Goal: Task Accomplishment & Management: Manage account settings

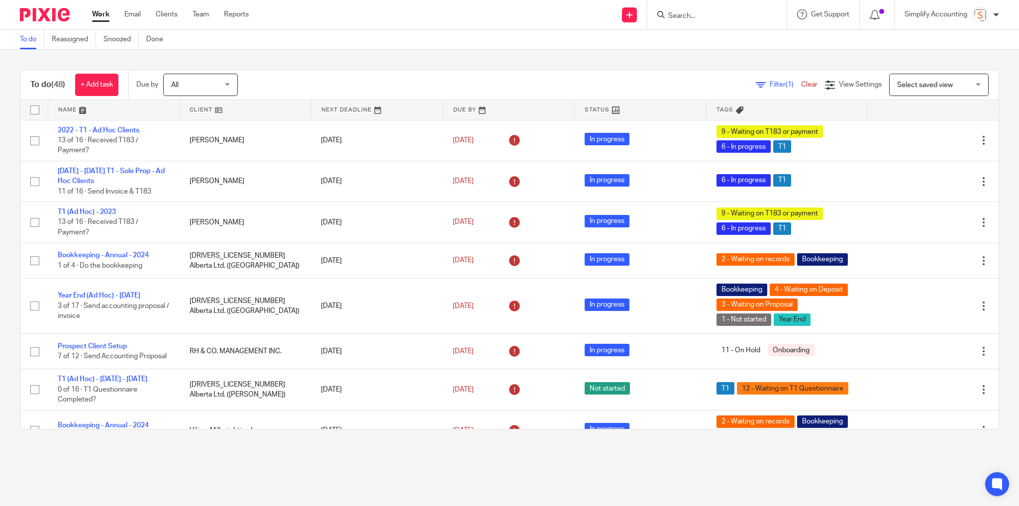
click at [708, 14] on input "Search" at bounding box center [712, 16] width 90 height 9
type input "1100997"
click at [708, 50] on link at bounding box center [749, 46] width 168 height 31
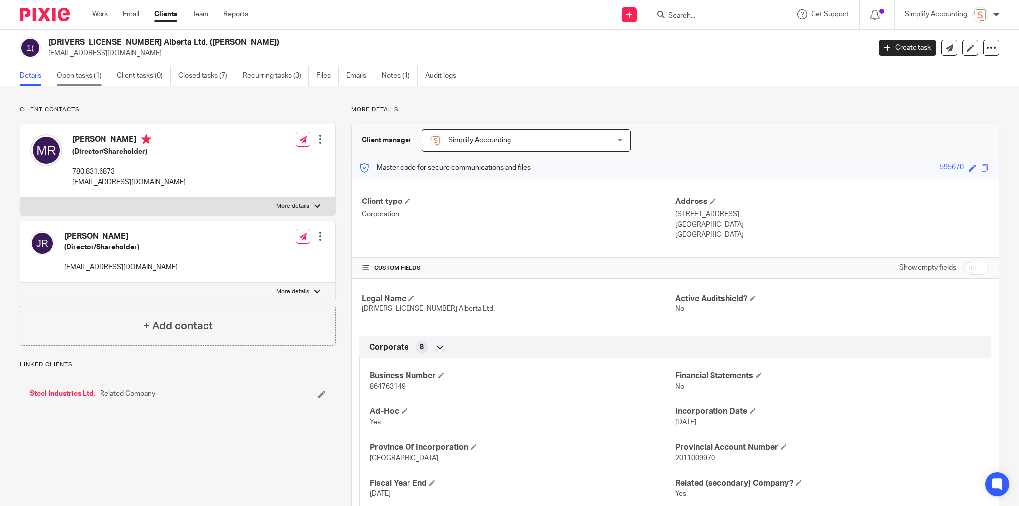
click at [89, 74] on link "Open tasks (1)" at bounding box center [83, 75] width 53 height 19
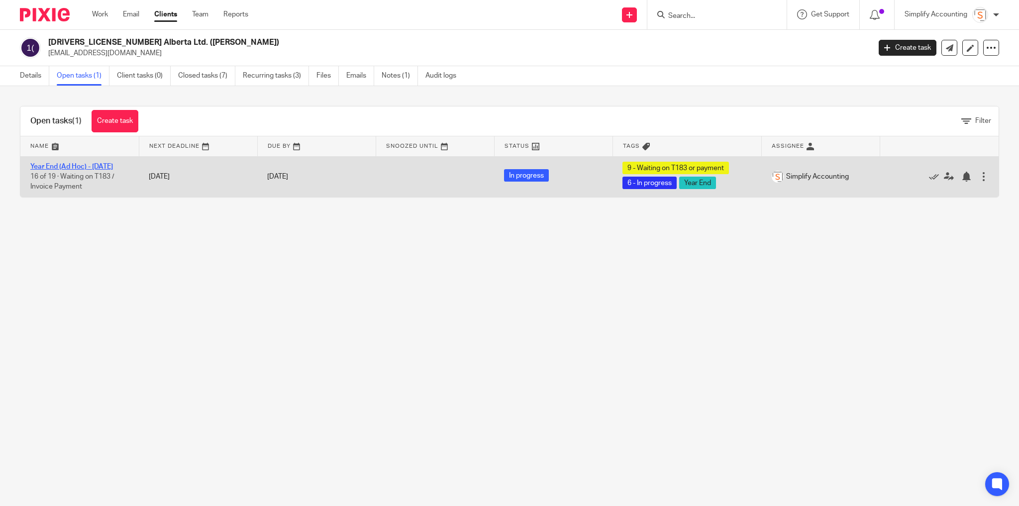
click at [70, 166] on link "Year End (Ad Hoc) - May 2025" at bounding box center [71, 166] width 83 height 7
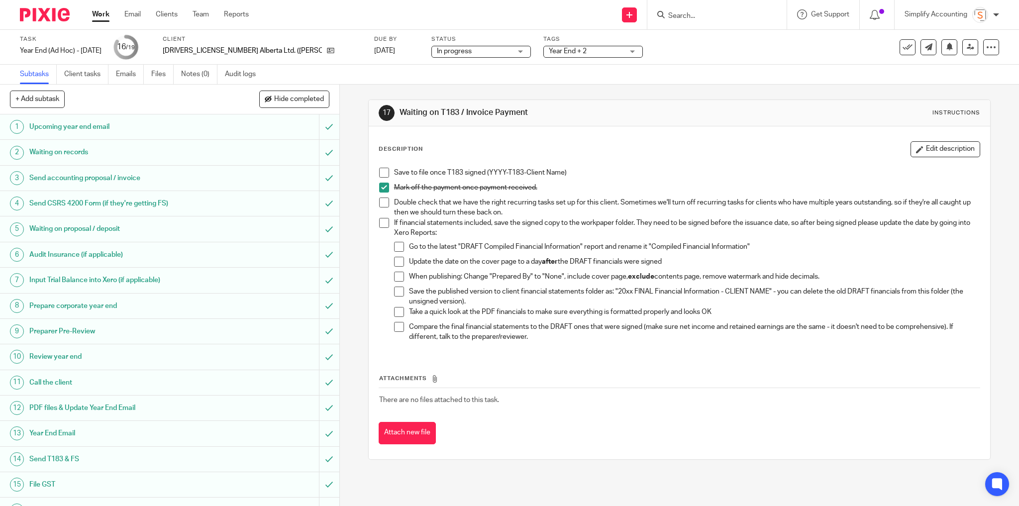
click at [382, 168] on span at bounding box center [384, 173] width 10 height 10
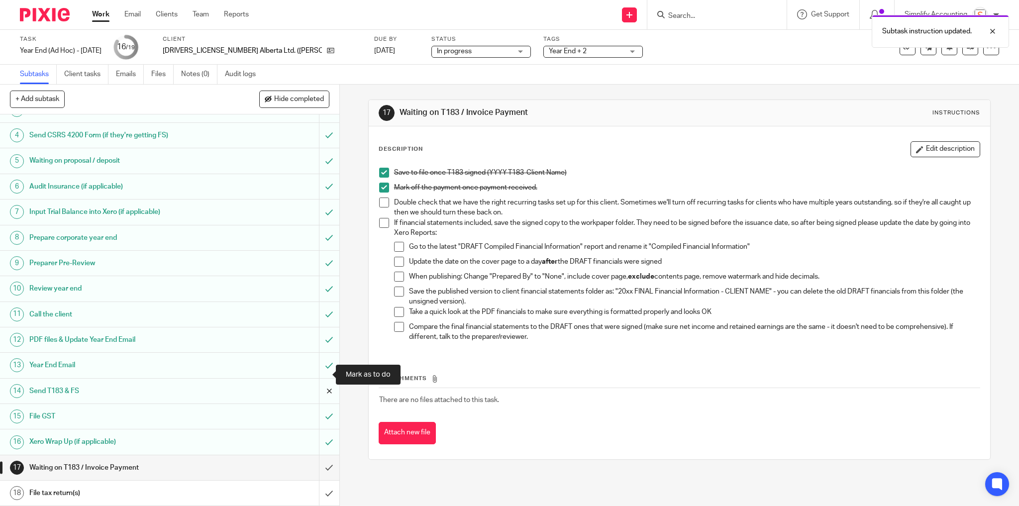
scroll to position [90, 0]
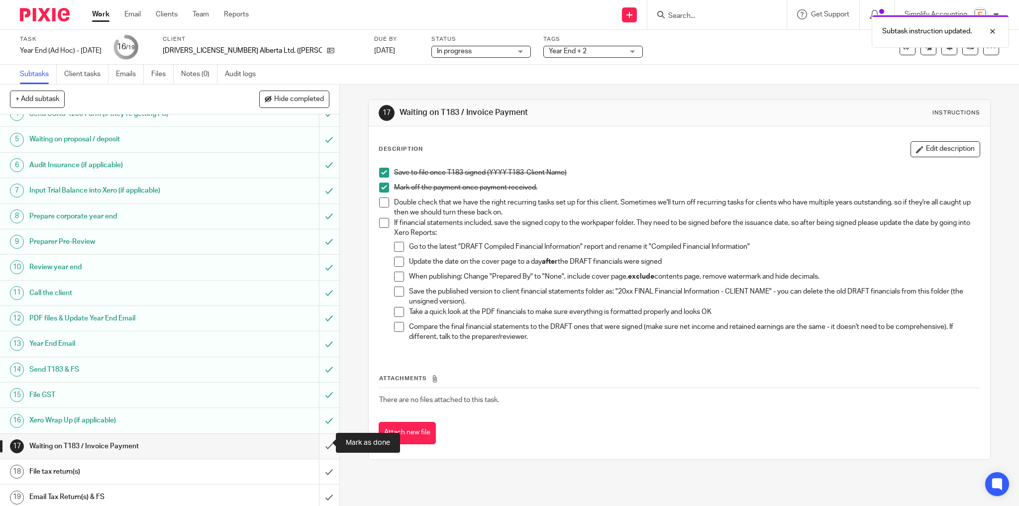
click at [322, 446] on input "submit" at bounding box center [169, 446] width 339 height 25
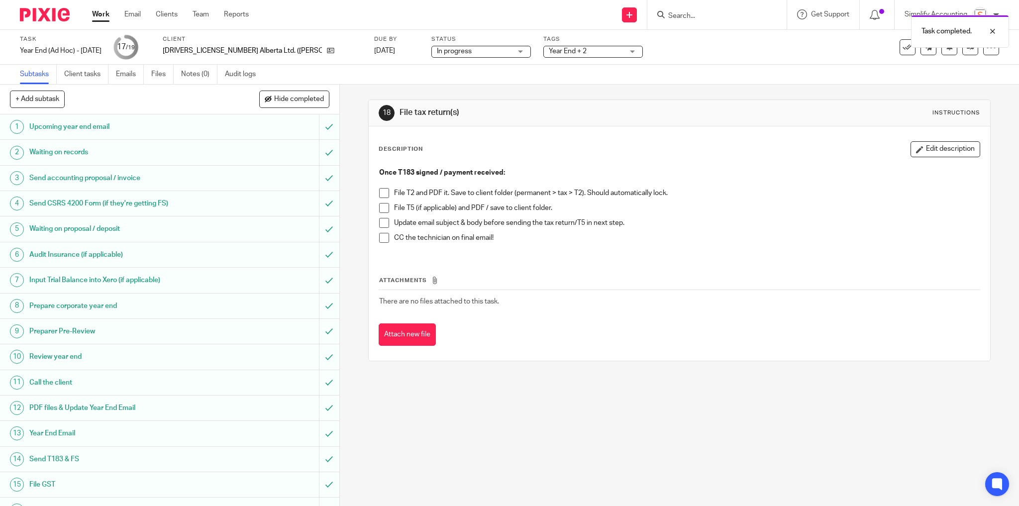
drag, startPoint x: 378, startPoint y: 191, endPoint x: 378, endPoint y: 197, distance: 6.5
click at [379, 191] on span at bounding box center [384, 193] width 10 height 10
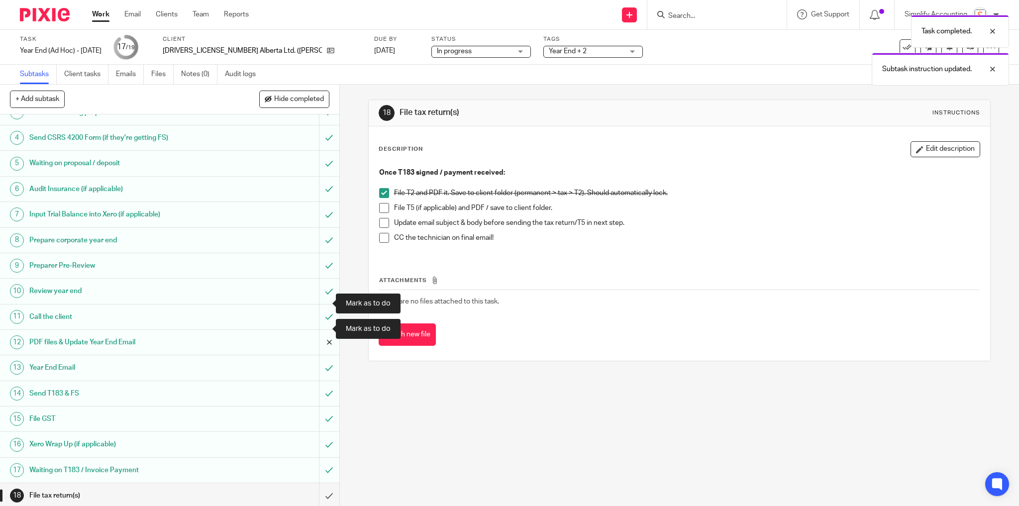
scroll to position [90, 0]
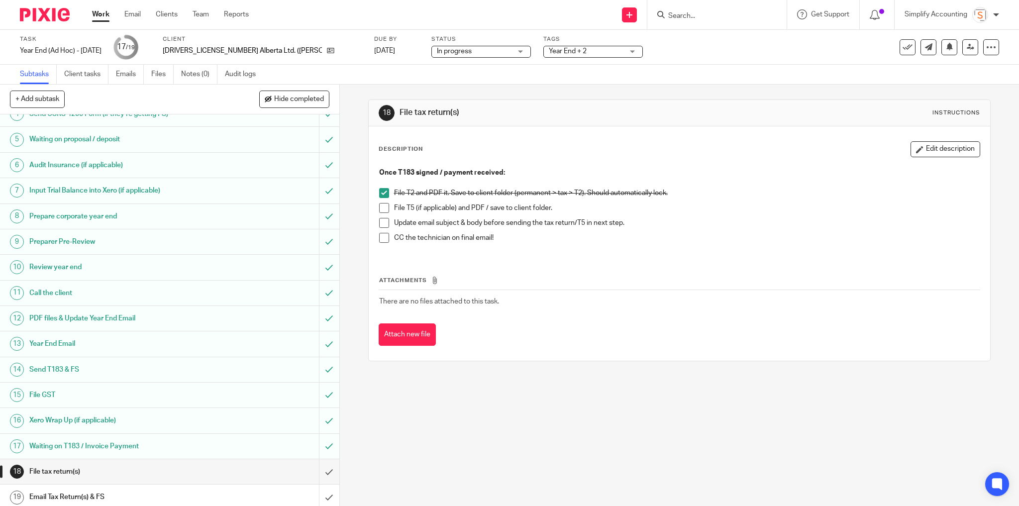
drag, startPoint x: 383, startPoint y: 210, endPoint x: 383, endPoint y: 219, distance: 8.5
click at [383, 210] on span at bounding box center [384, 208] width 10 height 10
click at [383, 220] on span at bounding box center [384, 223] width 10 height 10
click at [380, 239] on span at bounding box center [384, 238] width 10 height 10
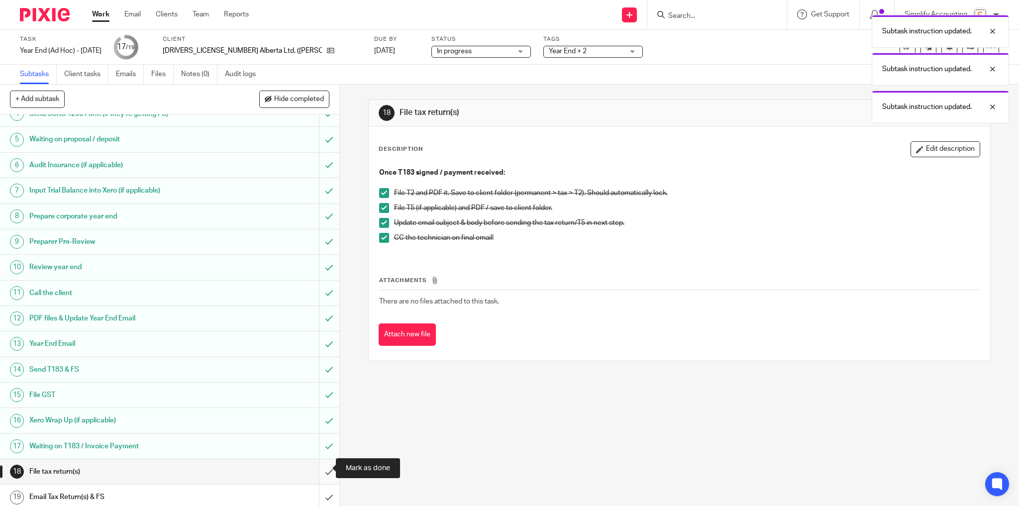
click at [325, 469] on input "submit" at bounding box center [169, 471] width 339 height 25
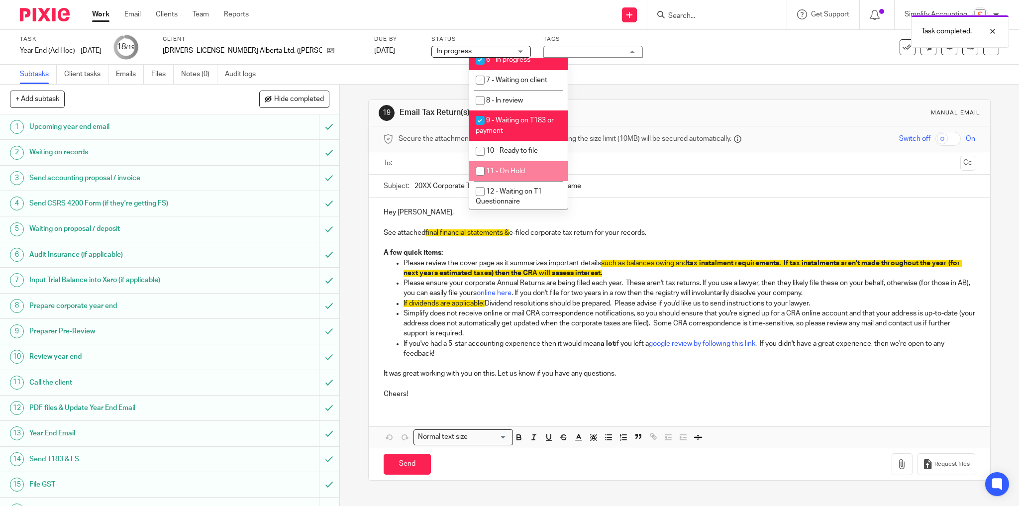
scroll to position [389, 0]
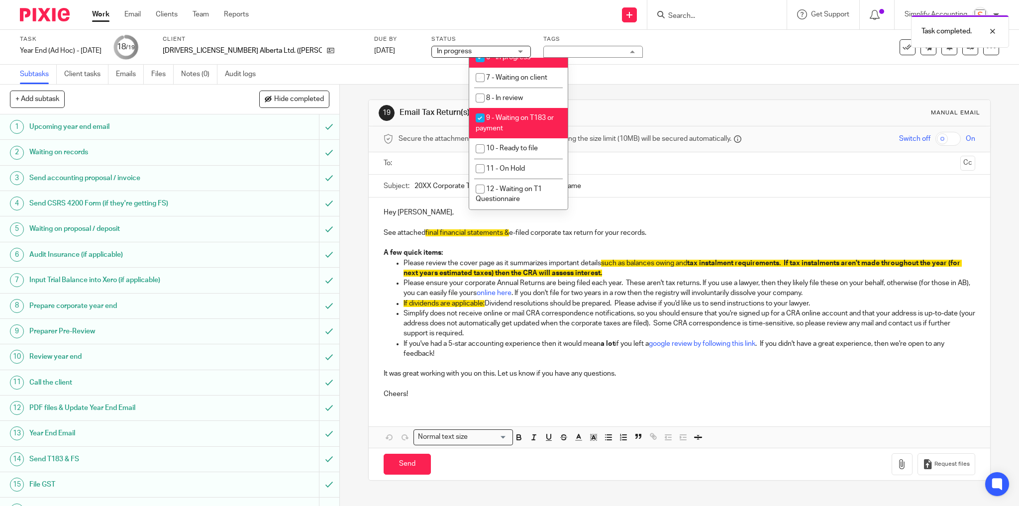
click at [530, 122] on li "9 - Waiting on T183 or payment" at bounding box center [518, 123] width 98 height 30
checkbox input "false"
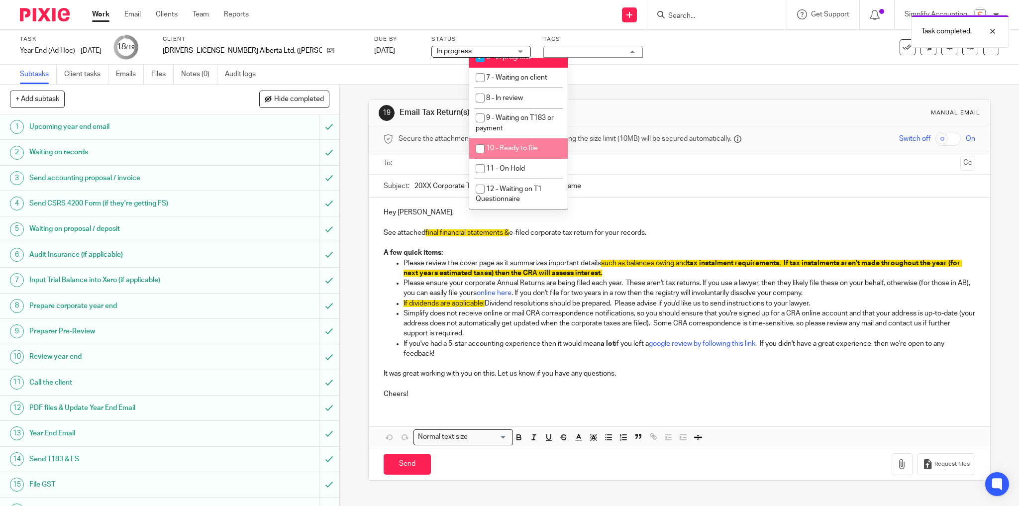
click at [534, 146] on span "10 - Ready to file" at bounding box center [512, 148] width 52 height 7
checkbox input "true"
drag, startPoint x: 624, startPoint y: 56, endPoint x: 612, endPoint y: 59, distance: 12.8
click at [624, 56] on div "Task Year End (Ad Hoc) - May 2025 Save Year End (Ad Hoc) - May 2025 18 /19 Clie…" at bounding box center [428, 47] width 816 height 24
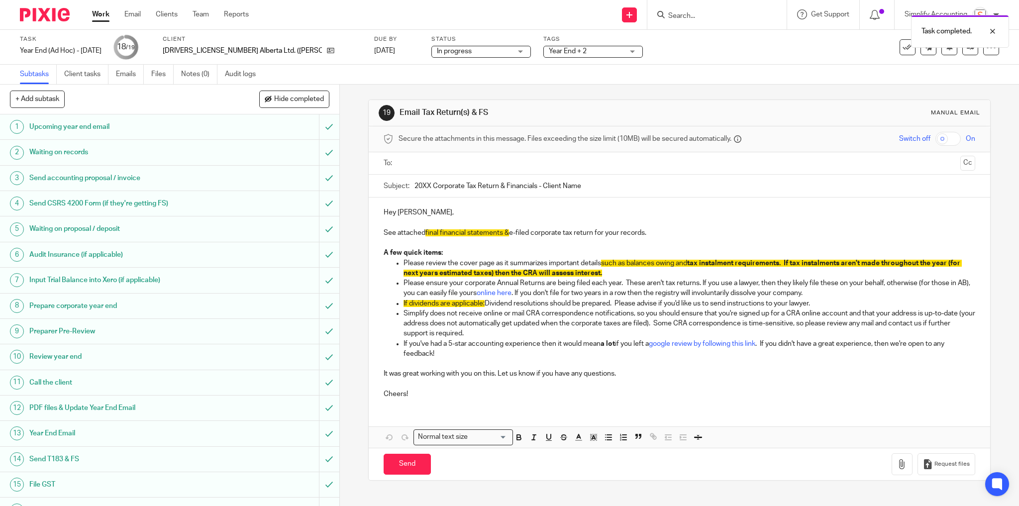
click at [420, 186] on input "20XX Corporate Tax Return & Financials - Client Name" at bounding box center [694, 186] width 561 height 22
drag, startPoint x: 498, startPoint y: 187, endPoint x: 536, endPoint y: 185, distance: 37.8
click at [536, 185] on input "2025 Corporate Tax Return & Financials - Client Name" at bounding box center [694, 186] width 561 height 22
drag, startPoint x: 503, startPoint y: 185, endPoint x: 546, endPoint y: 186, distance: 43.3
click at [546, 186] on input "2025 Corporate Tax Return - Client Name" at bounding box center [694, 186] width 561 height 22
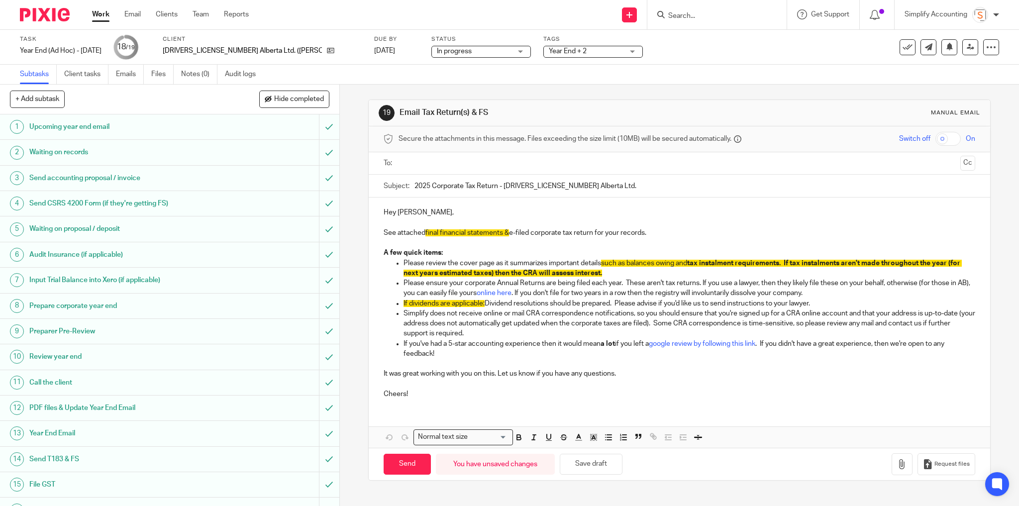
type input "2025 Corporate Tax Return - 1100997 Alberta Ltd."
drag, startPoint x: 424, startPoint y: 233, endPoint x: 508, endPoint y: 235, distance: 84.6
click at [508, 235] on span "final financial statements &" at bounding box center [467, 232] width 84 height 7
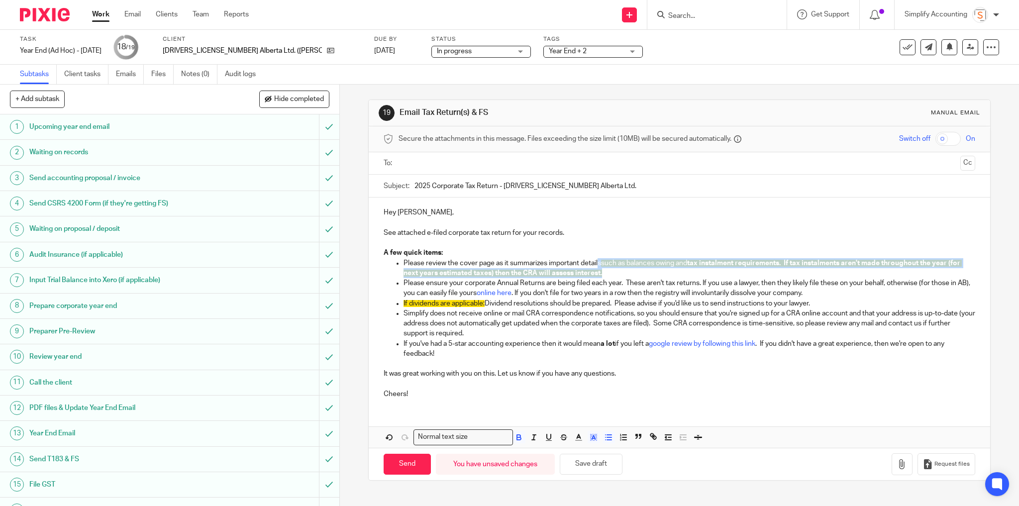
drag, startPoint x: 618, startPoint y: 274, endPoint x: 595, endPoint y: 263, distance: 25.6
click at [595, 263] on p "Please review the cover page as it summarizes important details such as balance…" at bounding box center [689, 268] width 572 height 20
click at [591, 435] on polyline "button" at bounding box center [592, 437] width 3 height 4
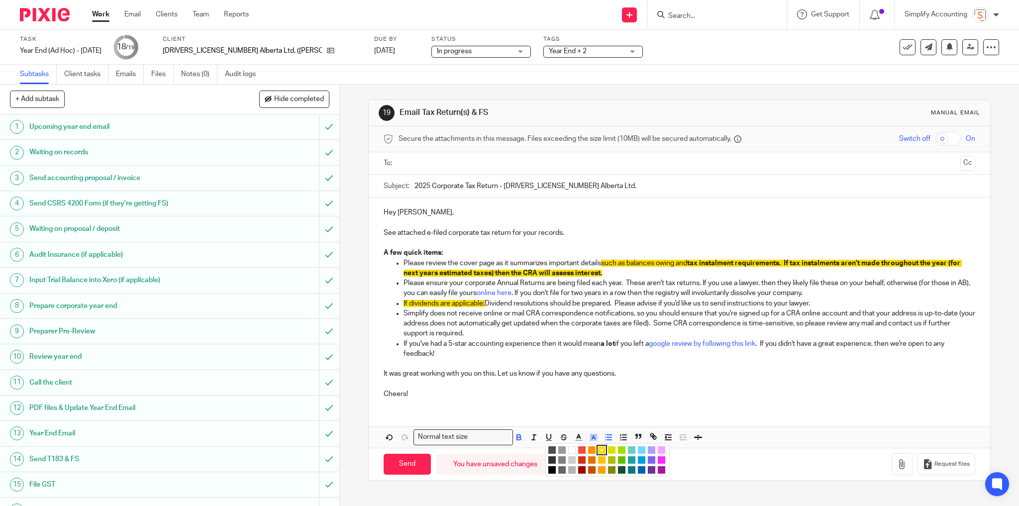
click at [568, 448] on li "color:#FFFFFF" at bounding box center [571, 449] width 7 height 7
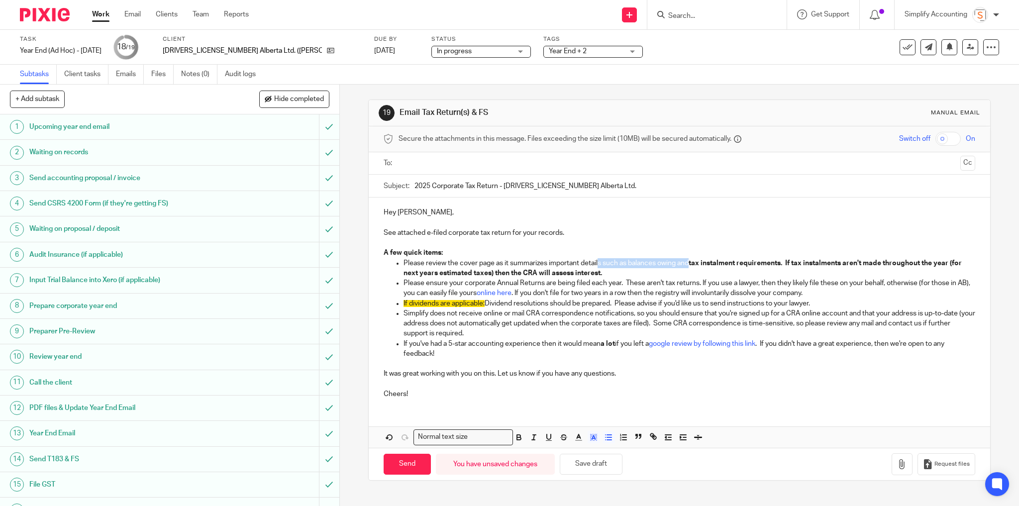
drag, startPoint x: 484, startPoint y: 305, endPoint x: 402, endPoint y: 301, distance: 82.7
click at [403, 301] on p "If dividends are applicable: Dividend resolutions should be prepared. Please ad…" at bounding box center [689, 303] width 572 height 10
drag, startPoint x: 597, startPoint y: 462, endPoint x: 741, endPoint y: 457, distance: 144.3
click at [597, 461] on button "Save draft" at bounding box center [591, 464] width 63 height 21
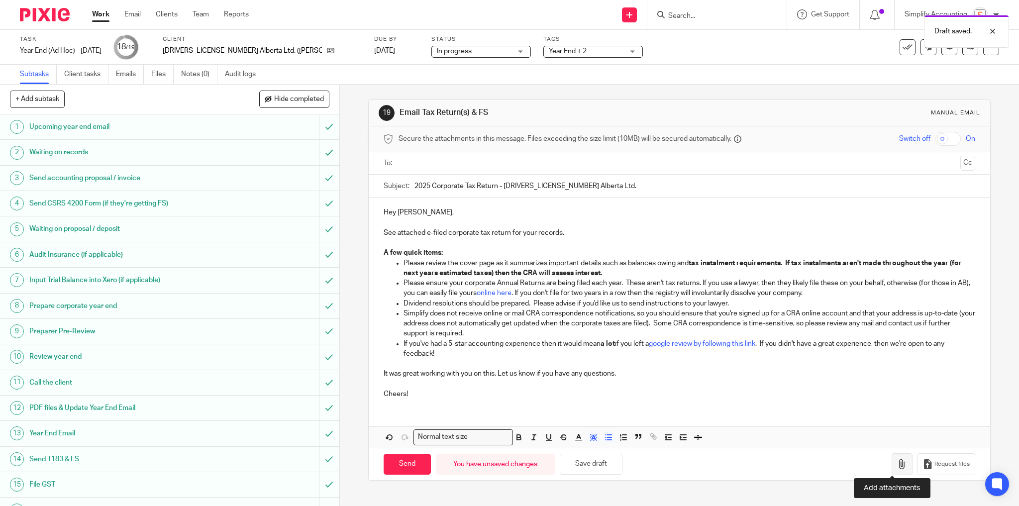
click at [897, 462] on icon "button" at bounding box center [902, 464] width 10 height 10
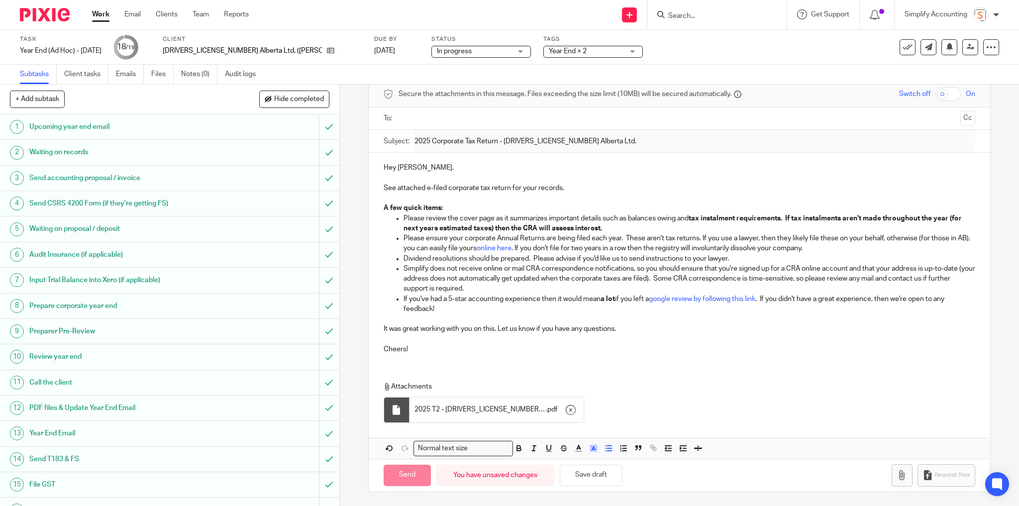
scroll to position [42, 0]
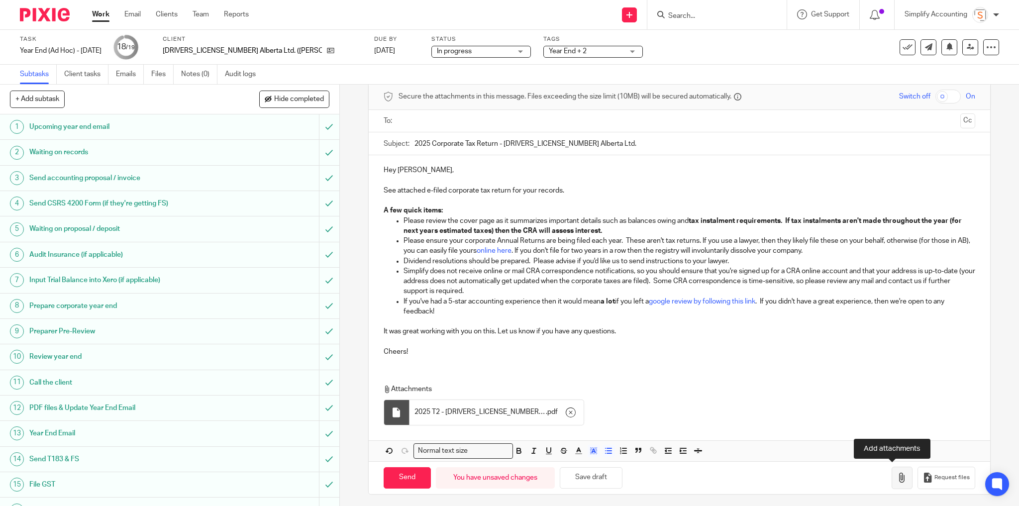
click at [897, 474] on icon "button" at bounding box center [902, 477] width 10 height 10
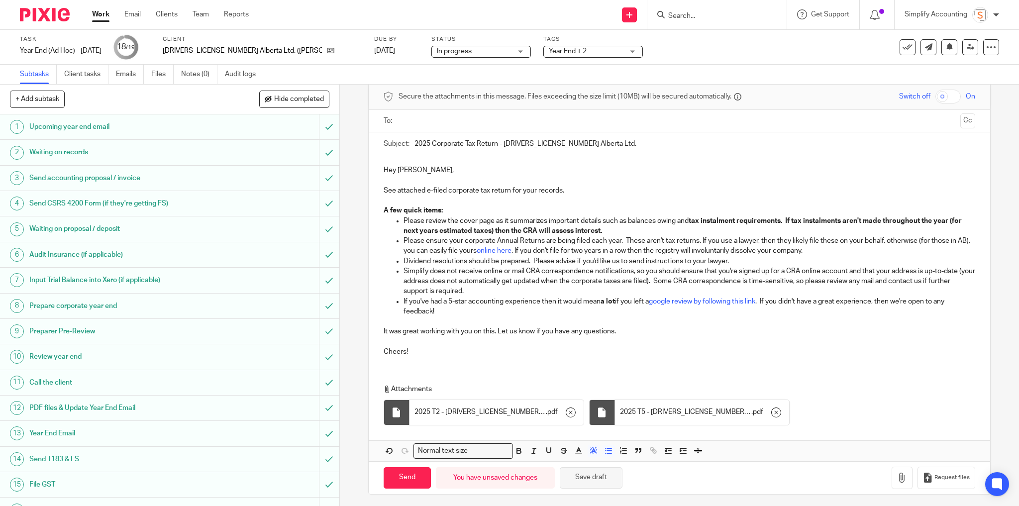
click at [589, 478] on button "Save draft" at bounding box center [591, 477] width 63 height 21
click at [435, 117] on input "text" at bounding box center [679, 120] width 554 height 11
click at [406, 480] on input "Send" at bounding box center [406, 479] width 47 height 21
type input "Sent"
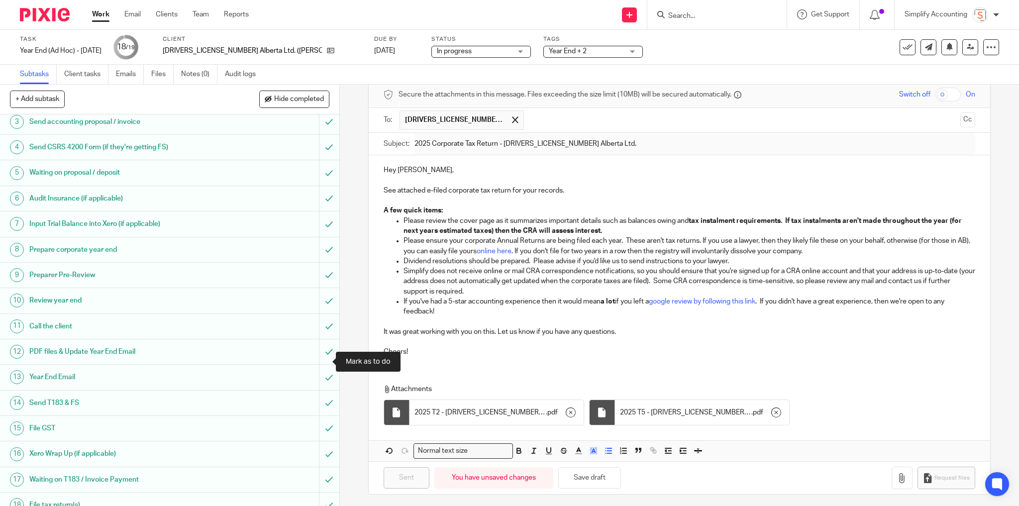
scroll to position [90, 0]
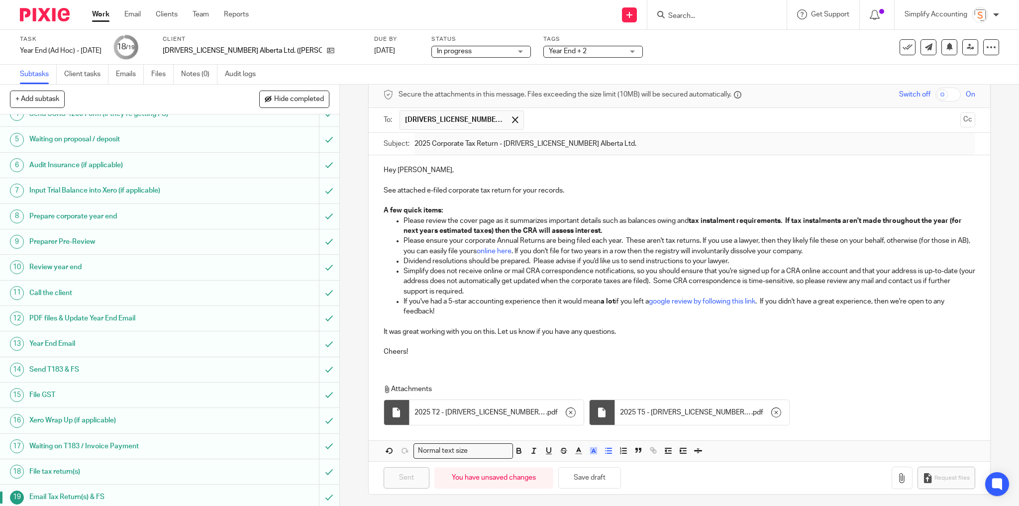
click at [685, 14] on input "Search" at bounding box center [712, 16] width 90 height 9
type input "2284074"
click at [742, 45] on link at bounding box center [749, 42] width 168 height 23
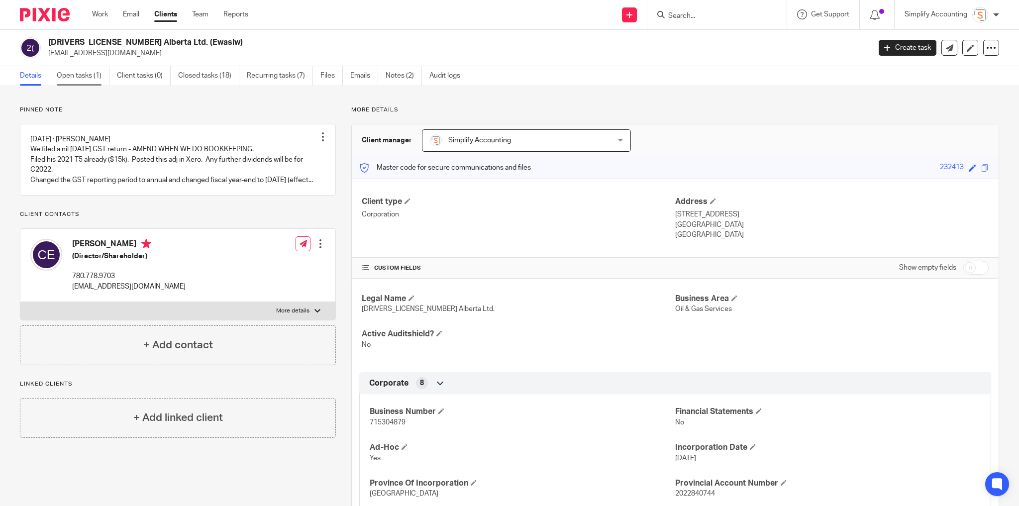
click at [87, 75] on link "Open tasks (1)" at bounding box center [83, 75] width 53 height 19
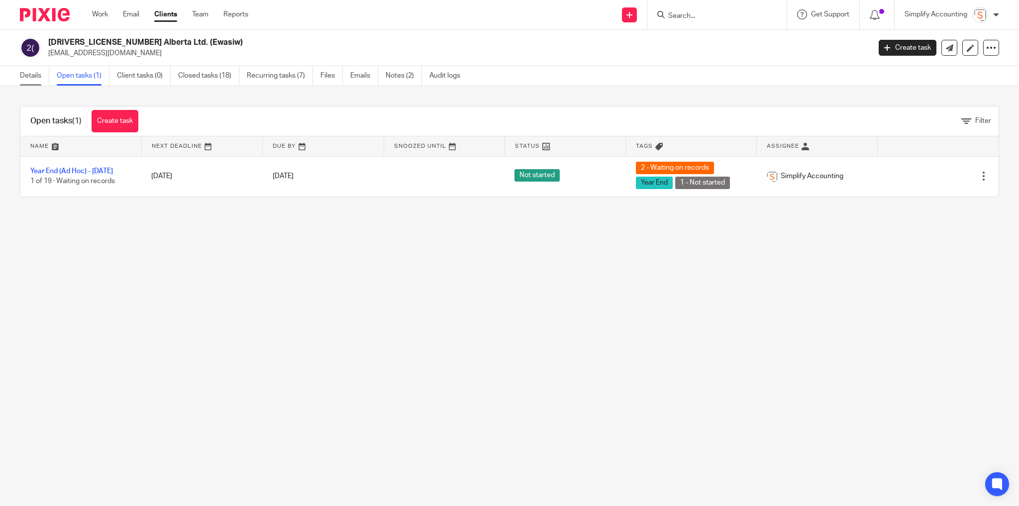
click at [32, 75] on link "Details" at bounding box center [34, 75] width 29 height 19
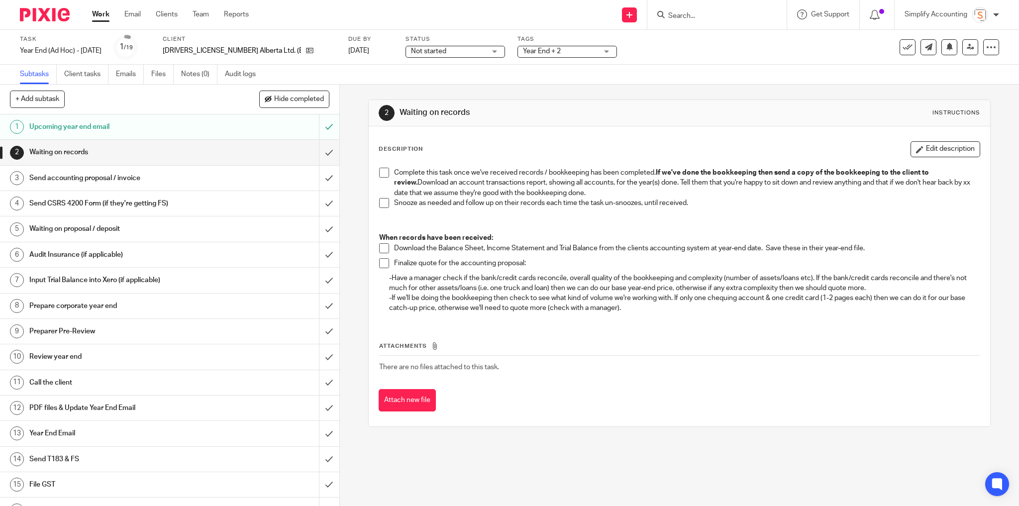
click at [713, 17] on input "Search" at bounding box center [712, 16] width 90 height 9
type input "lefebvre"
click at [722, 34] on link at bounding box center [775, 42] width 220 height 23
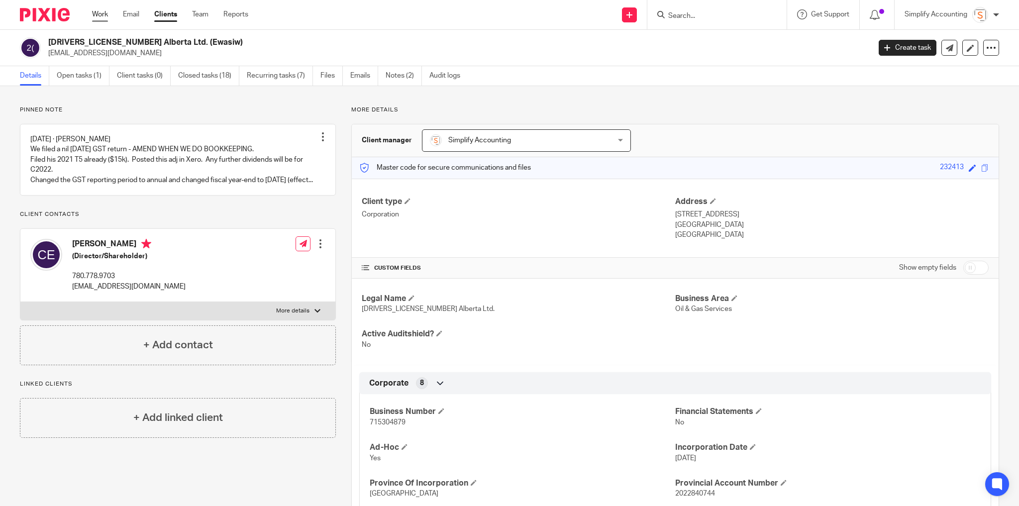
click at [97, 17] on link "Work" at bounding box center [100, 14] width 16 height 10
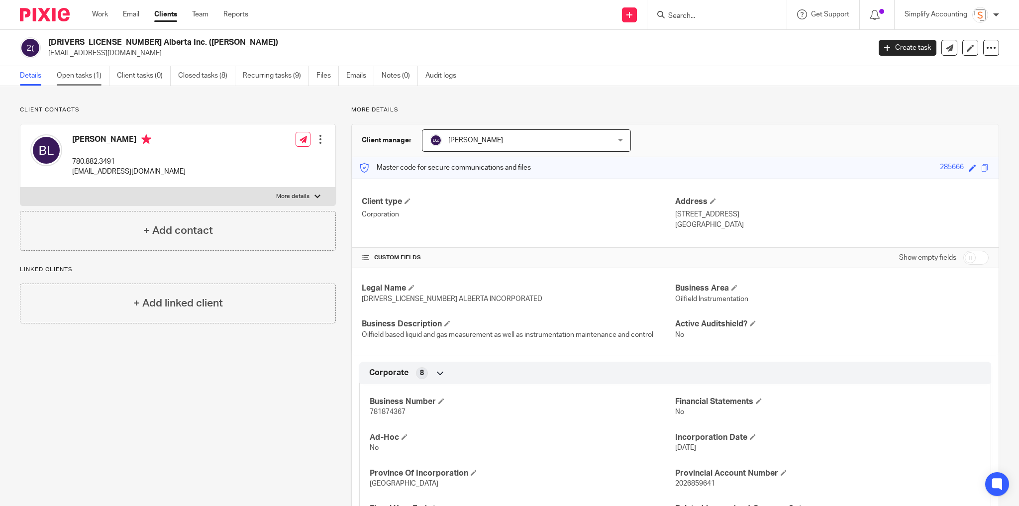
click at [86, 72] on link "Open tasks (1)" at bounding box center [83, 75] width 53 height 19
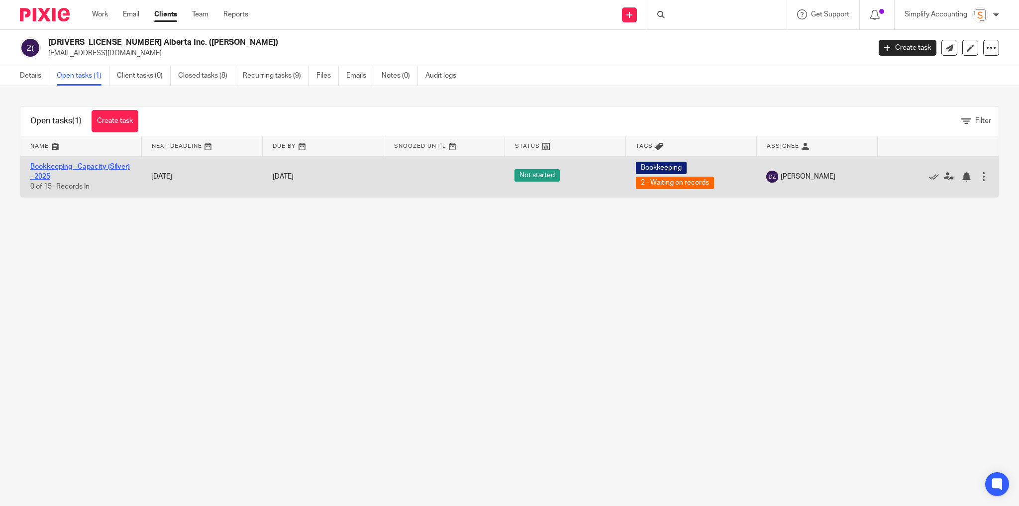
click at [78, 164] on link "Bookkeeping - Capacity (Silver) - 2025" at bounding box center [79, 171] width 99 height 17
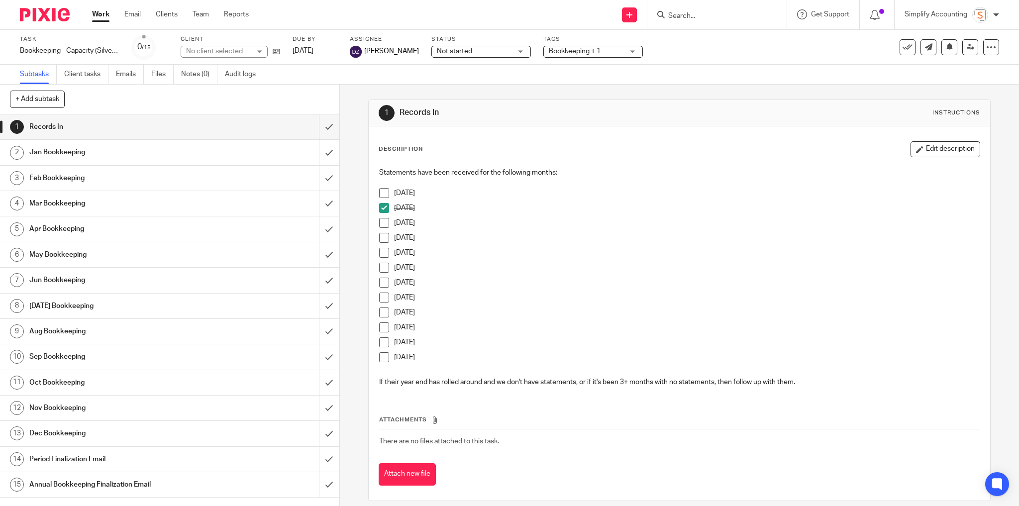
click at [383, 223] on span at bounding box center [384, 223] width 10 height 10
click at [380, 233] on span at bounding box center [384, 238] width 10 height 10
click at [380, 249] on span at bounding box center [384, 253] width 10 height 10
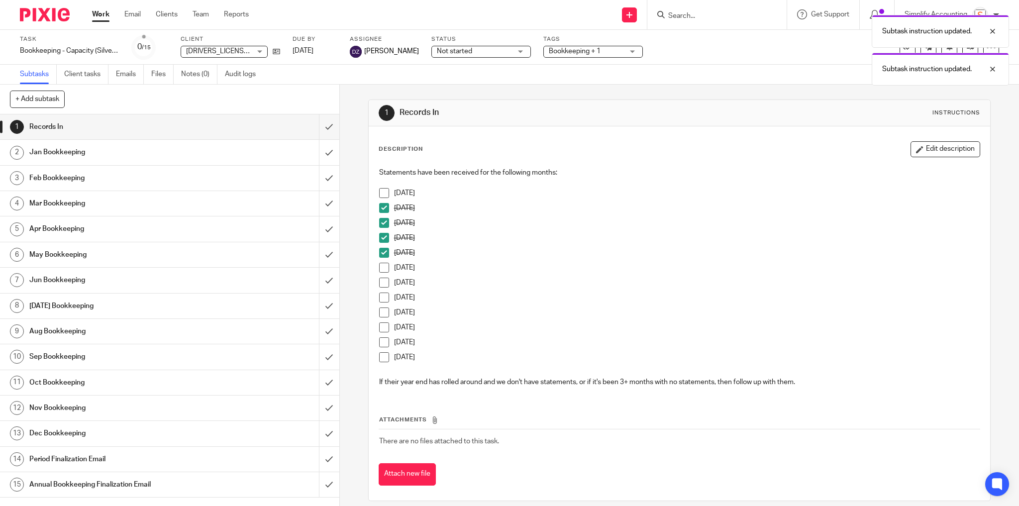
click at [375, 270] on div "Statements have been received for the following months: Jan 2026 Feb 2025 Mar 2…" at bounding box center [679, 279] width 611 height 232
click at [379, 268] on span at bounding box center [384, 268] width 10 height 10
click at [379, 278] on span at bounding box center [384, 283] width 10 height 10
click at [380, 295] on span at bounding box center [384, 297] width 10 height 10
drag, startPoint x: 954, startPoint y: 147, endPoint x: 931, endPoint y: 156, distance: 24.6
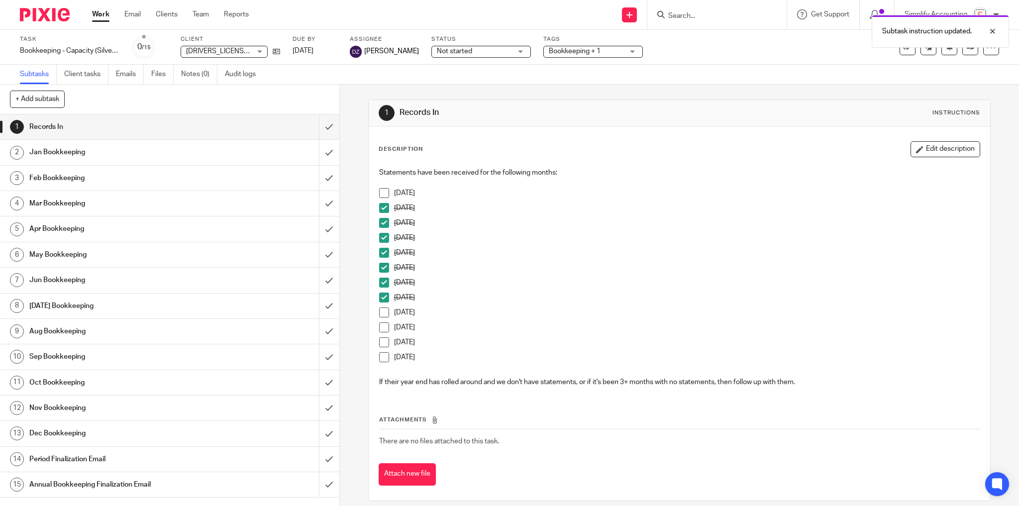
click at [954, 148] on button "Edit description" at bounding box center [945, 149] width 70 height 16
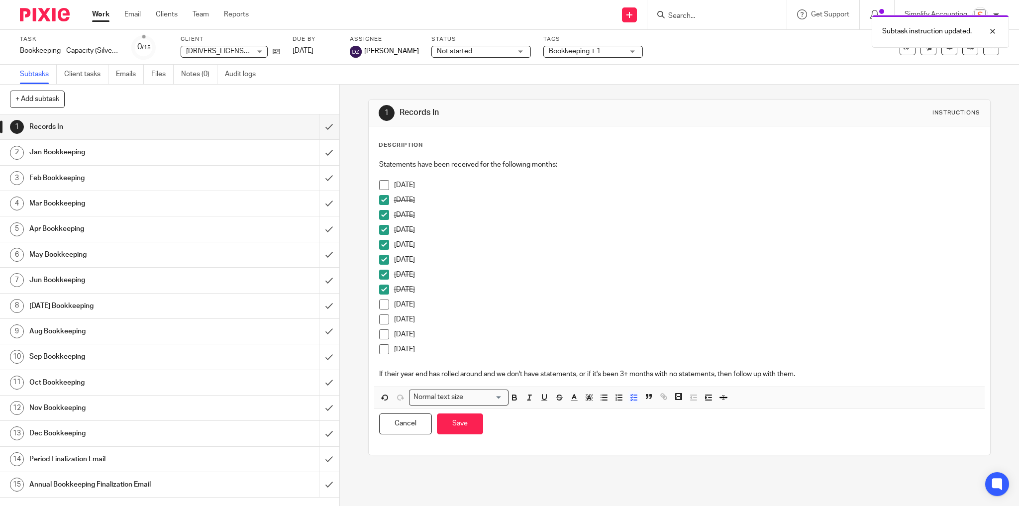
click at [435, 273] on p "Jul 2025" at bounding box center [687, 275] width 586 height 10
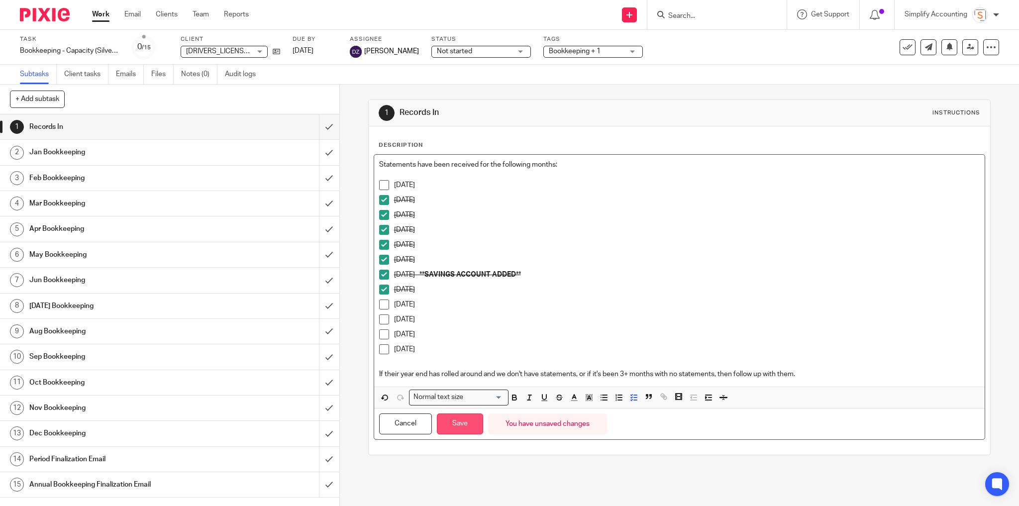
click at [472, 415] on button "Save" at bounding box center [460, 423] width 46 height 21
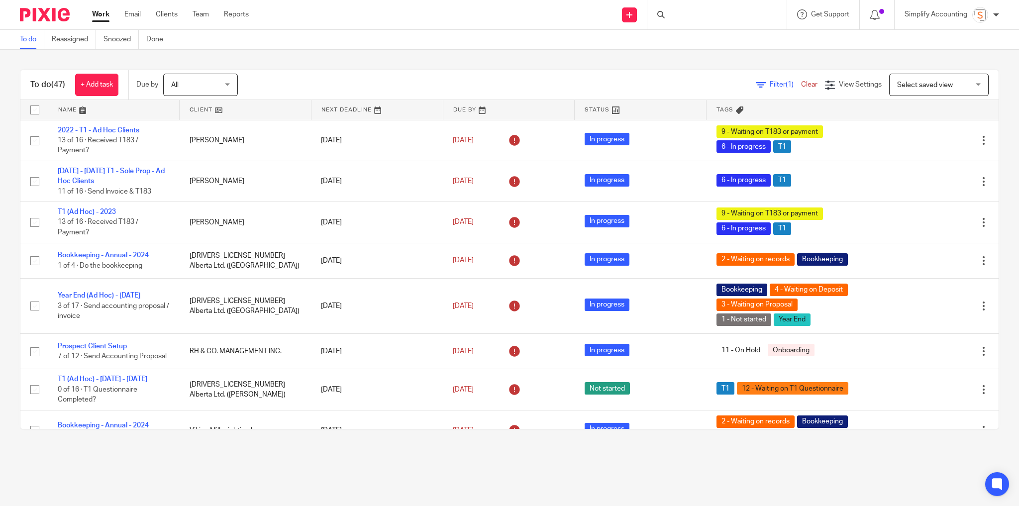
click at [675, 15] on div at bounding box center [716, 14] width 139 height 29
click at [690, 10] on form at bounding box center [720, 14] width 106 height 12
click at [691, 12] on input "Search" at bounding box center [712, 16] width 90 height 9
type input "ewa"
click at [705, 43] on link at bounding box center [759, 42] width 189 height 23
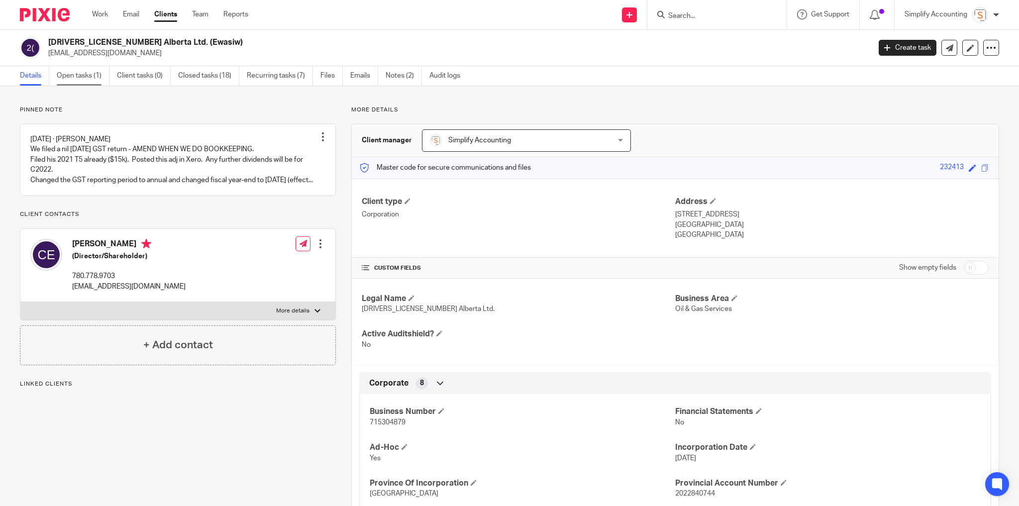
click at [80, 79] on link "Open tasks (1)" at bounding box center [83, 75] width 53 height 19
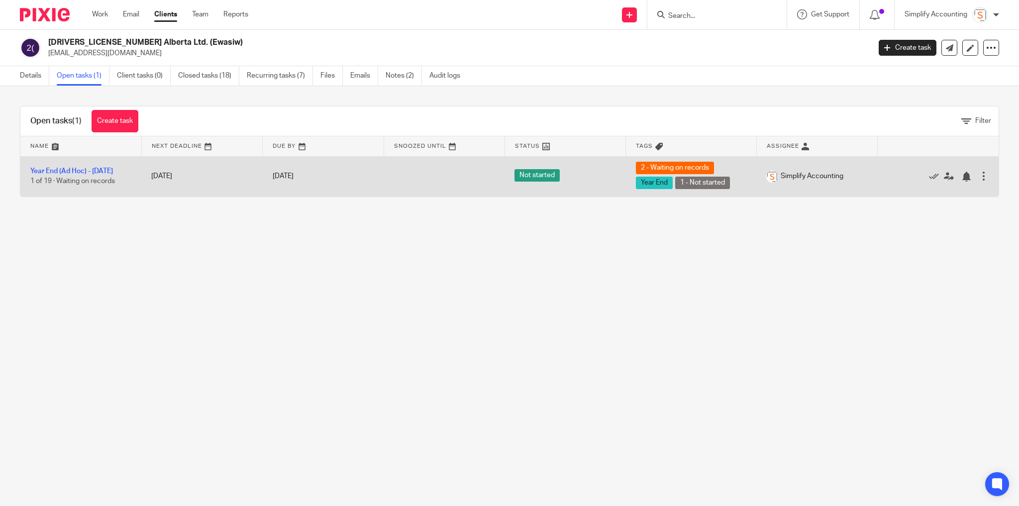
click at [110, 166] on td "Year End (Ad Hoc) - [DATE] 1 of 19 · Waiting on records" at bounding box center [80, 176] width 121 height 40
click at [109, 170] on link "Year End (Ad Hoc) - [DATE]" at bounding box center [71, 171] width 83 height 7
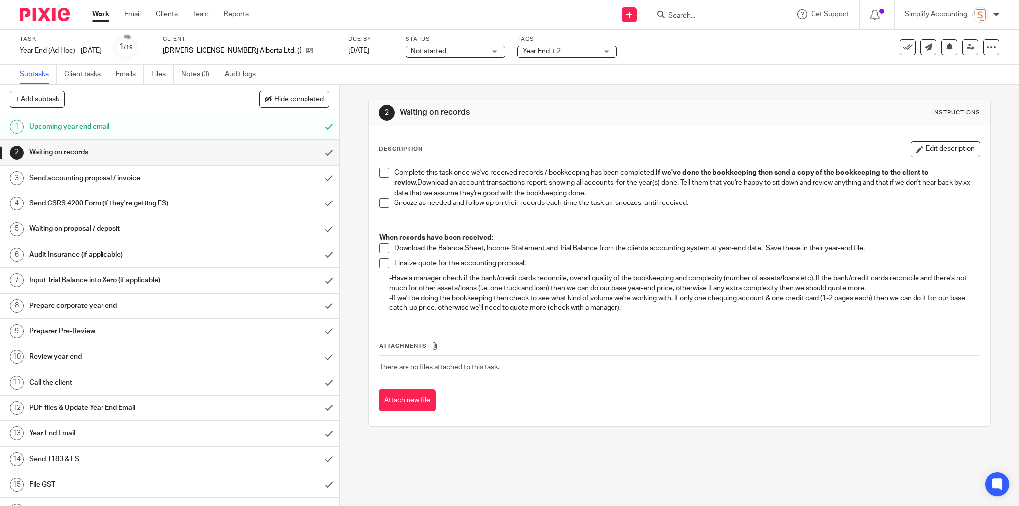
click at [380, 171] on span at bounding box center [384, 173] width 10 height 10
click at [320, 149] on input "submit" at bounding box center [169, 152] width 339 height 25
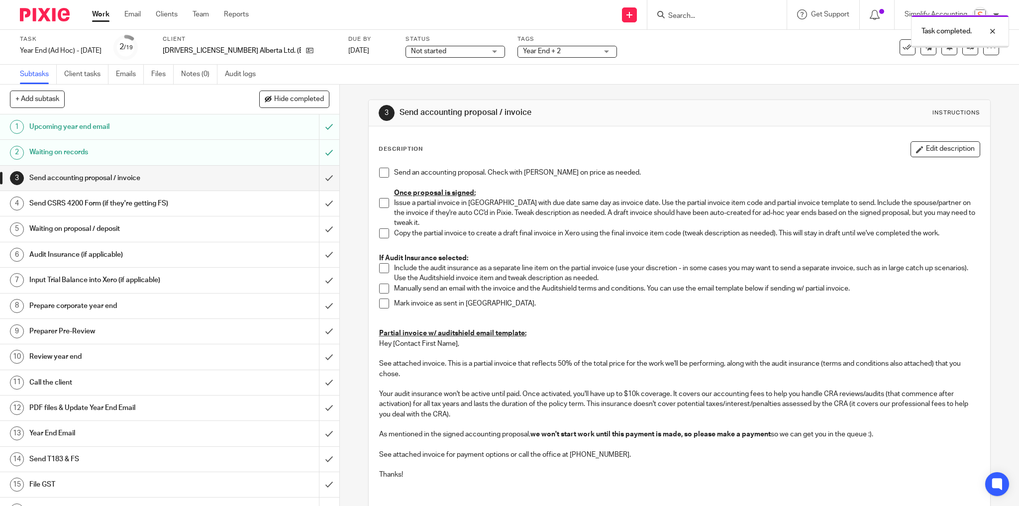
click at [382, 172] on span at bounding box center [384, 173] width 10 height 10
click at [95, 13] on link "Work" at bounding box center [100, 14] width 17 height 10
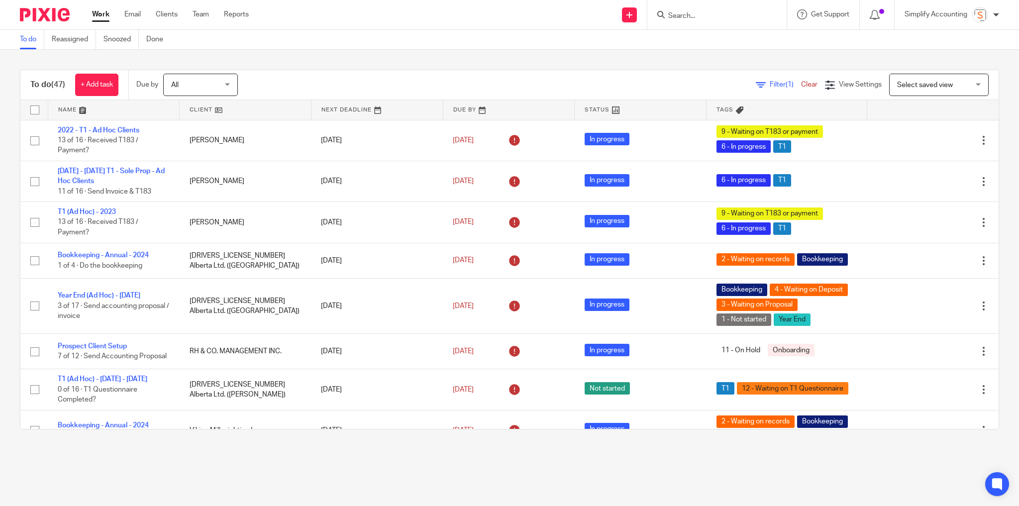
click at [674, 11] on form at bounding box center [720, 14] width 106 height 12
click at [677, 17] on input "Search" at bounding box center [712, 16] width 90 height 9
type input "7"
click at [672, 17] on input "Search" at bounding box center [712, 16] width 90 height 9
click at [694, 15] on input "Search" at bounding box center [712, 16] width 90 height 9
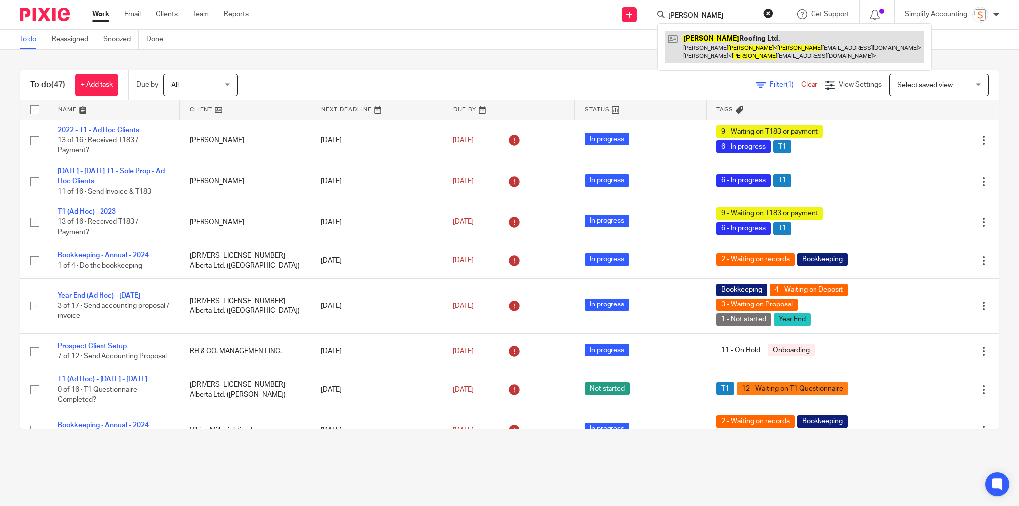
type input "[PERSON_NAME]"
click at [705, 43] on link at bounding box center [794, 46] width 259 height 31
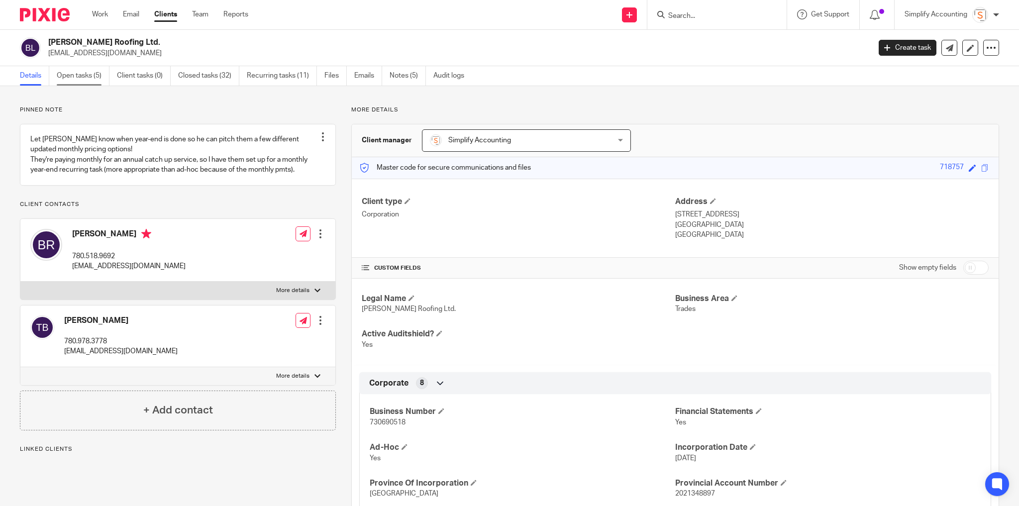
click at [81, 81] on link "Open tasks (5)" at bounding box center [83, 75] width 53 height 19
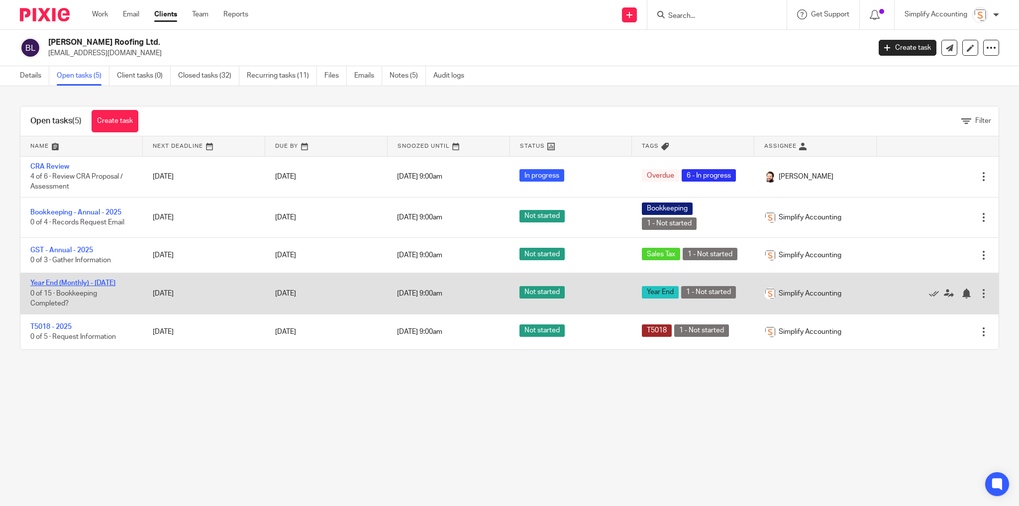
click at [61, 280] on link "Year End (Monthly) - [DATE]" at bounding box center [72, 283] width 85 height 7
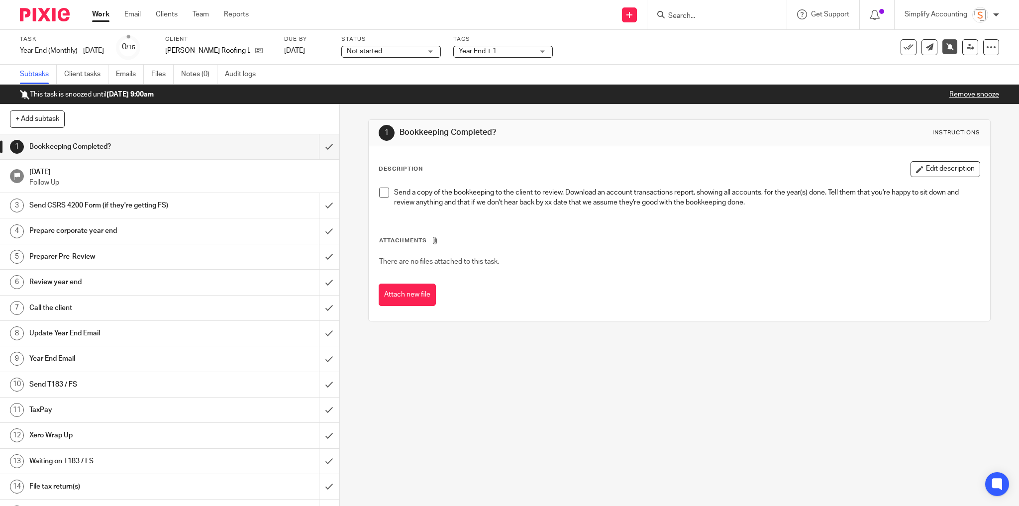
click at [690, 17] on input "Search" at bounding box center [712, 16] width 90 height 9
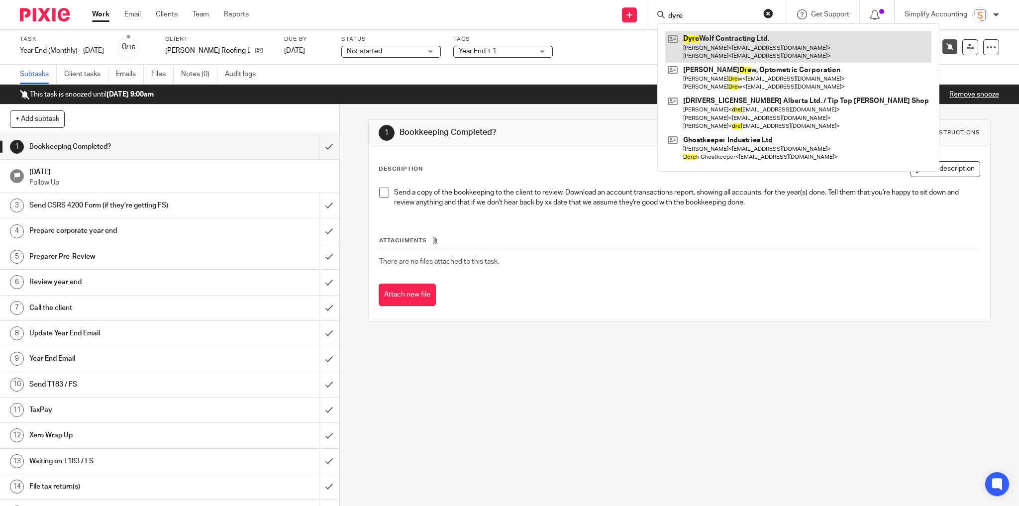
type input "dyre"
click at [703, 48] on link at bounding box center [798, 46] width 266 height 31
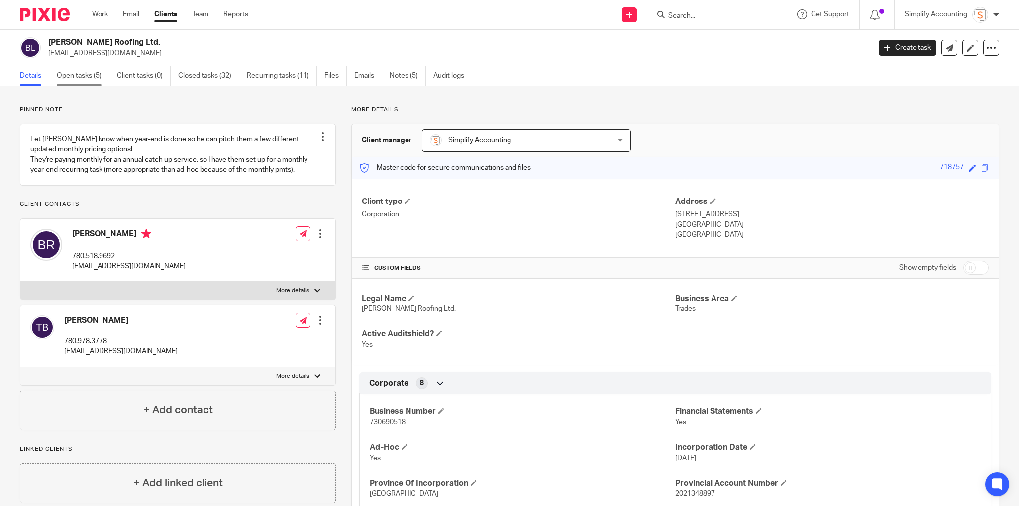
click at [81, 78] on link "Open tasks (5)" at bounding box center [83, 75] width 53 height 19
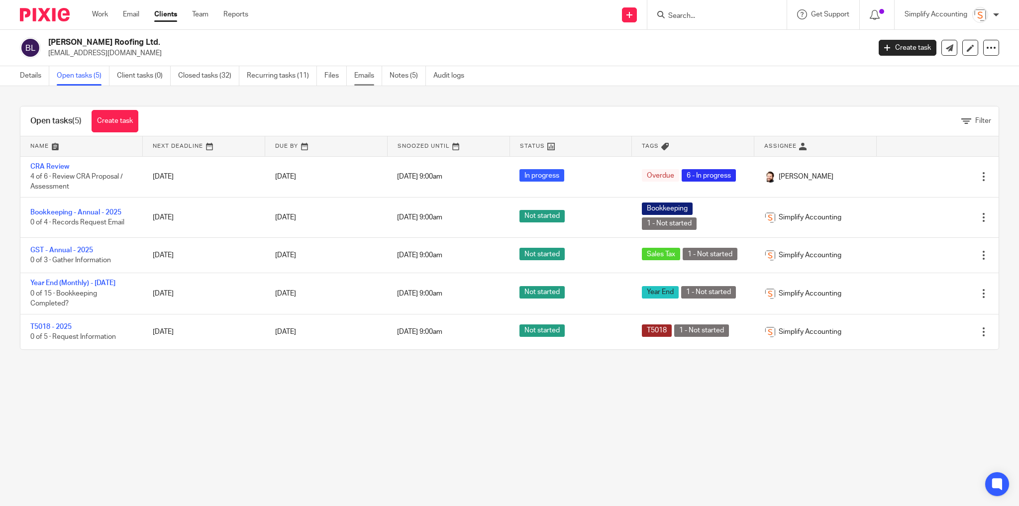
click at [360, 74] on link "Emails" at bounding box center [368, 75] width 28 height 19
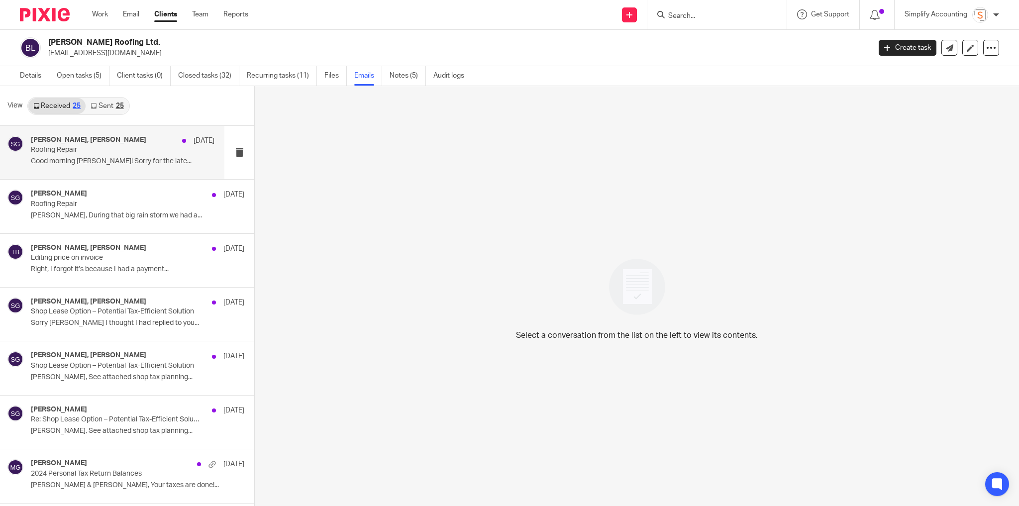
click at [112, 147] on p "Roofing Repair" at bounding box center [104, 150] width 147 height 8
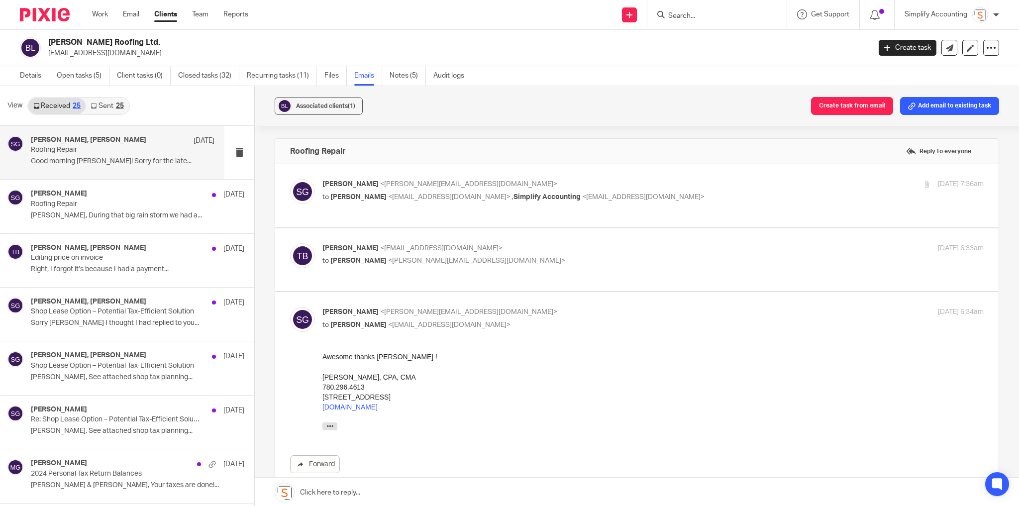
click at [539, 256] on p "to [PERSON_NAME] <[PERSON_NAME][EMAIL_ADDRESS][DOMAIN_NAME]>" at bounding box center [542, 261] width 441 height 10
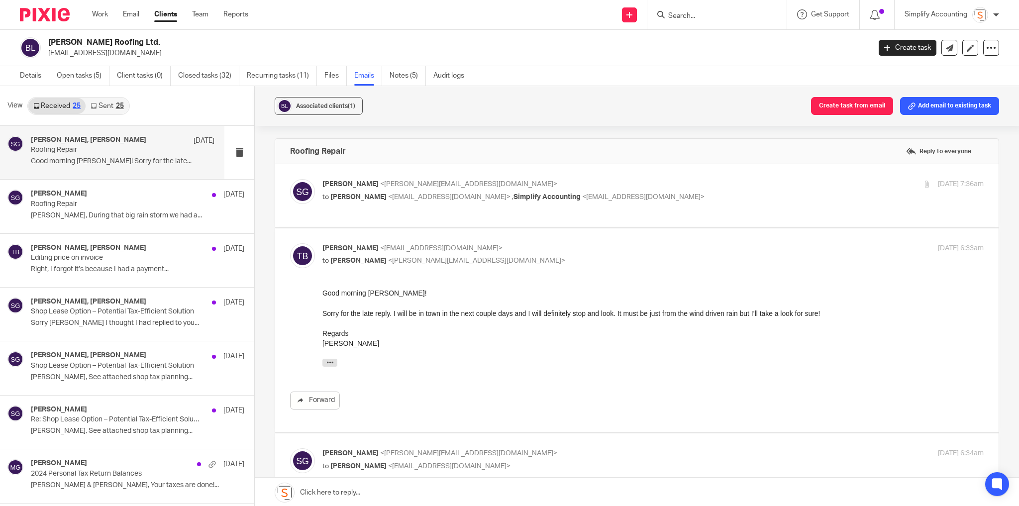
click at [539, 256] on p "to Shawn Gander <shawn@simplifyaccounting.ca>" at bounding box center [542, 261] width 441 height 10
checkbox input "false"
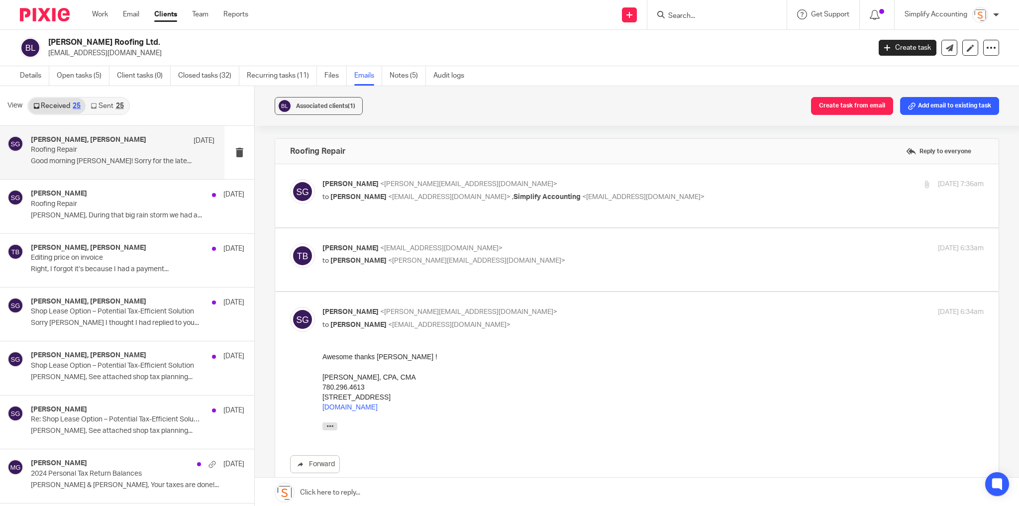
click at [105, 108] on link "Sent 25" at bounding box center [107, 106] width 43 height 16
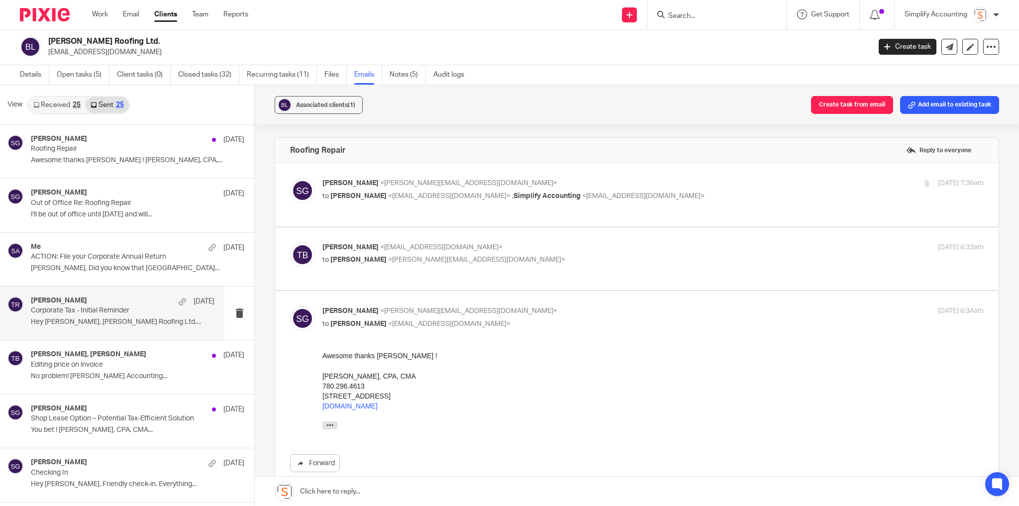
click at [95, 311] on p "Corporate Tax - Initial Reminder" at bounding box center [104, 310] width 147 height 8
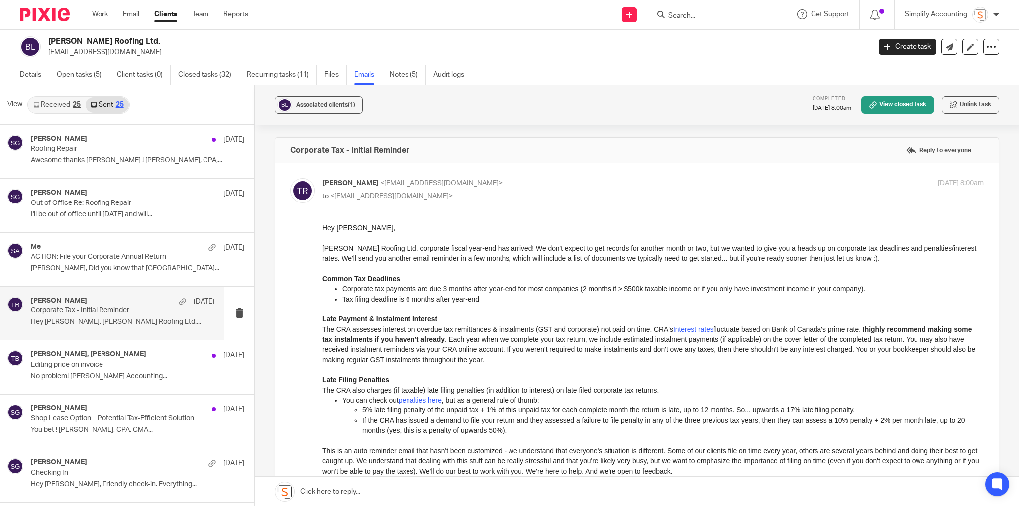
scroll to position [0, 0]
click at [88, 75] on link "Open tasks (5)" at bounding box center [83, 74] width 53 height 19
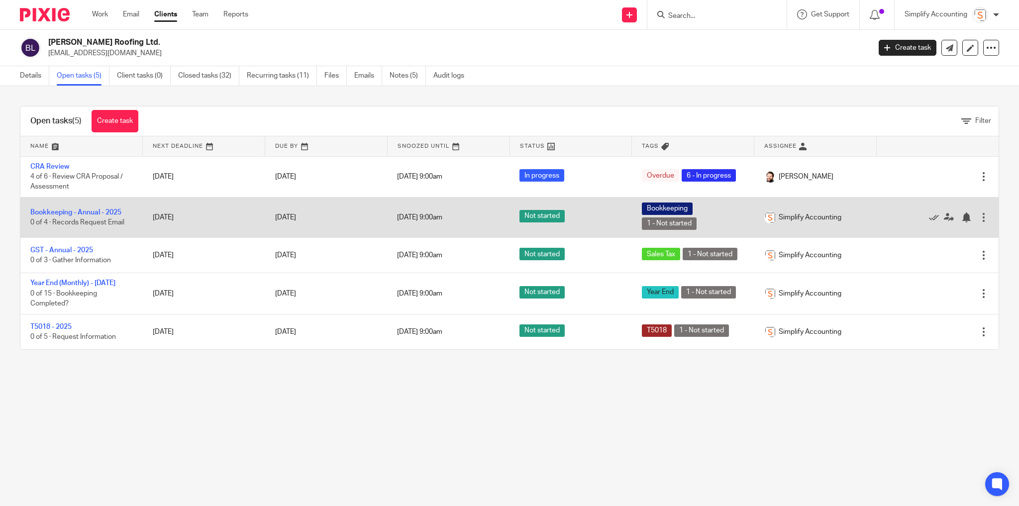
drag, startPoint x: 84, startPoint y: 216, endPoint x: 85, endPoint y: 210, distance: 6.1
click at [84, 216] on td "Bookkeeping - Annual - 2025 0 of 4 · Records Request Email" at bounding box center [81, 217] width 122 height 40
click at [85, 209] on link "Bookkeeping - Annual - 2025" at bounding box center [75, 212] width 91 height 7
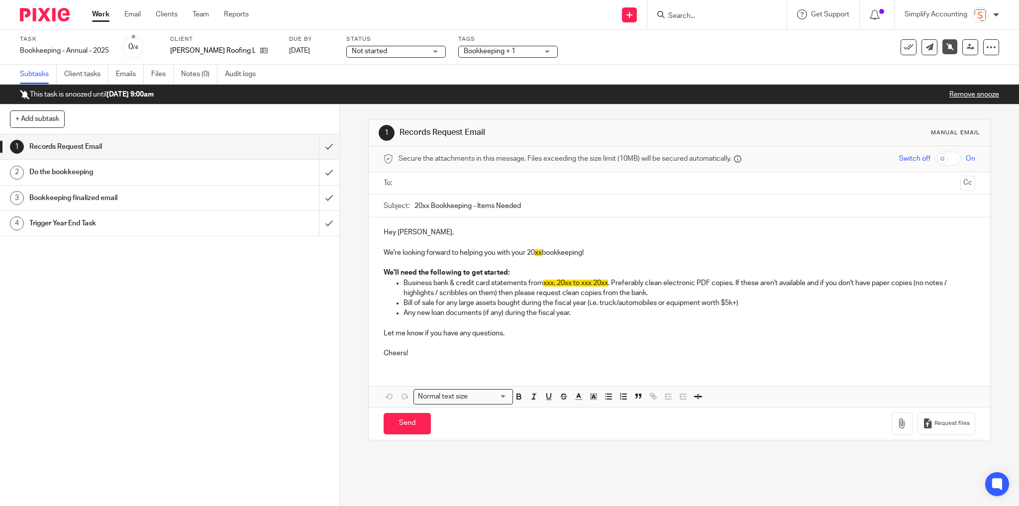
click at [427, 208] on input "20xx Bookkeeping - Items Needed" at bounding box center [694, 205] width 561 height 22
type input "2025 Bookkeeping - Items Needed"
click at [534, 251] on p "We're looking forward to helping you with your 20 xx bookkeeping!" at bounding box center [679, 253] width 592 height 10
drag, startPoint x: 609, startPoint y: 283, endPoint x: 542, endPoint y: 285, distance: 66.7
click at [542, 285] on p "Business bank & credit card statements from xxx, 20xx to xxx 20xx . Preferably …" at bounding box center [689, 288] width 572 height 20
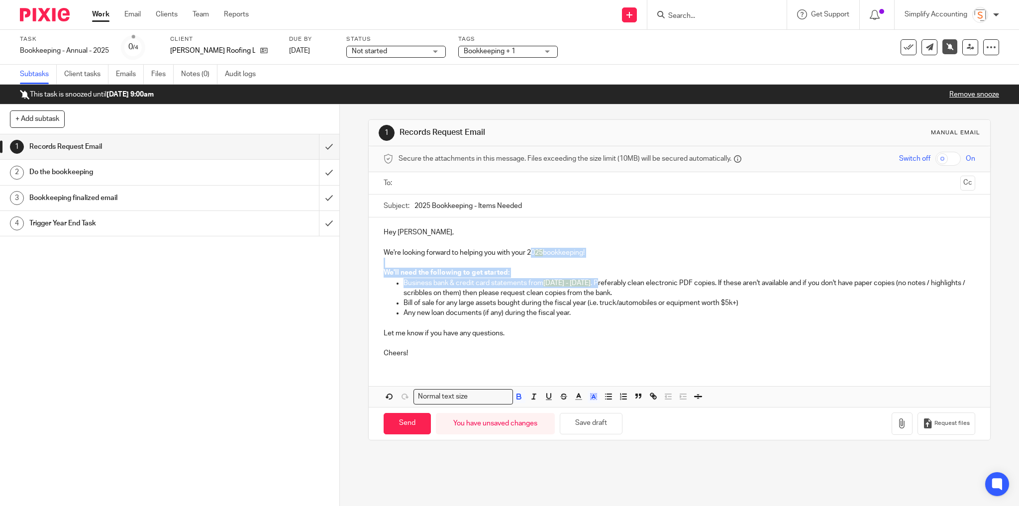
drag, startPoint x: 657, startPoint y: 282, endPoint x: 531, endPoint y: 255, distance: 128.7
click at [531, 255] on div "Hey Brittany, We're looking forward to helping you with your 20 25 bookkeeping!…" at bounding box center [680, 291] width 622 height 148
click at [592, 397] on line "button" at bounding box center [593, 397] width 2 height 0
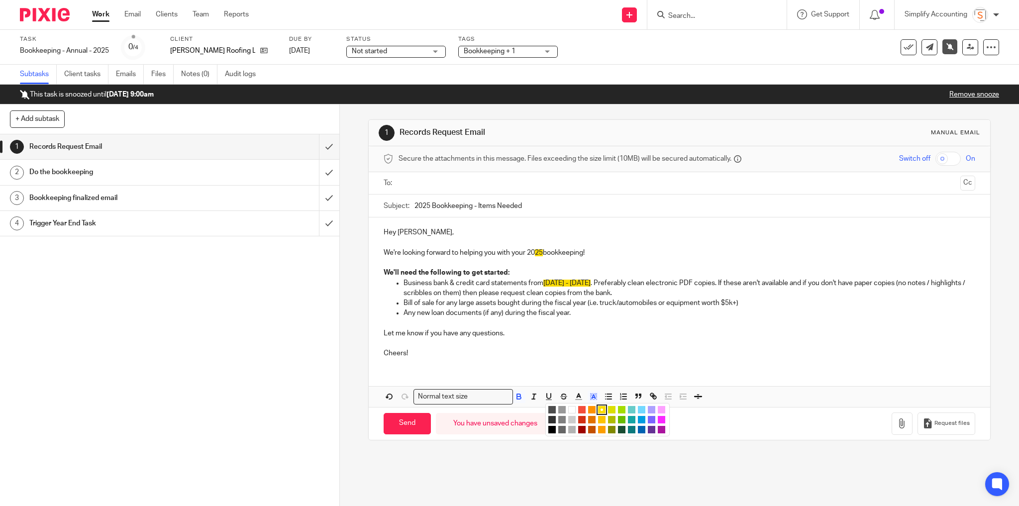
click at [571, 408] on li "color:#FFFFFF" at bounding box center [571, 409] width 7 height 7
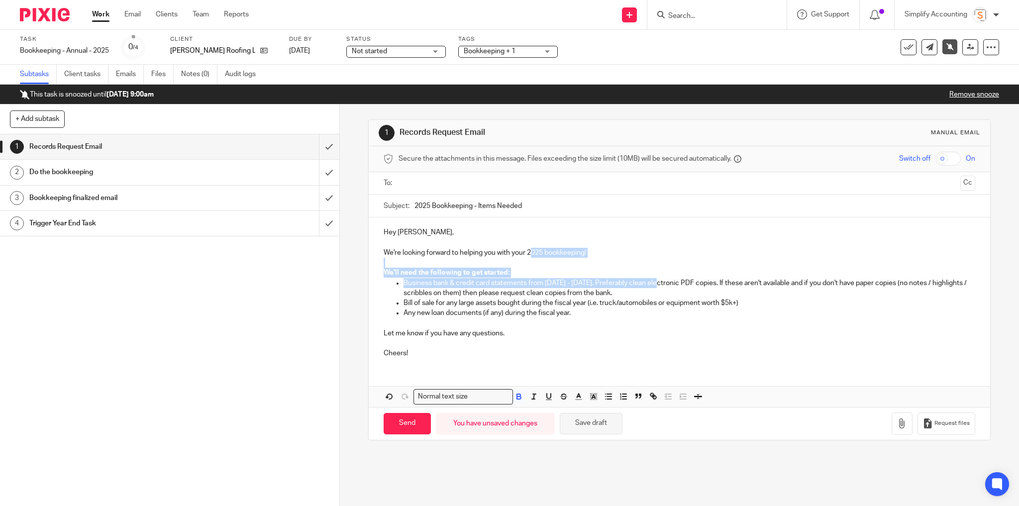
click at [565, 417] on button "Save draft" at bounding box center [591, 423] width 63 height 21
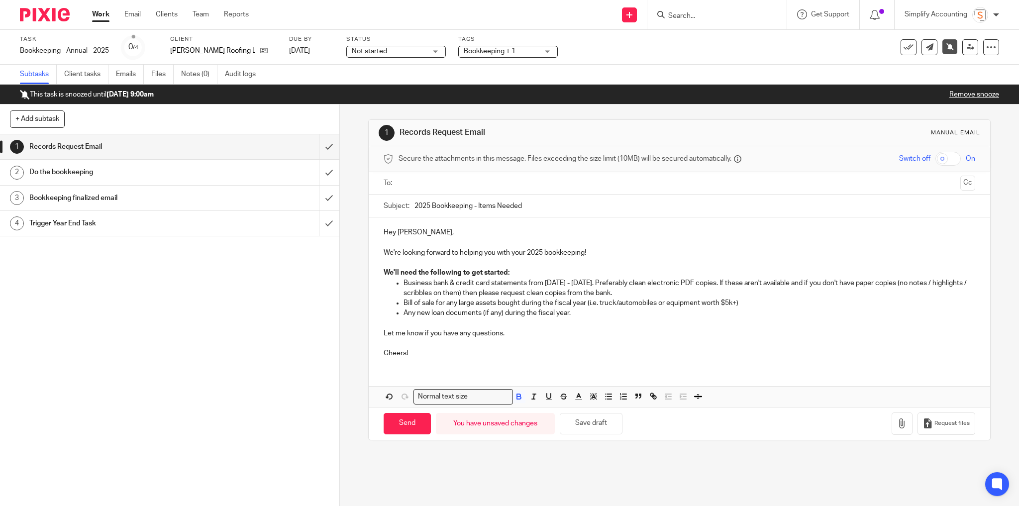
click at [599, 313] on p "Any new loan documents (if any) during the fiscal year." at bounding box center [689, 313] width 572 height 10
click at [585, 251] on p "We're looking forward to helping you with your 2025 bookkeeping!" at bounding box center [679, 253] width 592 height 10
click at [600, 421] on button "Save draft" at bounding box center [591, 423] width 63 height 21
click at [421, 182] on input "text" at bounding box center [679, 183] width 554 height 11
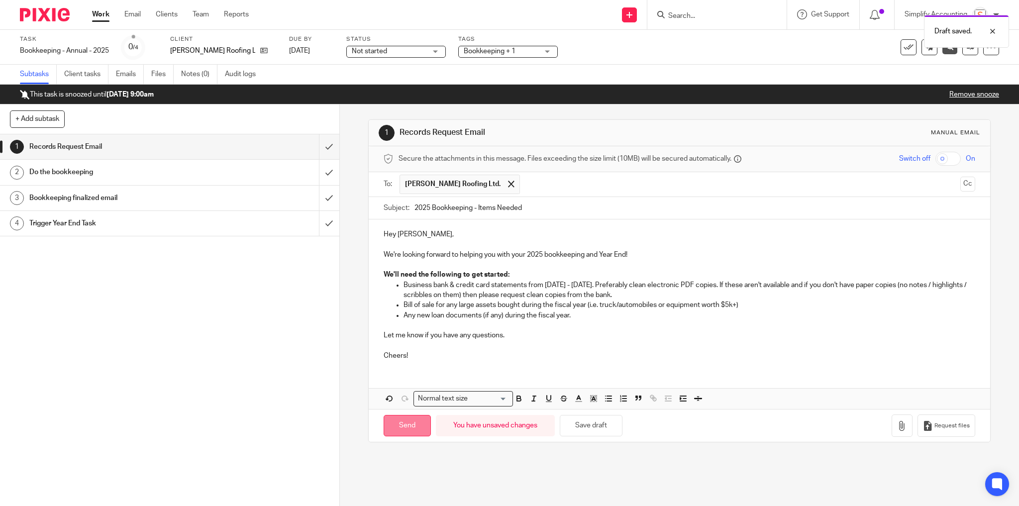
click at [412, 415] on input "Send" at bounding box center [406, 425] width 47 height 21
type input "Sent"
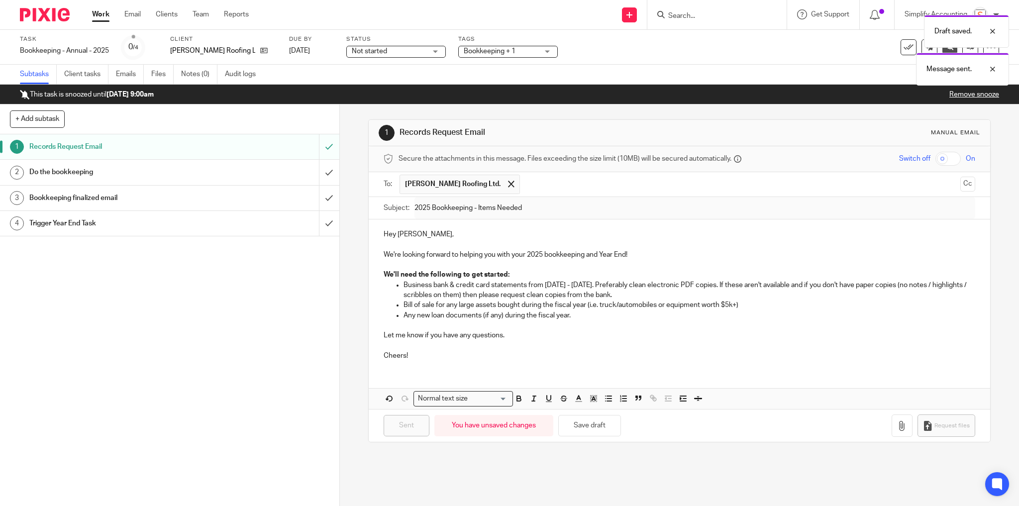
click at [985, 94] on link "Remove snooze" at bounding box center [974, 94] width 50 height 7
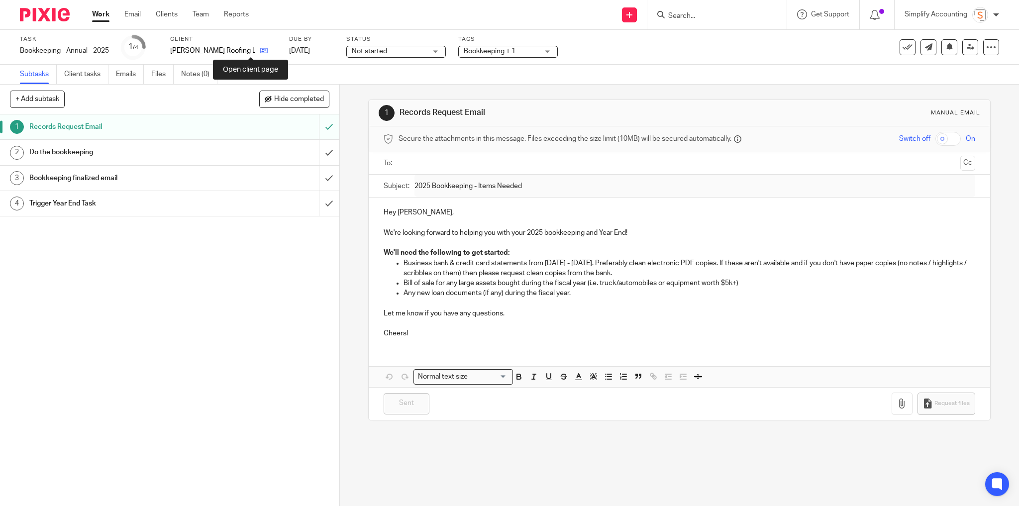
click at [260, 51] on icon at bounding box center [263, 50] width 7 height 7
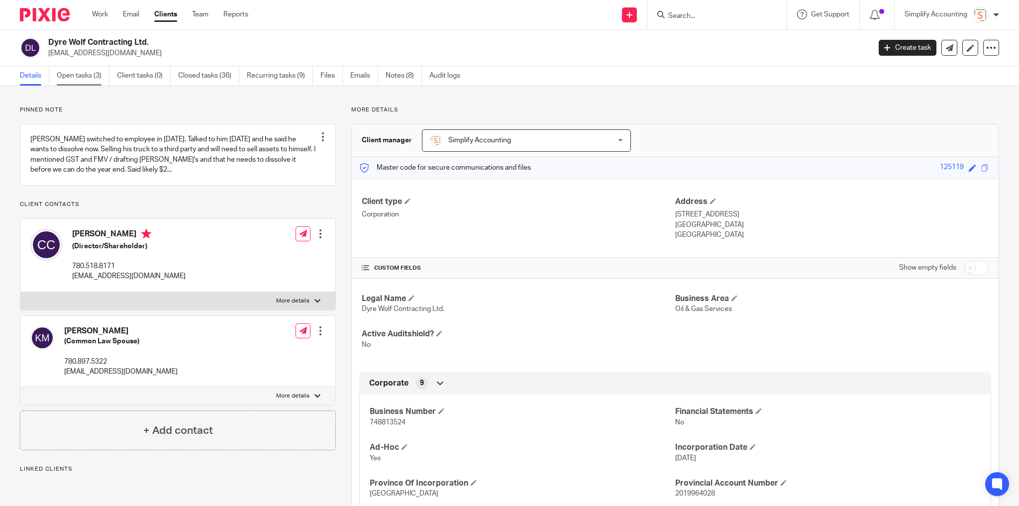
click at [94, 78] on link "Open tasks (3)" at bounding box center [83, 75] width 53 height 19
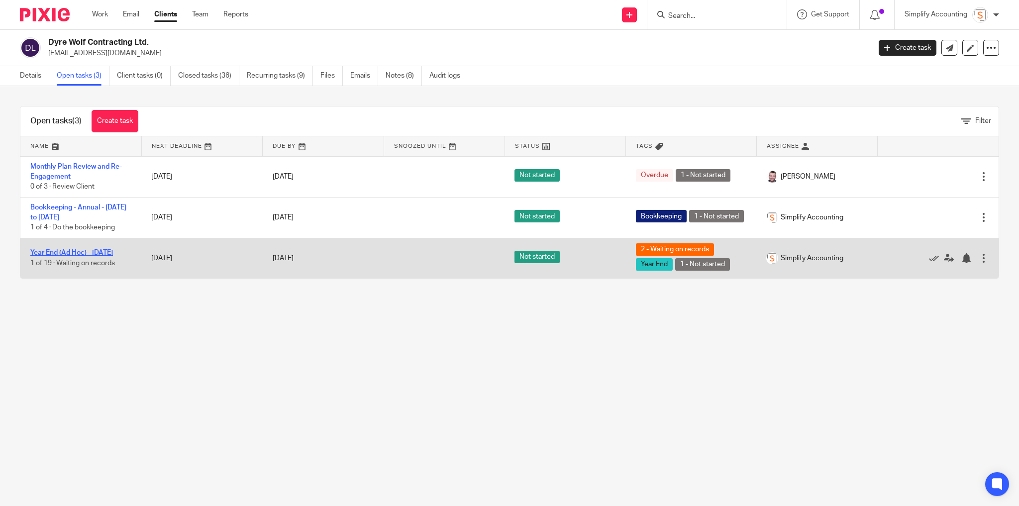
click at [111, 249] on link "Year End (Ad Hoc) - [DATE]" at bounding box center [71, 252] width 83 height 7
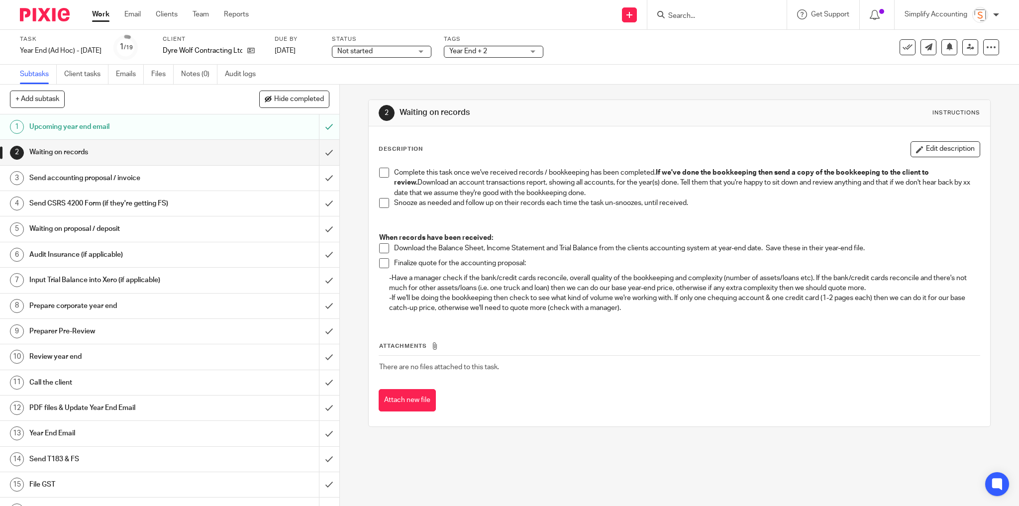
click at [685, 14] on input "Search" at bounding box center [712, 16] width 90 height 9
type input "a creative"
click at [715, 47] on link at bounding box center [749, 46] width 168 height 31
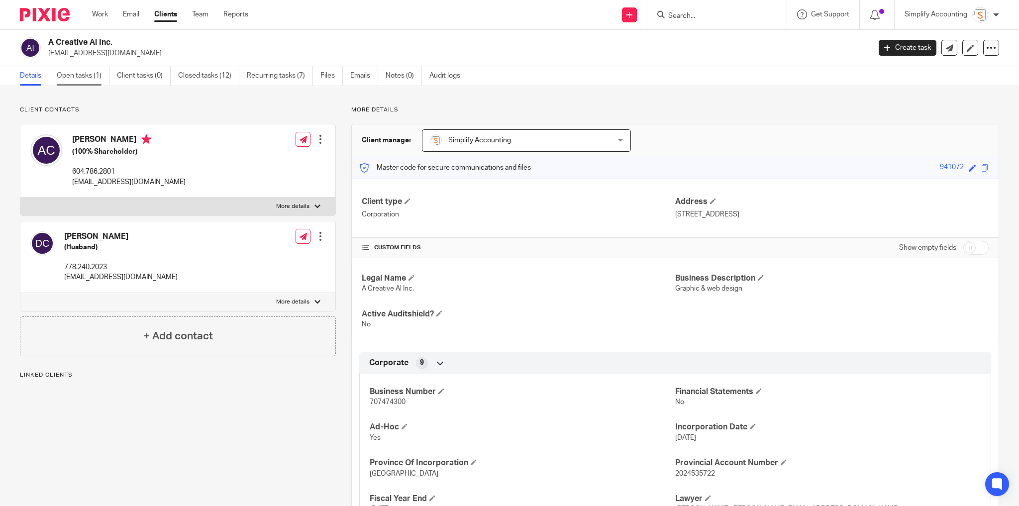
click at [94, 81] on link "Open tasks (1)" at bounding box center [83, 75] width 53 height 19
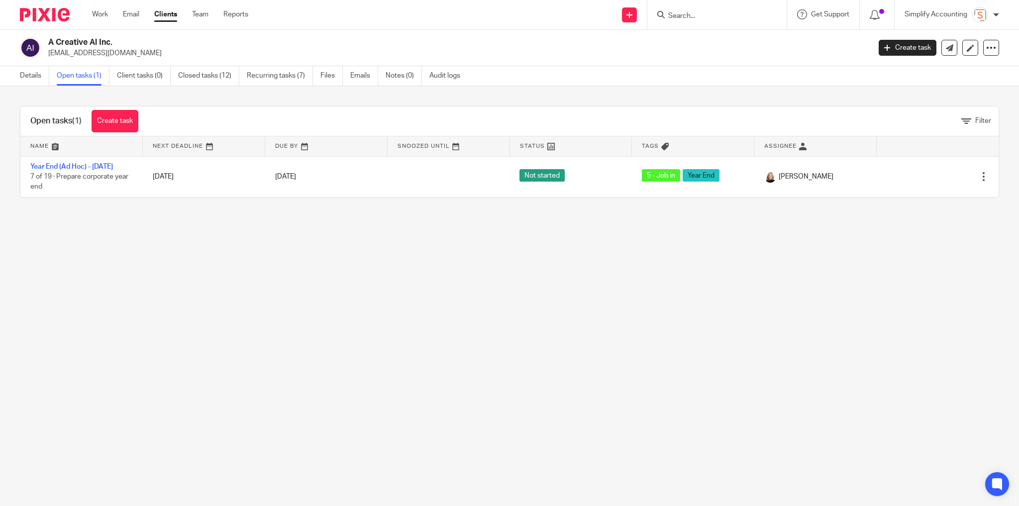
click at [687, 15] on input "Search" at bounding box center [712, 16] width 90 height 9
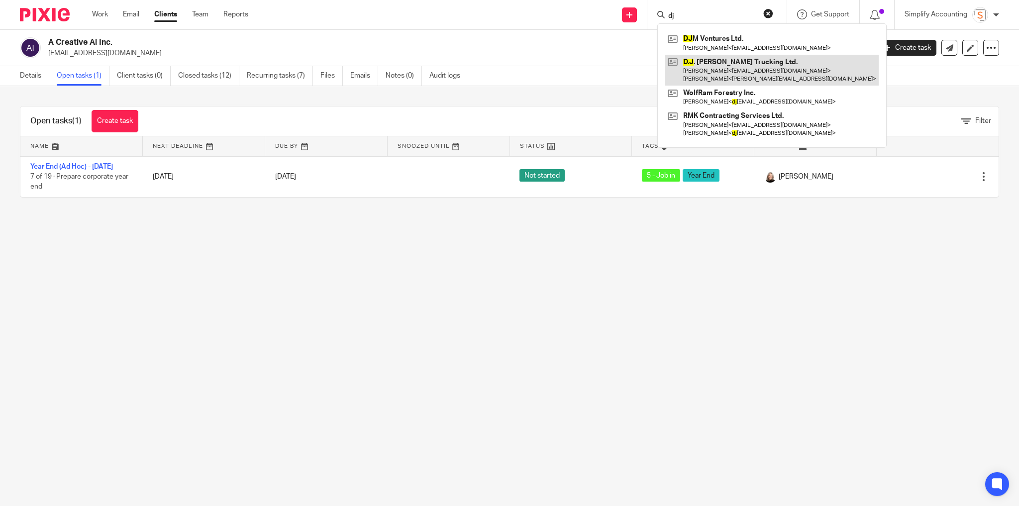
type input "dj"
click at [726, 60] on link at bounding box center [771, 70] width 213 height 31
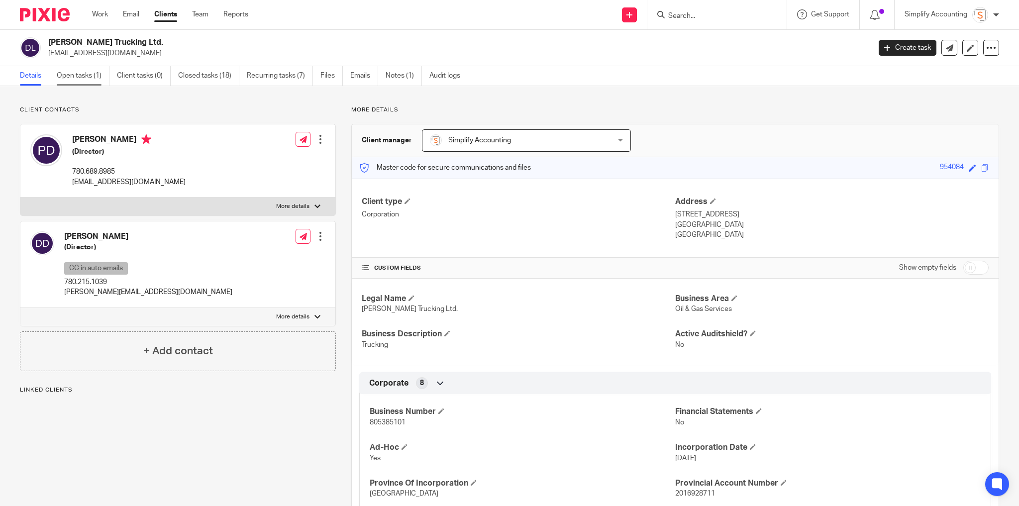
click at [92, 76] on link "Open tasks (1)" at bounding box center [83, 75] width 53 height 19
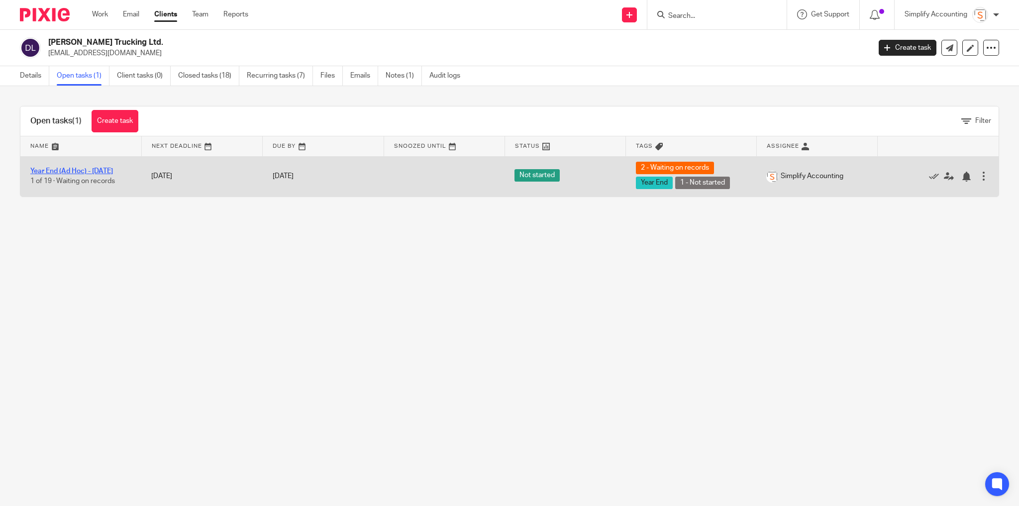
click at [91, 170] on link "Year End (Ad Hoc) - July 2025" at bounding box center [71, 171] width 83 height 7
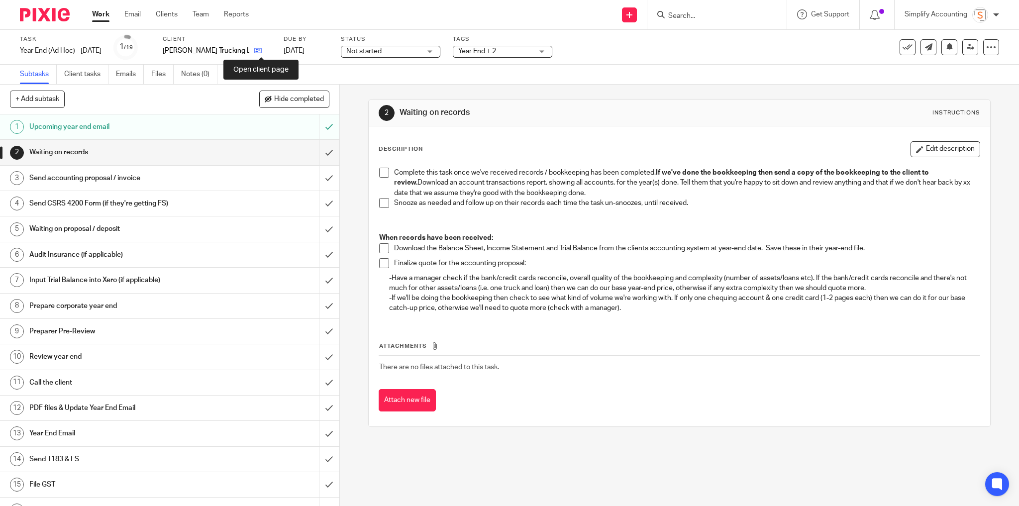
click at [262, 51] on icon at bounding box center [257, 50] width 7 height 7
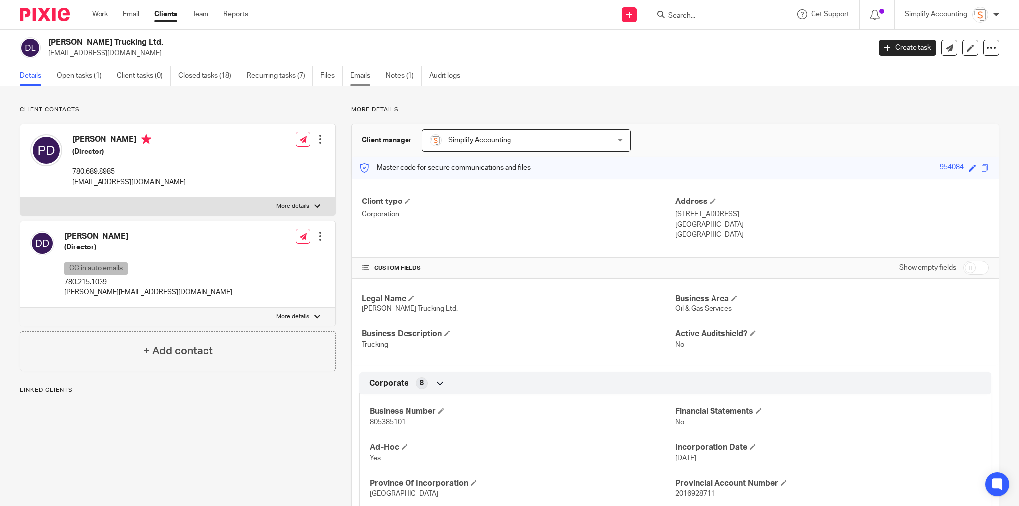
click at [359, 72] on link "Emails" at bounding box center [364, 75] width 28 height 19
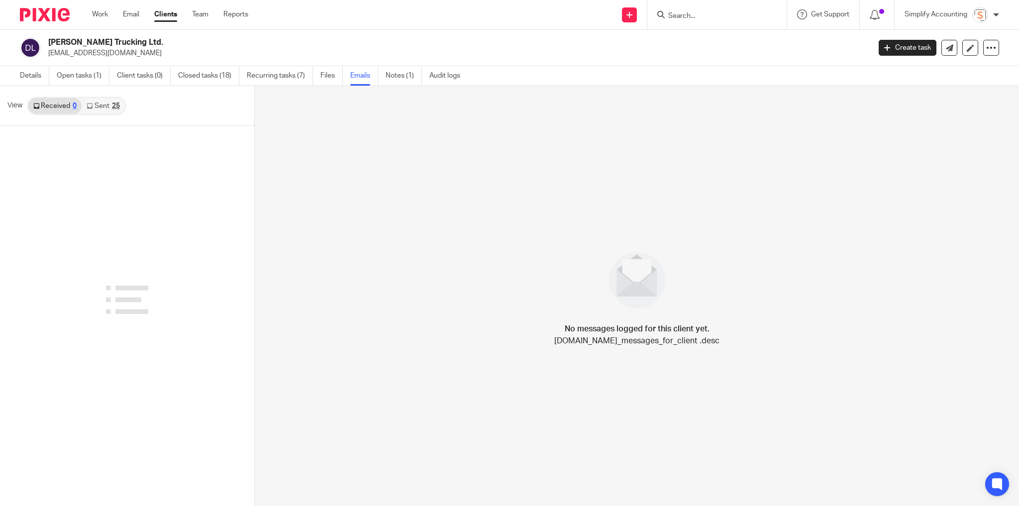
click at [121, 101] on link "Sent 25" at bounding box center [103, 106] width 43 height 16
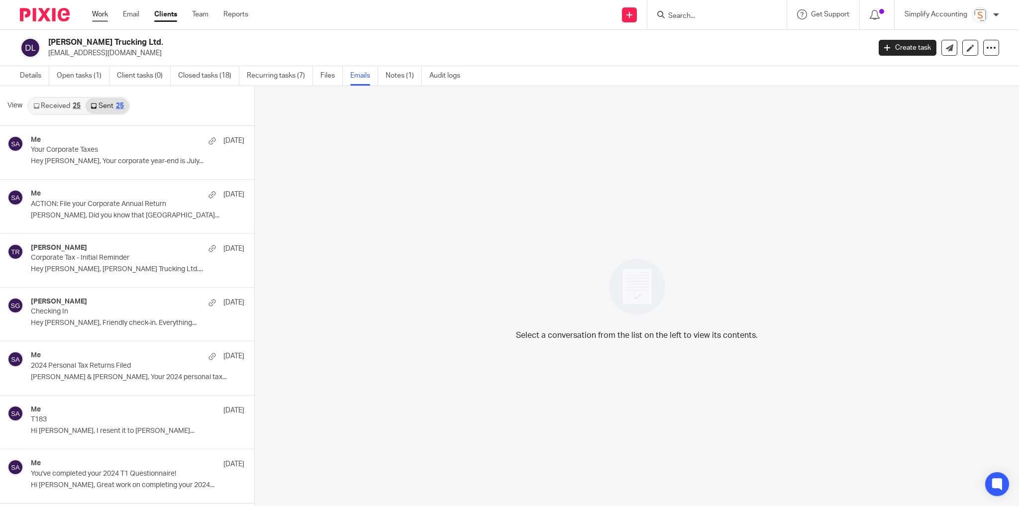
click at [106, 15] on link "Work" at bounding box center [100, 14] width 16 height 10
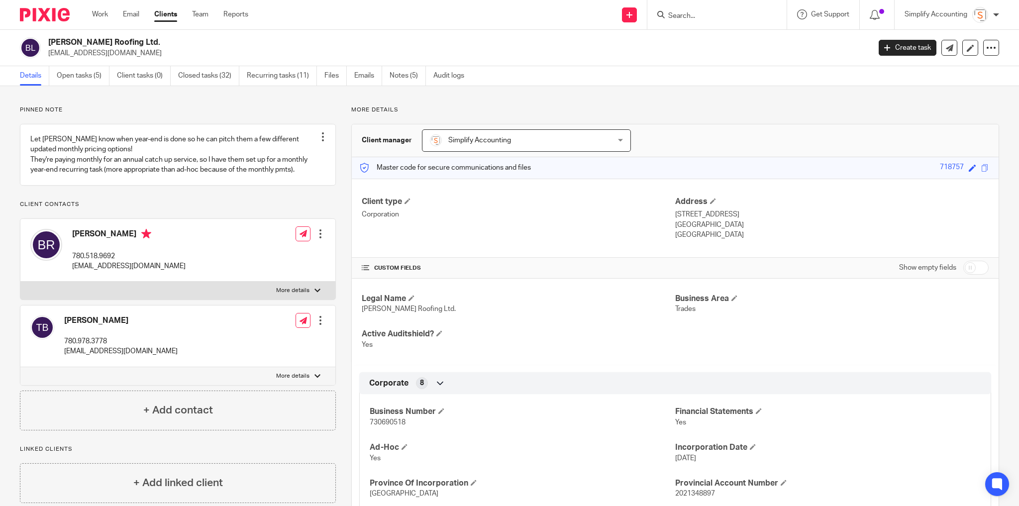
click at [710, 16] on input "Search" at bounding box center [712, 16] width 90 height 9
type input "a creative"
click at [705, 56] on link at bounding box center [749, 46] width 168 height 31
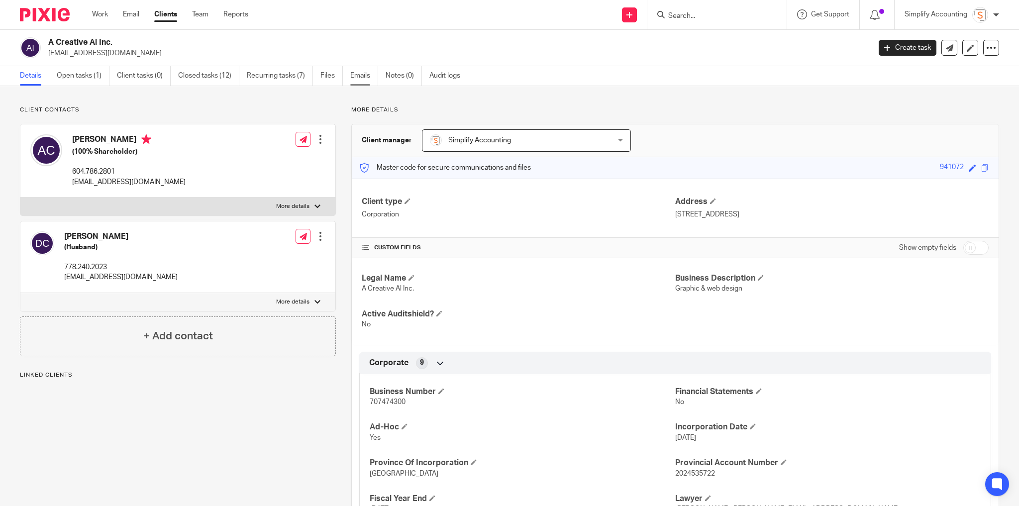
click at [352, 72] on link "Emails" at bounding box center [364, 75] width 28 height 19
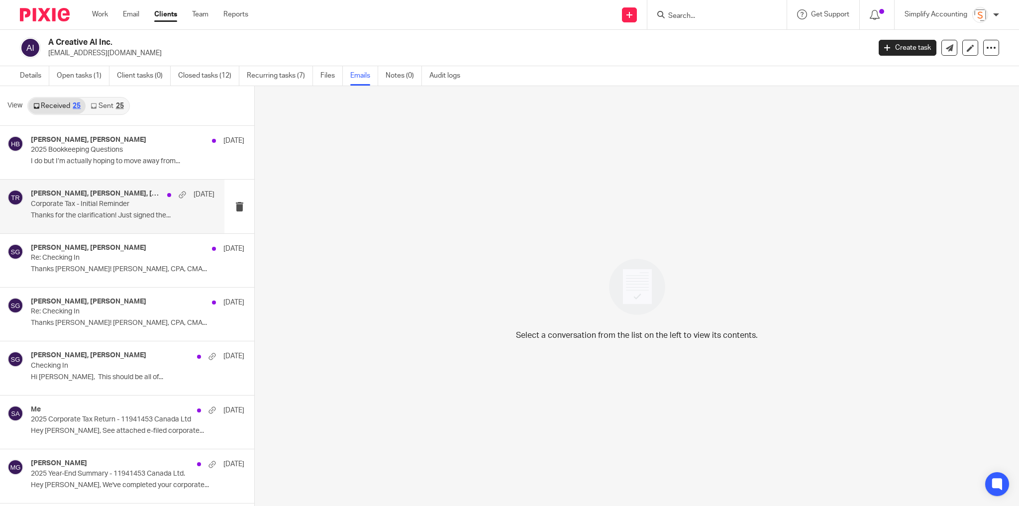
click at [138, 198] on div "[PERSON_NAME], [PERSON_NAME], [PERSON_NAME] [DATE]" at bounding box center [123, 194] width 184 height 10
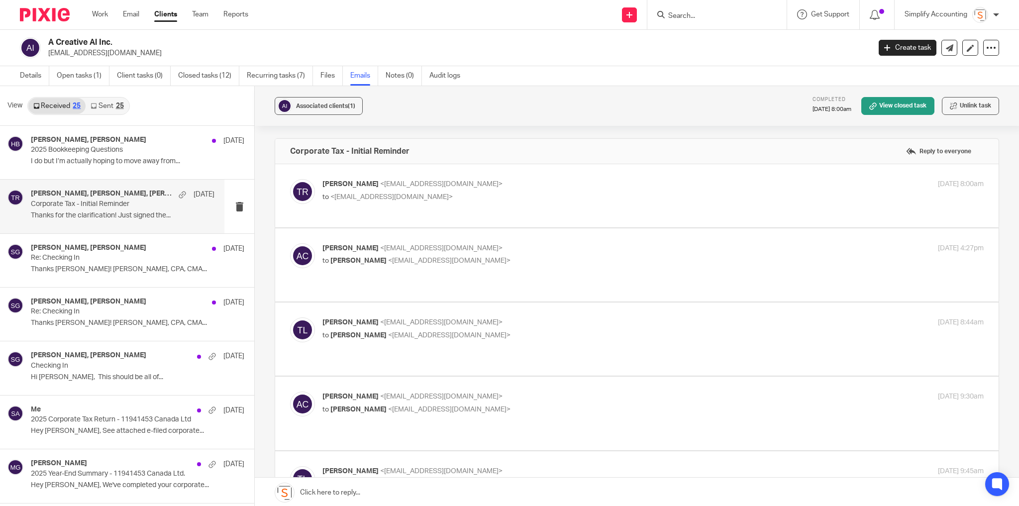
click at [548, 391] on p "Alix Calfa <alix@acreativeal.com>" at bounding box center [542, 396] width 441 height 10
checkbox input "true"
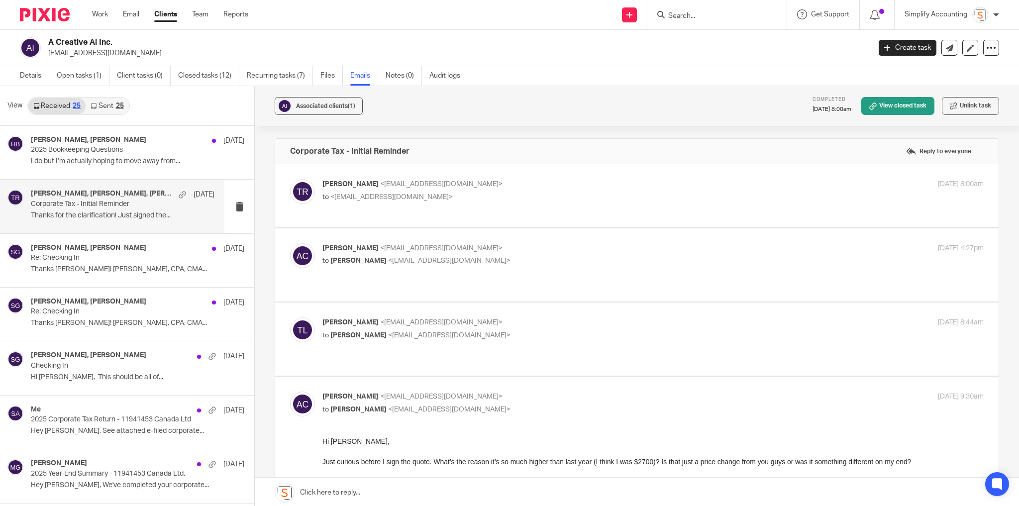
click at [542, 330] on p "to Alix Calfa <alix@acreativeal.com>" at bounding box center [542, 335] width 441 height 10
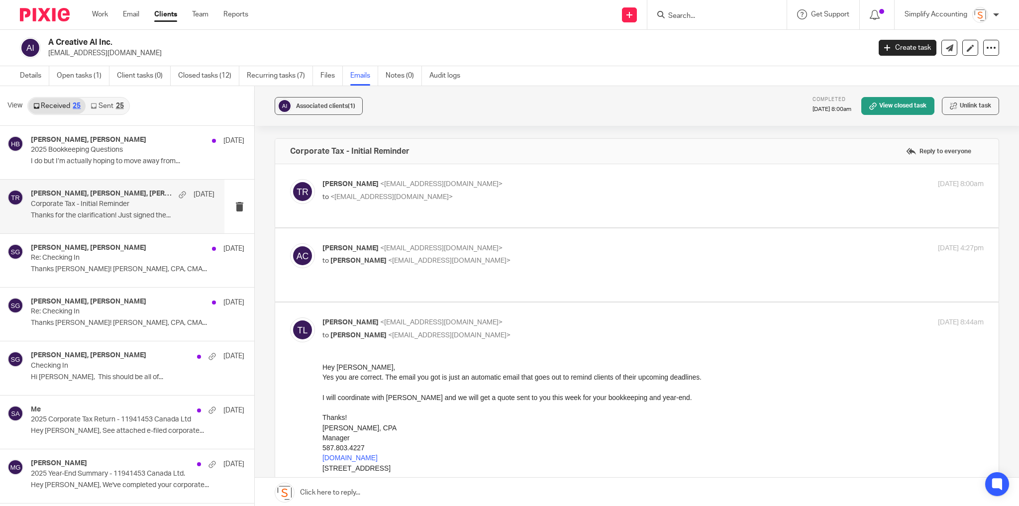
click at [538, 317] on p "Tayler Lloyd <tayler@simplifyaccounting.ca>" at bounding box center [542, 322] width 441 height 10
checkbox input "false"
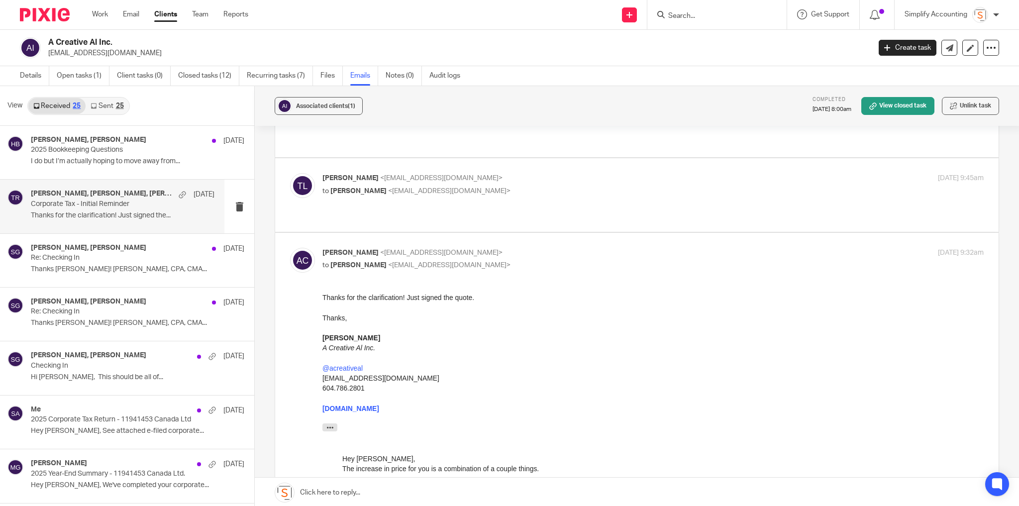
scroll to position [1273, 0]
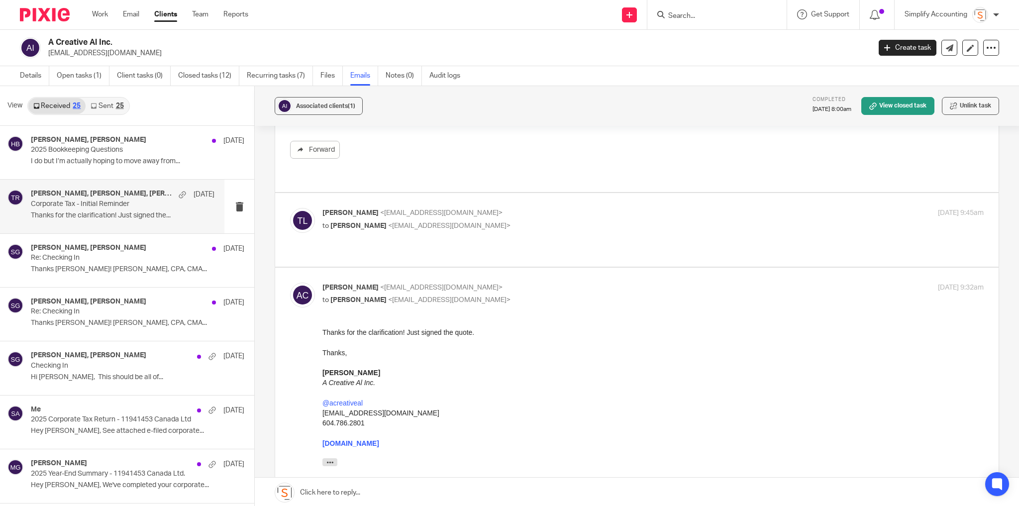
click at [537, 208] on p "Tayler Lloyd <tayler@simplifyaccounting.ca>" at bounding box center [542, 213] width 441 height 10
checkbox input "true"
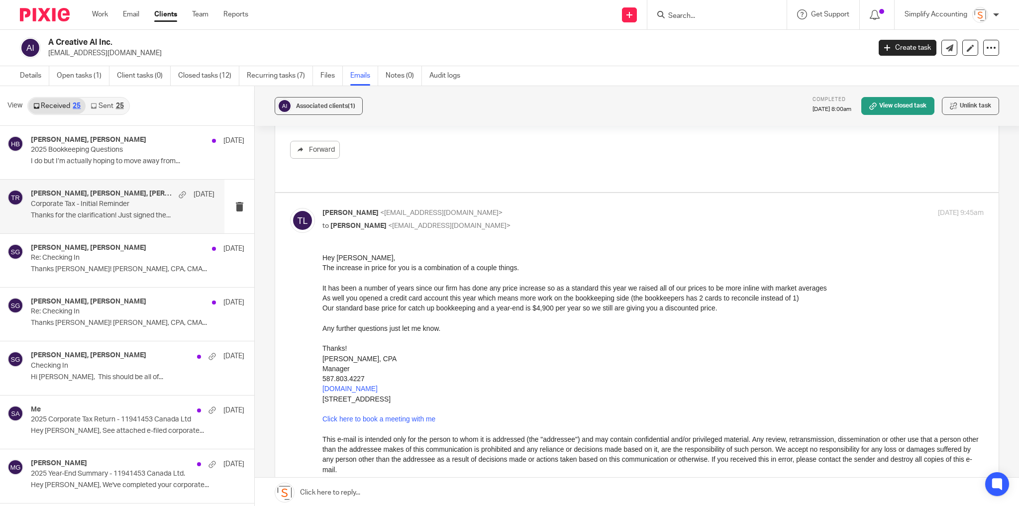
scroll to position [0, 0]
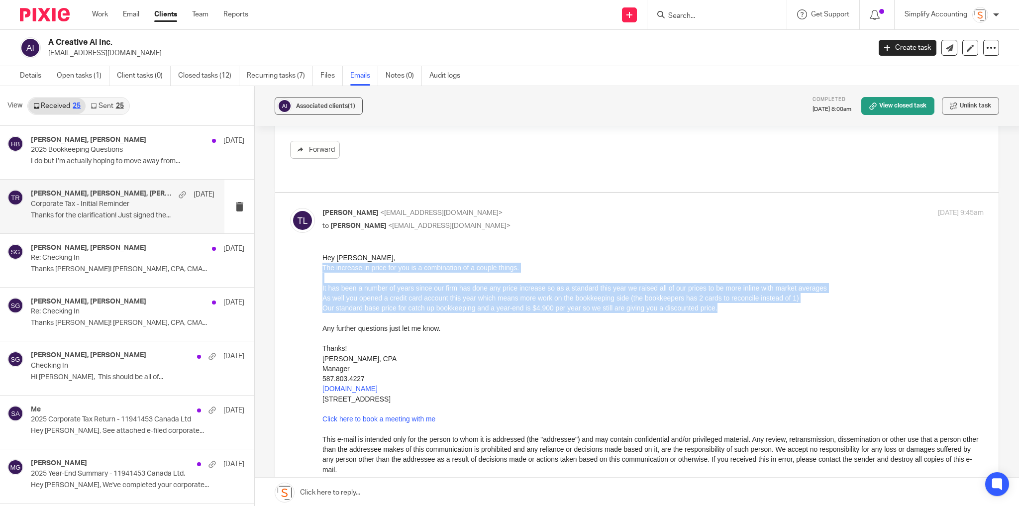
drag, startPoint x: 717, startPoint y: 310, endPoint x: 319, endPoint y: 268, distance: 400.2
click html "Hey Alix, The increase in price for you is a combination of a couple things. It…"
copy div "The increase in price for you is a combination of a couple things. It has been …"
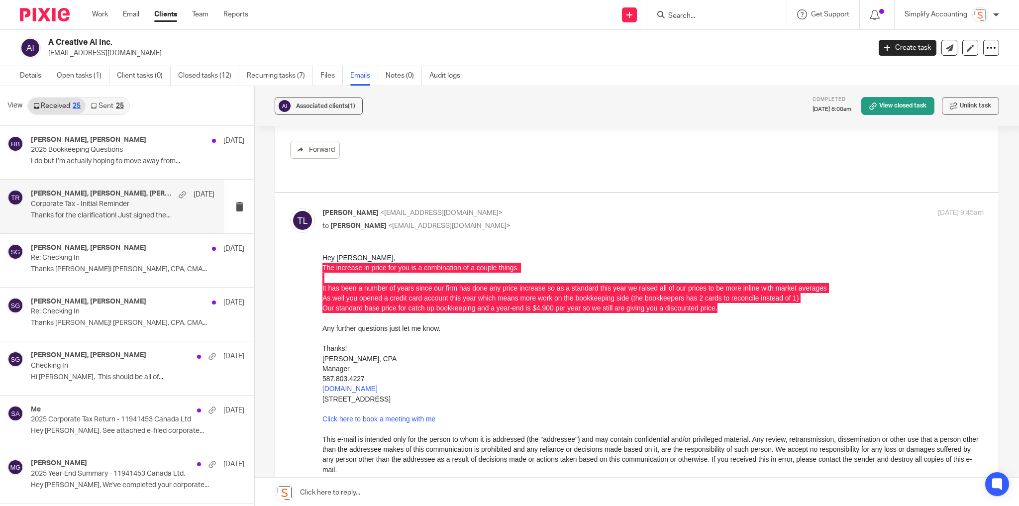
click at [677, 15] on input "Search" at bounding box center [712, 16] width 90 height 9
type input "ewas"
click at [689, 44] on link at bounding box center [778, 42] width 227 height 23
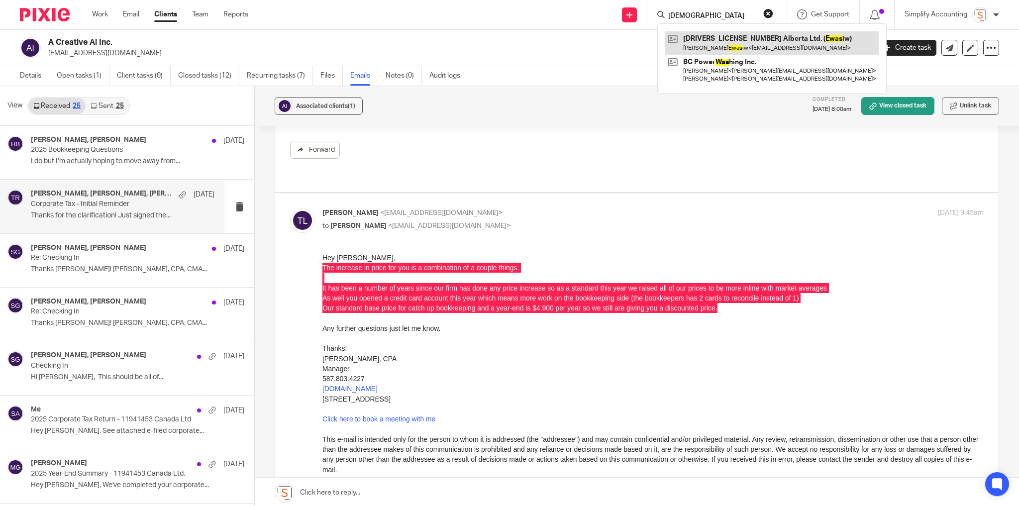
click at [687, 46] on link at bounding box center [771, 42] width 213 height 23
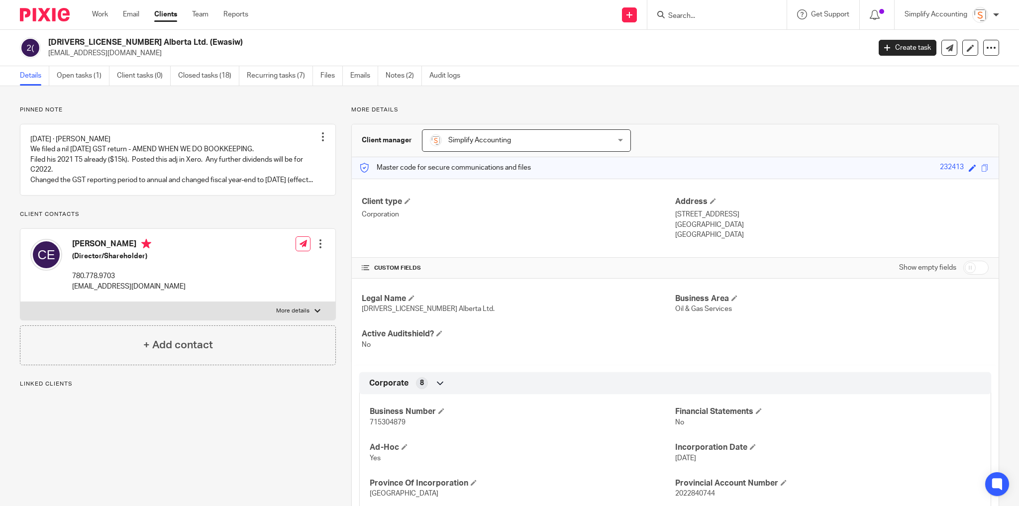
click at [86, 53] on p "[EMAIL_ADDRESS][DOMAIN_NAME]" at bounding box center [455, 53] width 815 height 10
click at [86, 53] on p "cewasiw@msn.com" at bounding box center [455, 53] width 815 height 10
copy main "cewasiw@msn.com Create task Update from Companies House Export data Merge Archi…"
click at [713, 12] on input "Search" at bounding box center [712, 16] width 90 height 9
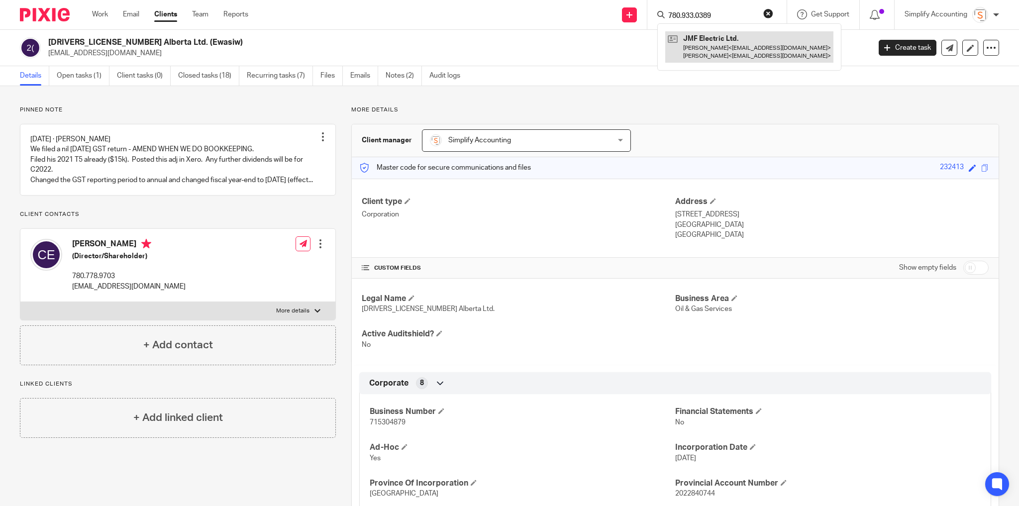
type input "780.933.0389"
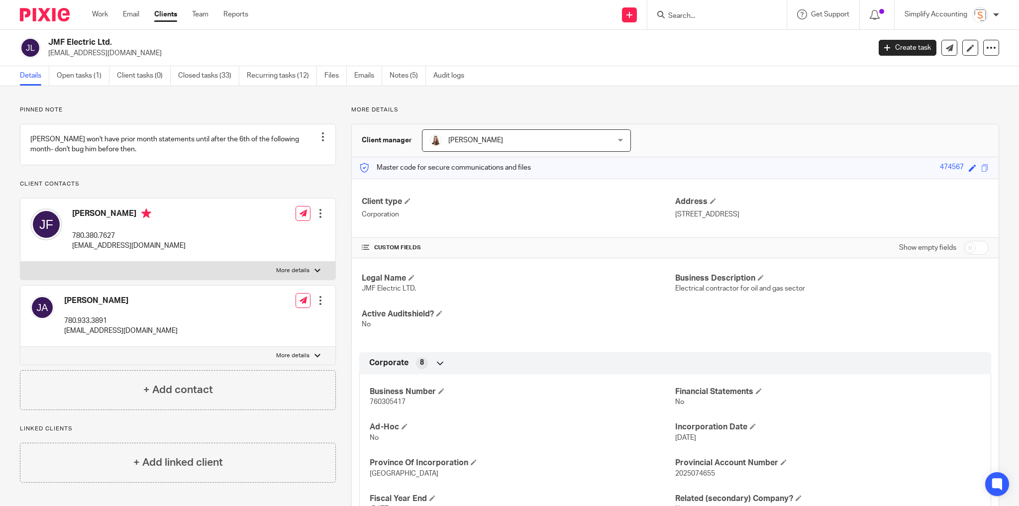
click at [676, 13] on input "Search" at bounding box center [712, 16] width 90 height 9
type input "780.933.0389"
click at [768, 14] on button "reset" at bounding box center [768, 13] width 10 height 10
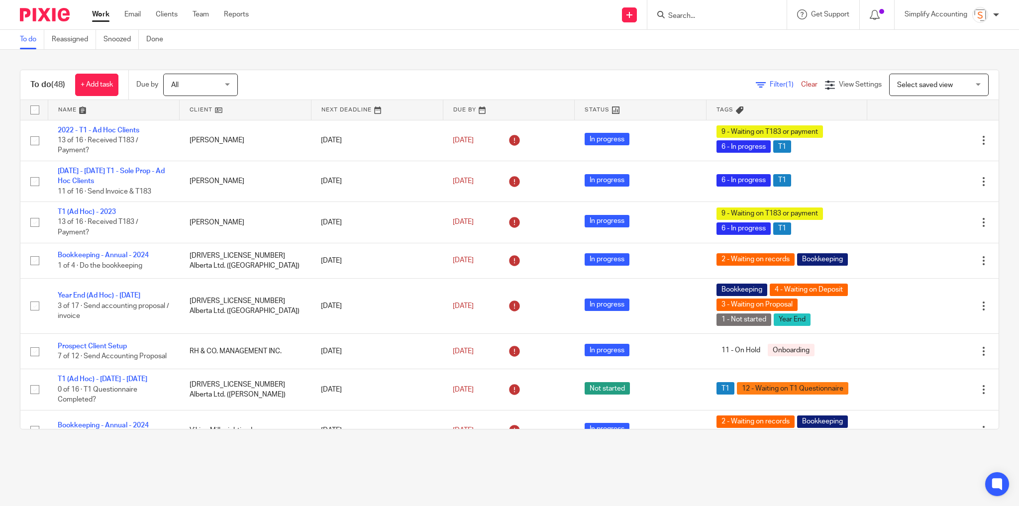
click at [728, 18] on input "Search" at bounding box center [712, 16] width 90 height 9
click at [706, 15] on input "Search" at bounding box center [712, 16] width 90 height 9
type input "maguire"
click at [733, 37] on link at bounding box center [775, 42] width 220 height 23
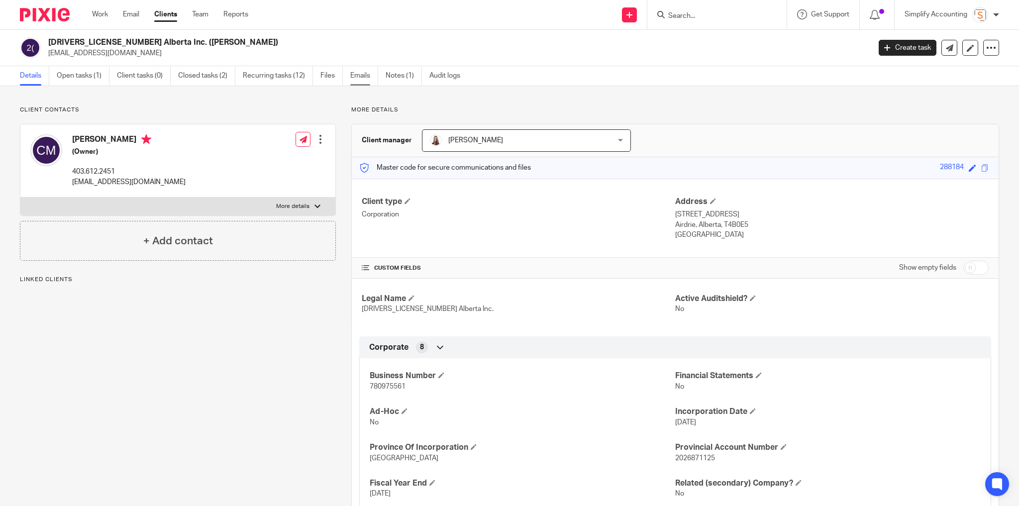
click at [359, 75] on link "Emails" at bounding box center [364, 75] width 28 height 19
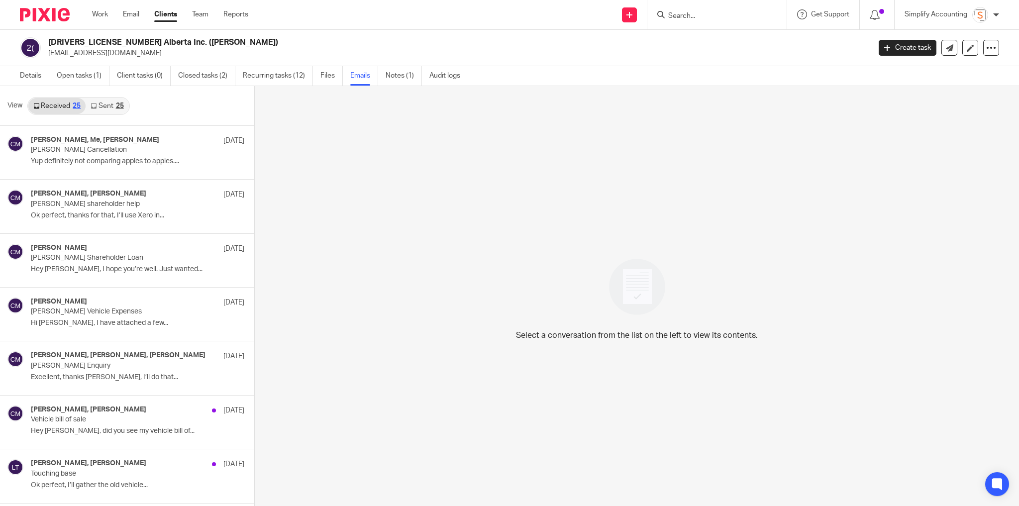
click at [120, 108] on div "25" at bounding box center [120, 105] width 8 height 7
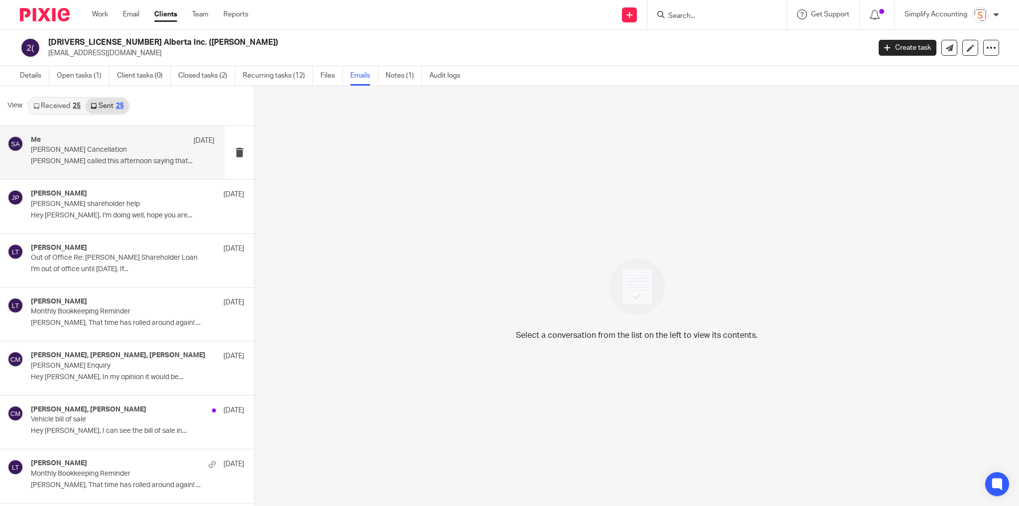
scroll to position [1, 0]
click at [112, 152] on p "[PERSON_NAME] Cancellation" at bounding box center [104, 149] width 147 height 8
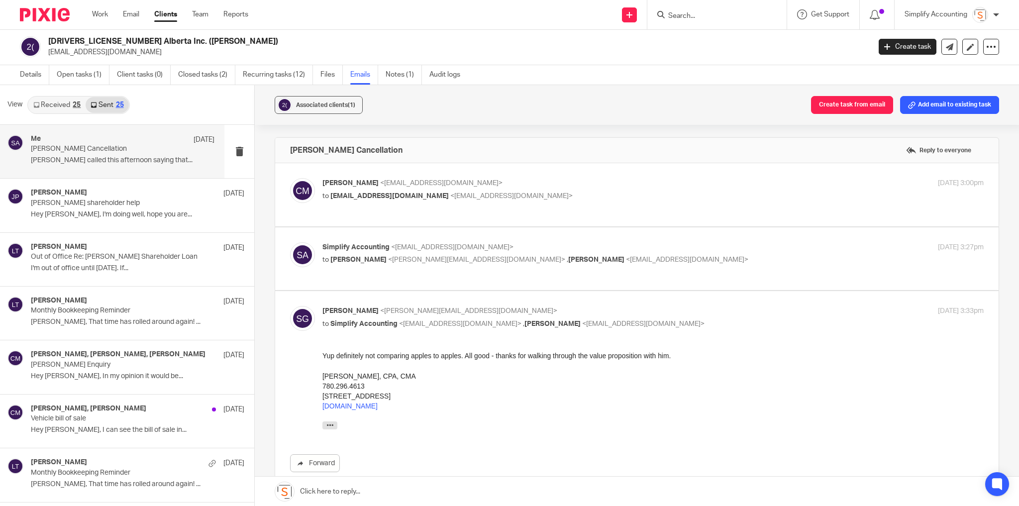
scroll to position [0, 0]
click at [57, 105] on link "Received 25" at bounding box center [56, 105] width 57 height 16
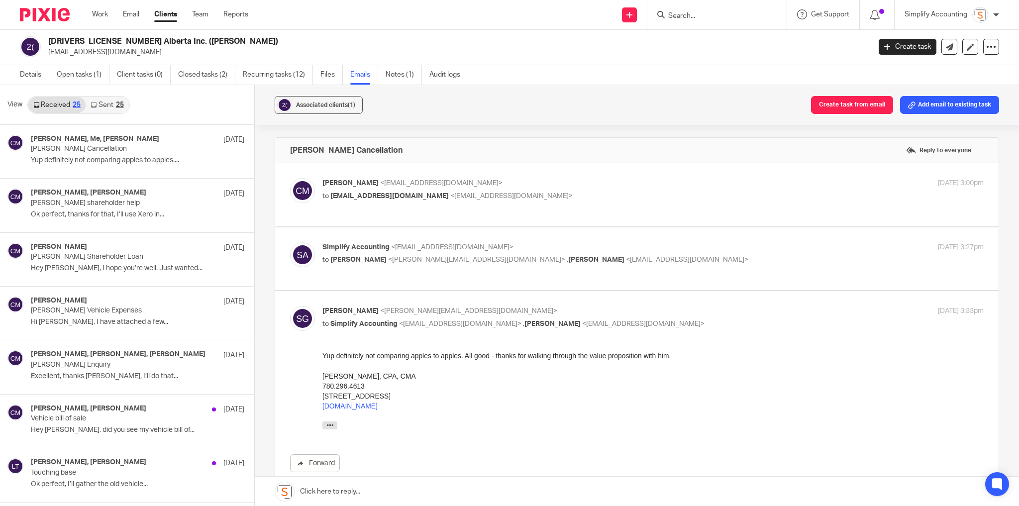
click at [125, 92] on div "View Received 25 Sent 25" at bounding box center [127, 105] width 254 height 40
click at [111, 105] on link "Sent 25" at bounding box center [107, 105] width 43 height 16
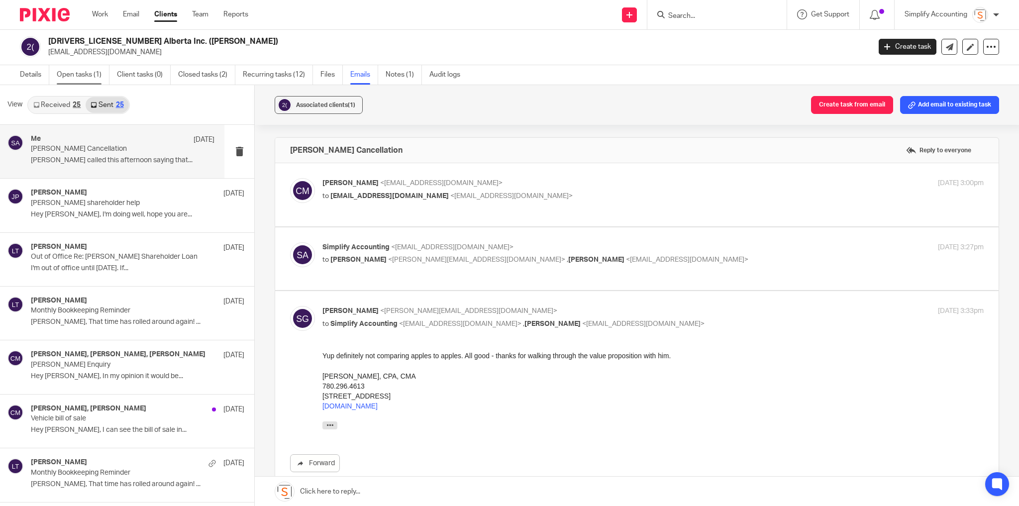
click at [95, 78] on link "Open tasks (1)" at bounding box center [83, 74] width 53 height 19
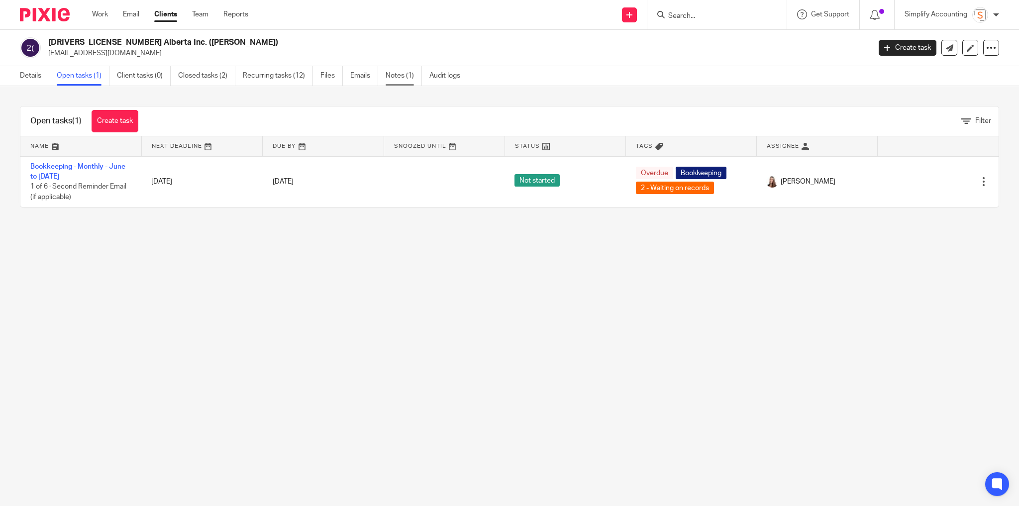
click at [395, 72] on link "Notes (1)" at bounding box center [403, 75] width 36 height 19
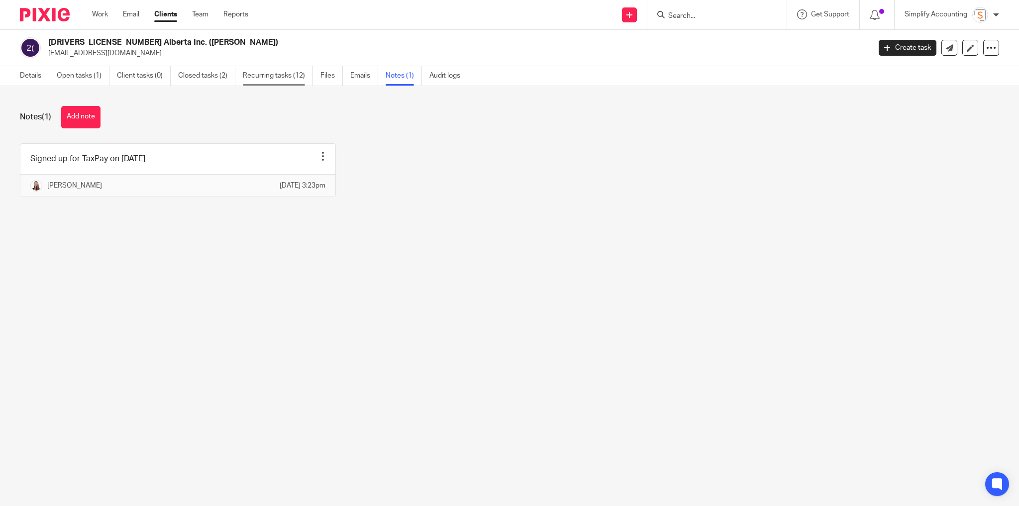
click at [276, 72] on link "Recurring tasks (12)" at bounding box center [278, 75] width 70 height 19
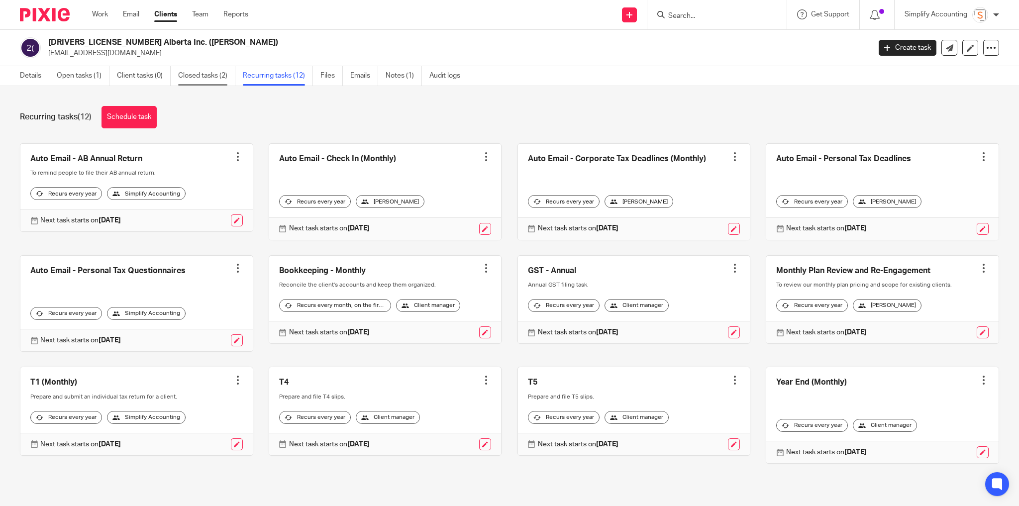
click at [216, 78] on link "Closed tasks (2)" at bounding box center [206, 75] width 57 height 19
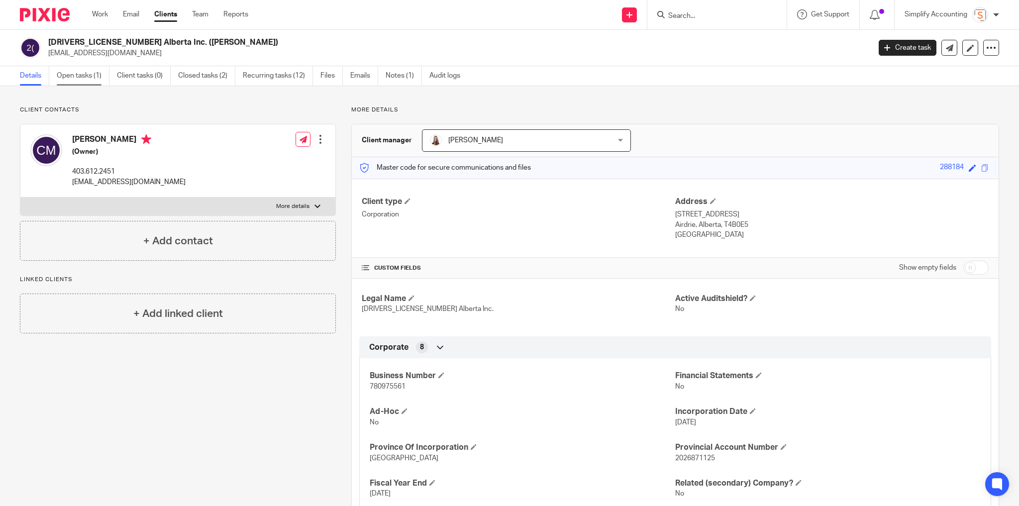
drag, startPoint x: 86, startPoint y: 80, endPoint x: 94, endPoint y: 75, distance: 9.7
click at [86, 80] on link "Open tasks (1)" at bounding box center [83, 75] width 53 height 19
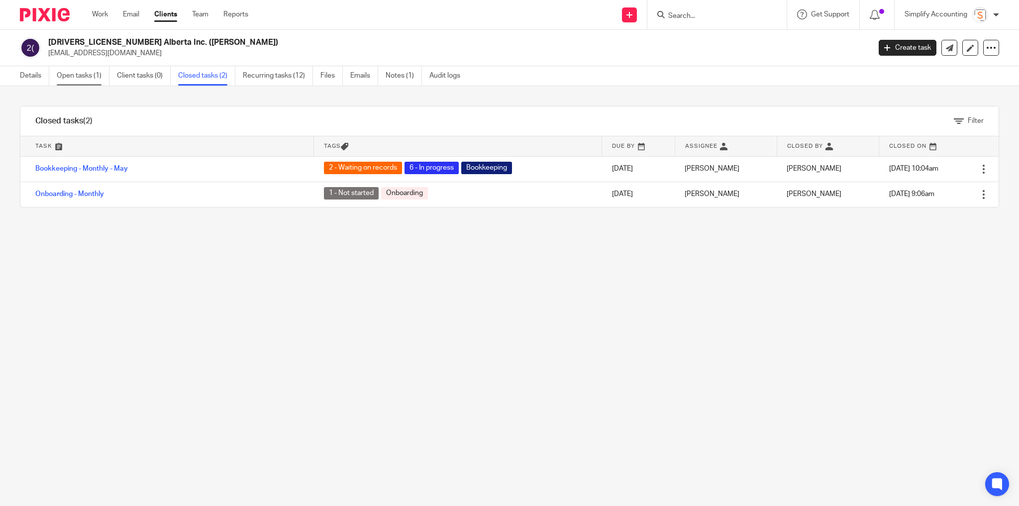
click at [92, 75] on link "Open tasks (1)" at bounding box center [83, 75] width 53 height 19
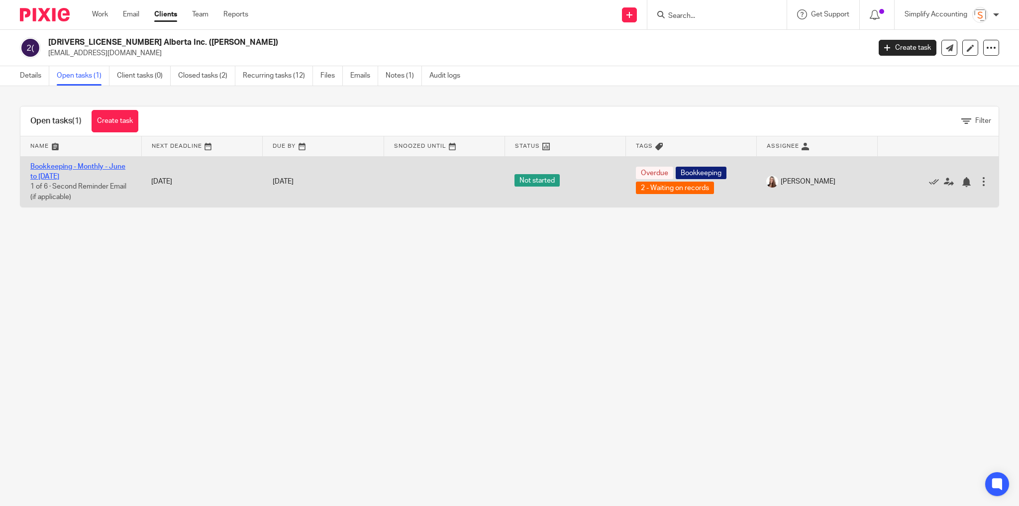
click at [119, 163] on link "Bookkeeping - Monthly - June to jul" at bounding box center [77, 171] width 95 height 17
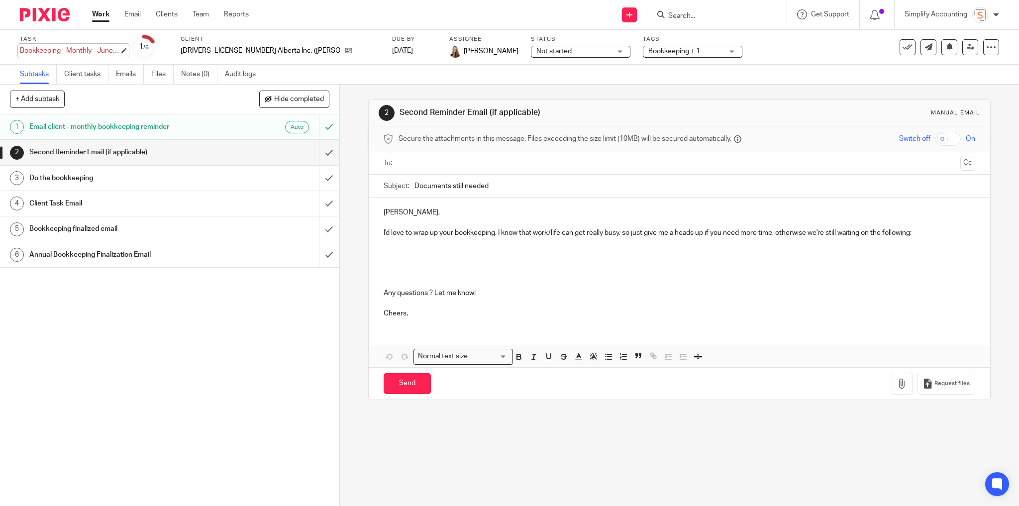
click at [107, 51] on div "Bookkeeping - Monthly - June to [DATE] Save Bookkeeping - Monthly - June to [DA…" at bounding box center [69, 51] width 99 height 10
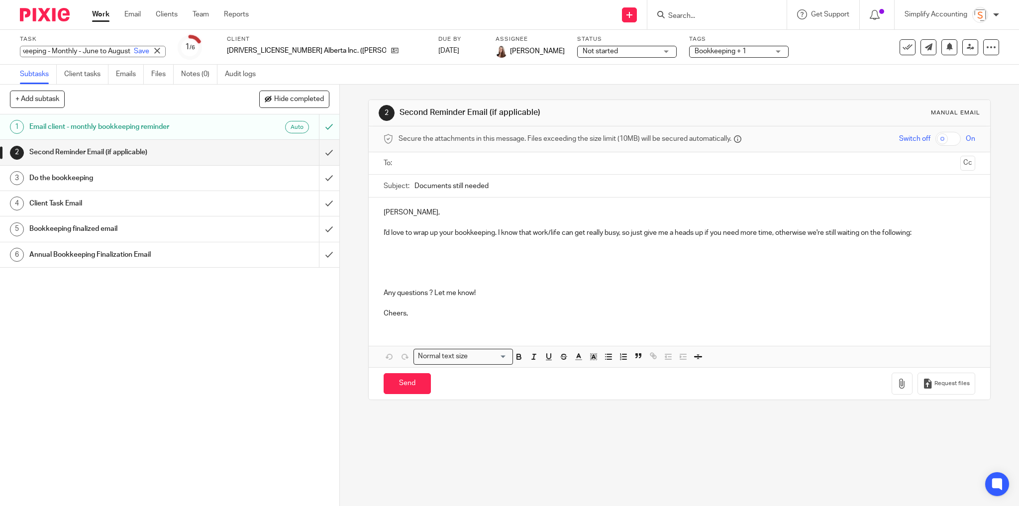
scroll to position [0, 41]
type input "Bookkeeping - Monthly - June to August"
click at [134, 52] on link "Save" at bounding box center [141, 51] width 15 height 10
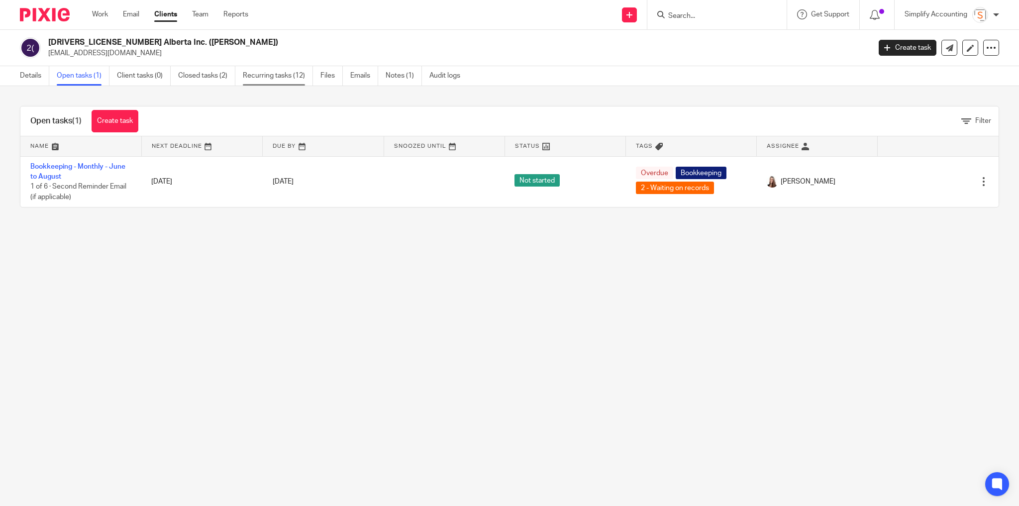
click at [286, 74] on link "Recurring tasks (12)" at bounding box center [278, 75] width 70 height 19
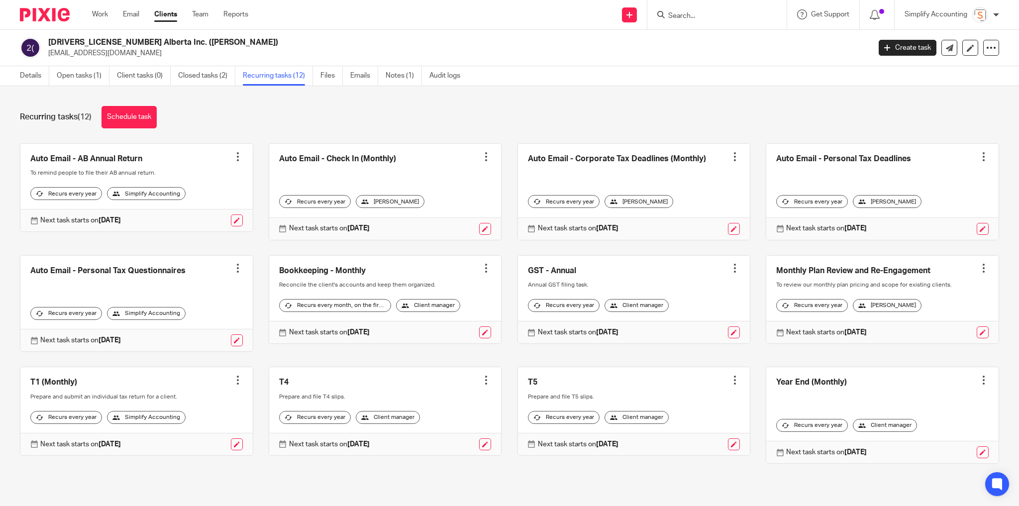
click at [481, 156] on div at bounding box center [486, 157] width 10 height 10
click at [440, 223] on button "Cancel schedule" at bounding box center [444, 219] width 80 height 13
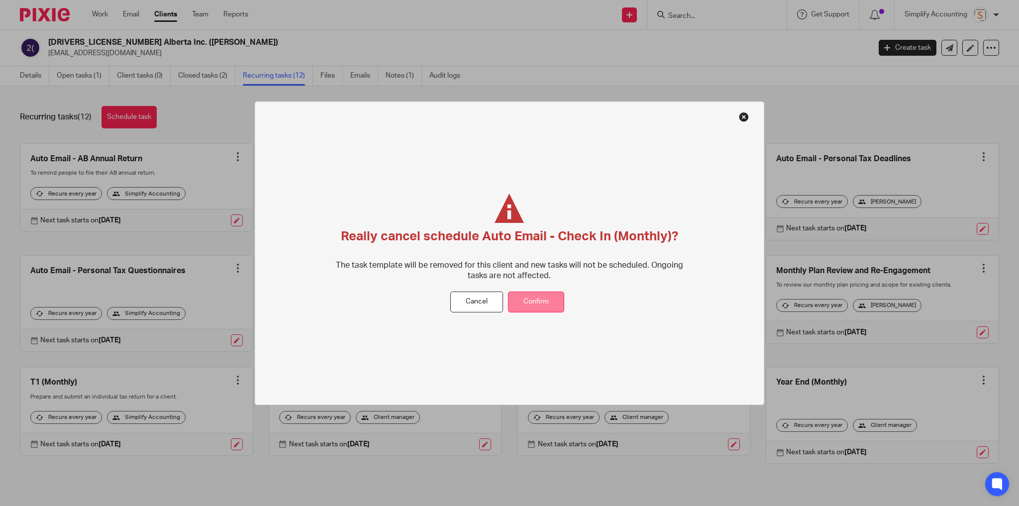
click at [518, 299] on button "Confirm" at bounding box center [536, 301] width 56 height 21
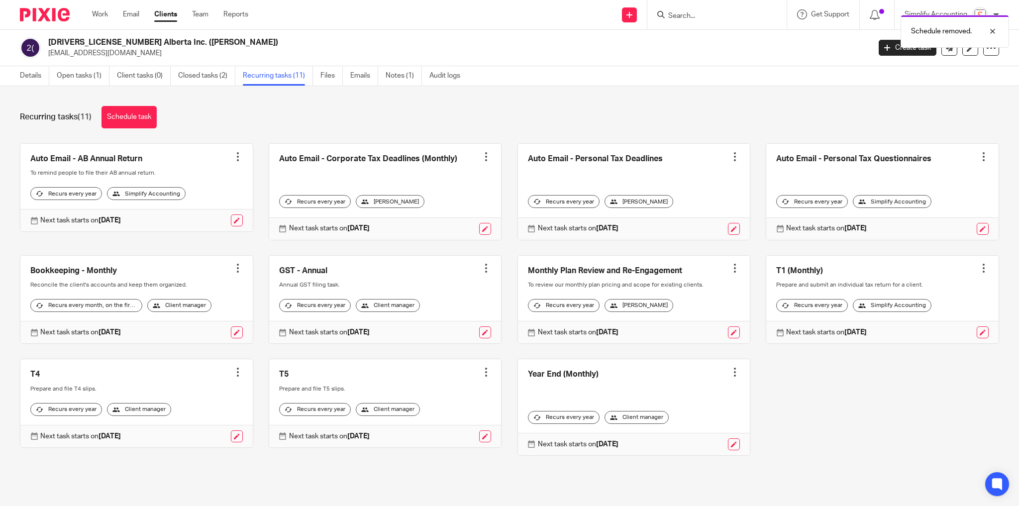
click at [481, 160] on div at bounding box center [486, 157] width 10 height 10
click at [455, 217] on span "Cancel schedule" at bounding box center [444, 219] width 52 height 7
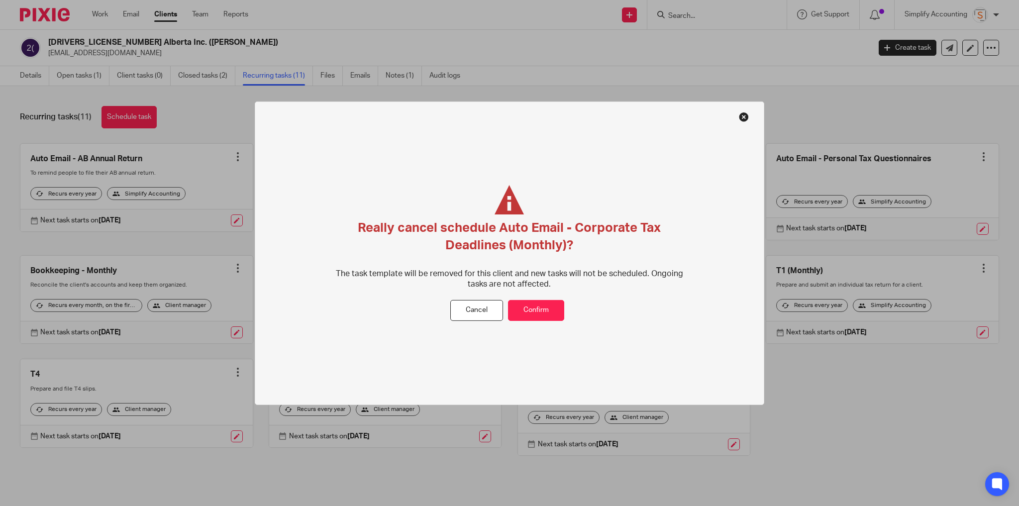
click at [544, 325] on div "Really cancel schedule Auto Email - Corporate Tax Deadlines (Monthly)? The task…" at bounding box center [509, 252] width 509 height 303
click at [544, 313] on button "Confirm" at bounding box center [536, 310] width 56 height 21
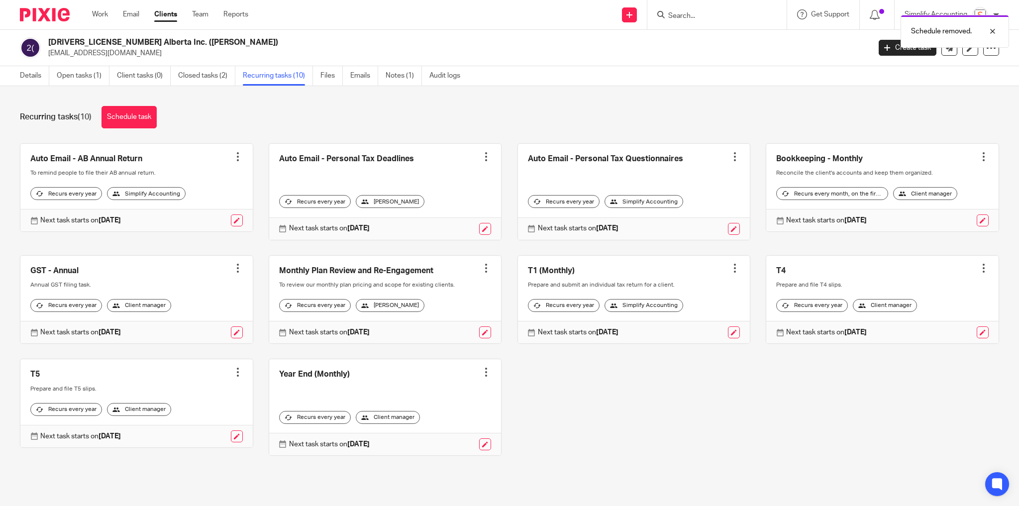
click at [978, 156] on div at bounding box center [983, 157] width 10 height 10
click at [932, 220] on span "Cancel schedule" at bounding box center [935, 219] width 52 height 7
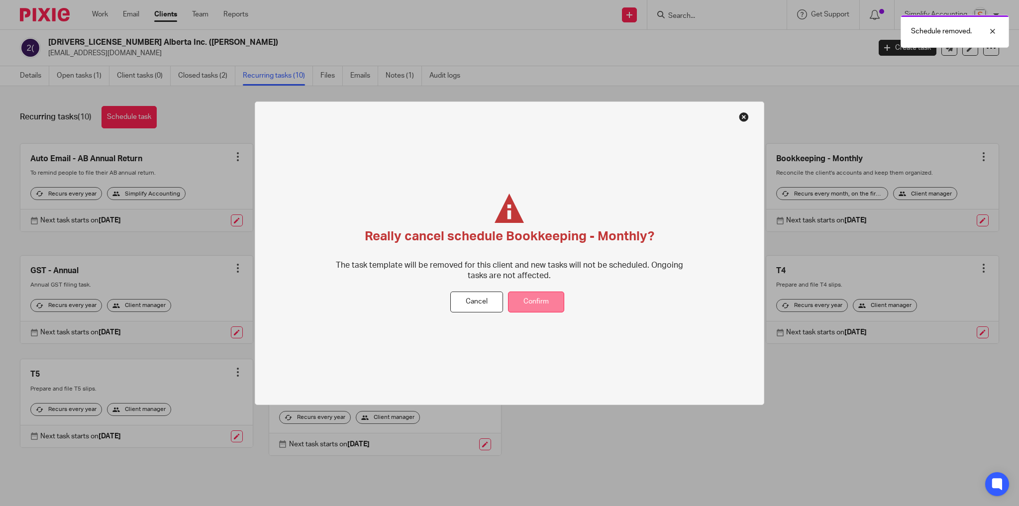
click at [538, 303] on button "Confirm" at bounding box center [536, 301] width 56 height 21
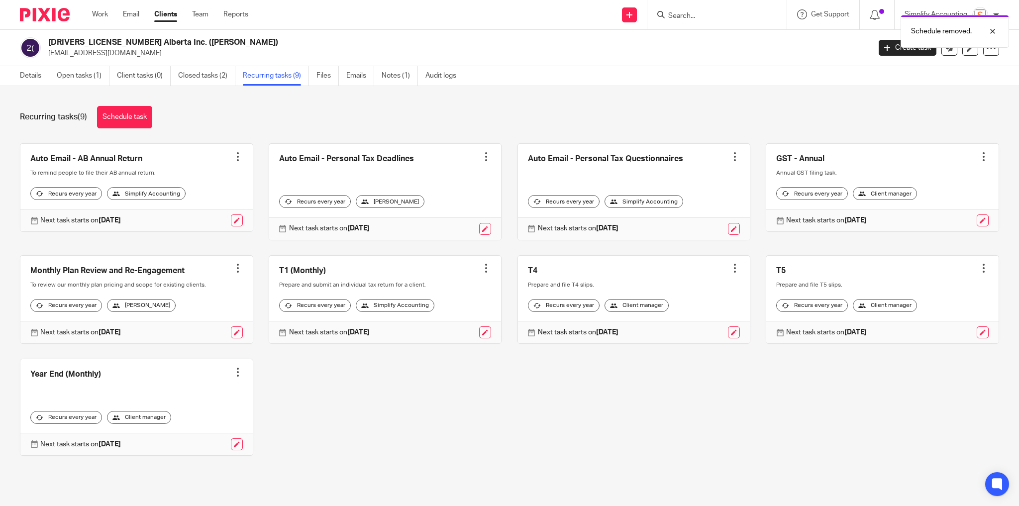
click at [481, 267] on div at bounding box center [486, 268] width 10 height 10
click at [447, 329] on span "Cancel schedule" at bounding box center [444, 329] width 52 height 7
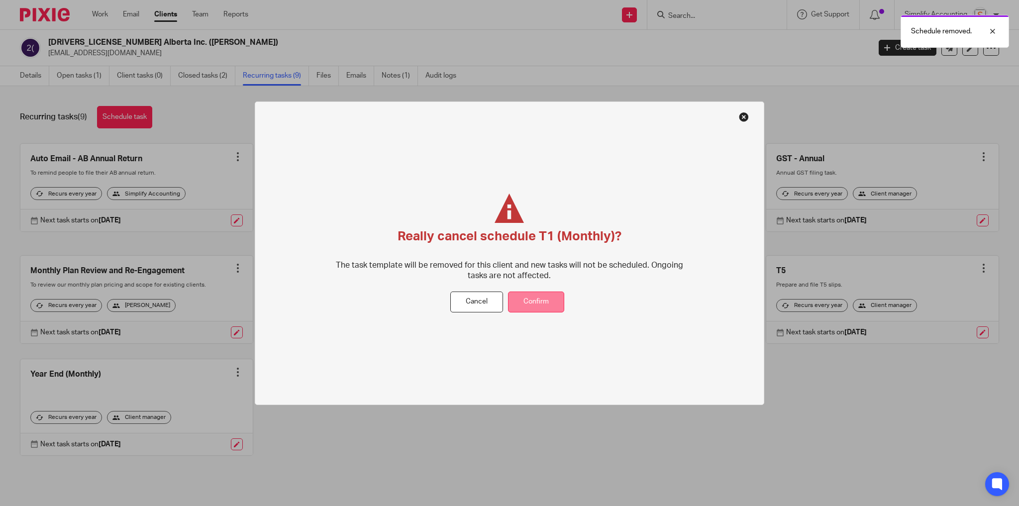
click at [551, 304] on button "Confirm" at bounding box center [536, 301] width 56 height 21
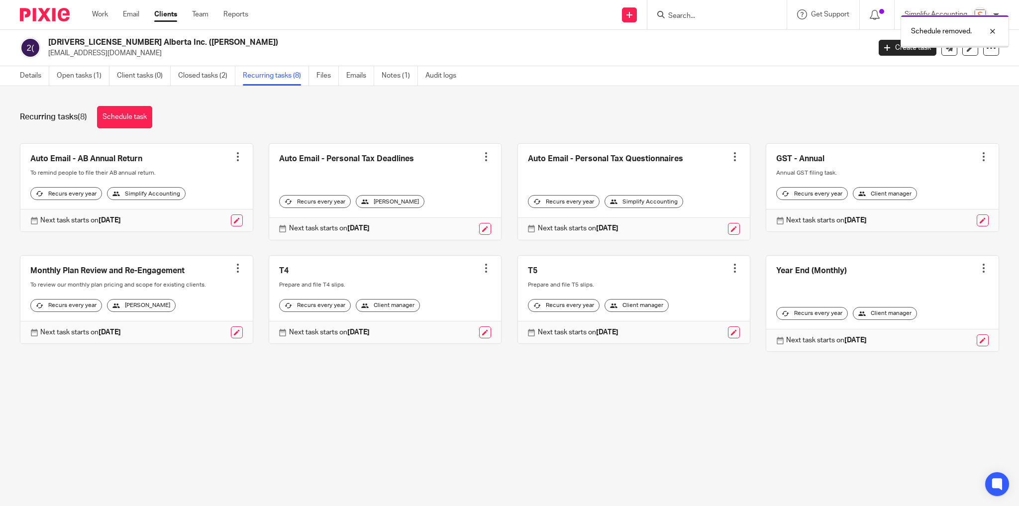
click at [235, 266] on div at bounding box center [238, 268] width 10 height 10
click at [204, 329] on span "Cancel schedule" at bounding box center [198, 329] width 52 height 7
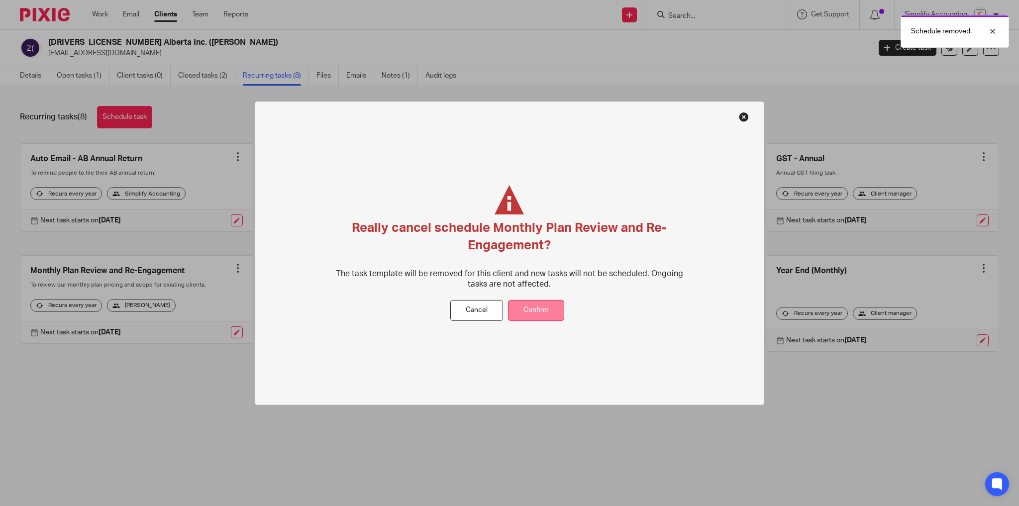
click at [540, 309] on button "Confirm" at bounding box center [536, 310] width 56 height 21
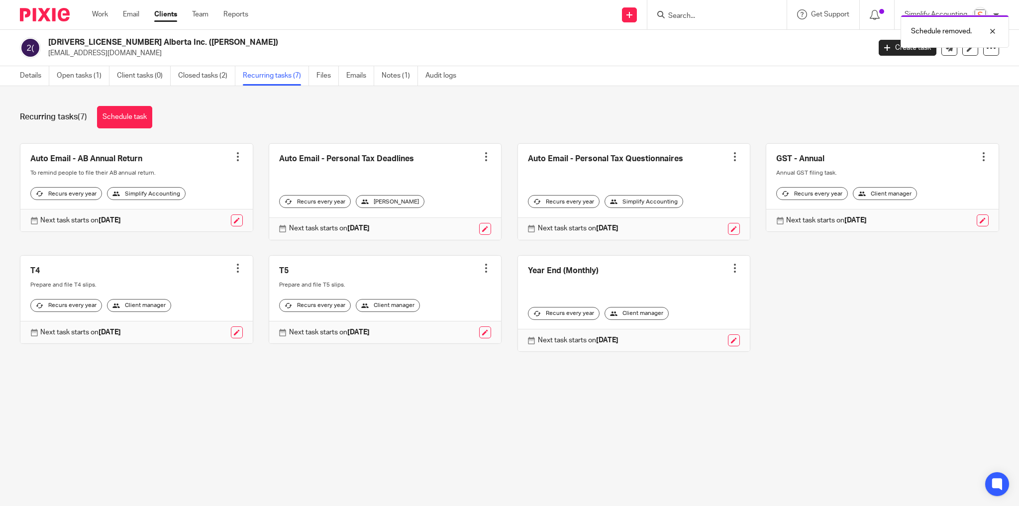
click at [730, 267] on div at bounding box center [735, 268] width 10 height 10
click at [681, 326] on button "Cancel schedule" at bounding box center [689, 330] width 80 height 13
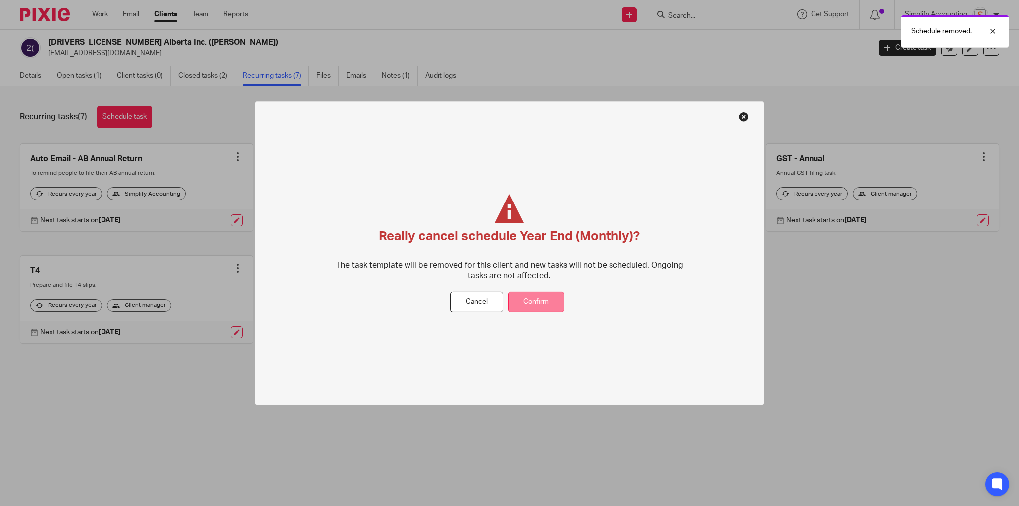
click at [548, 304] on button "Confirm" at bounding box center [536, 301] width 56 height 21
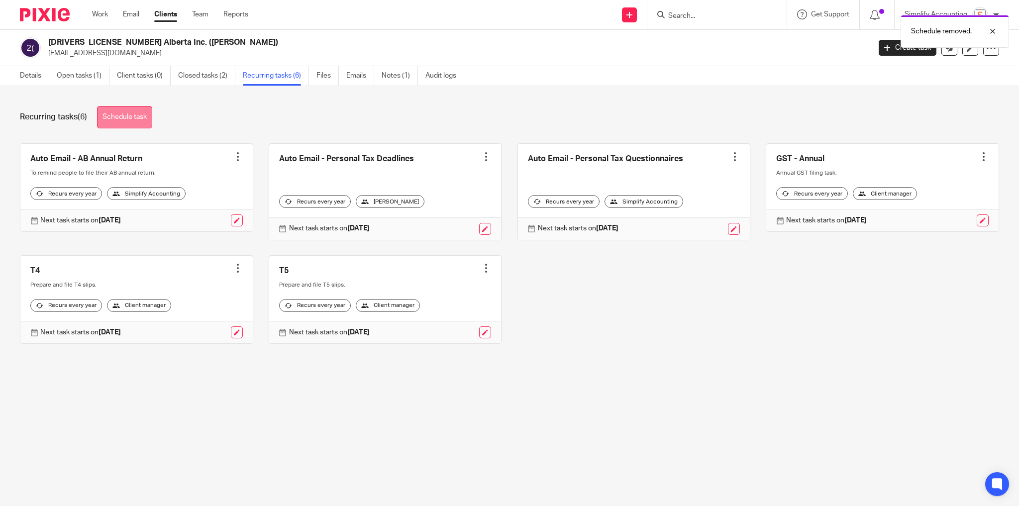
click at [147, 120] on link "Schedule task" at bounding box center [124, 117] width 55 height 22
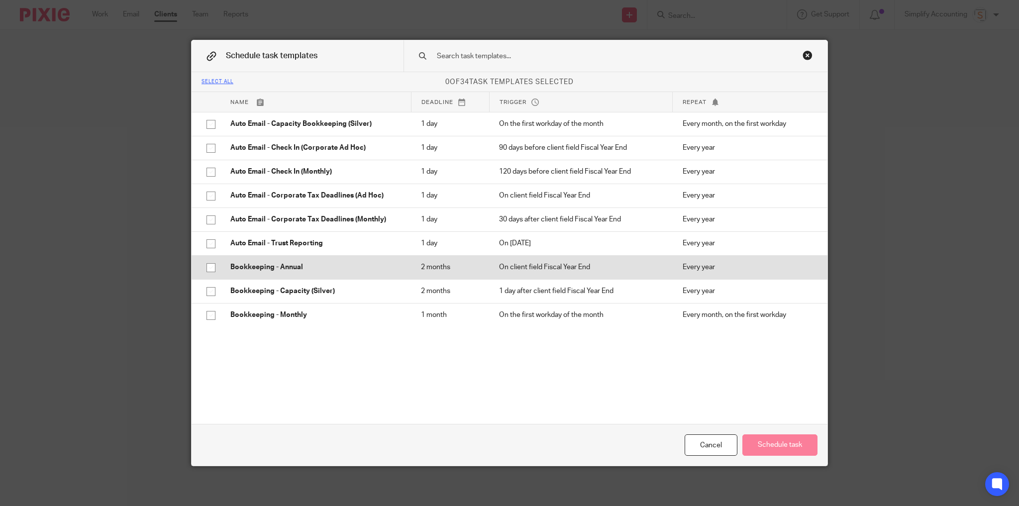
click at [207, 269] on input "checkbox" at bounding box center [210, 267] width 19 height 19
checkbox input "true"
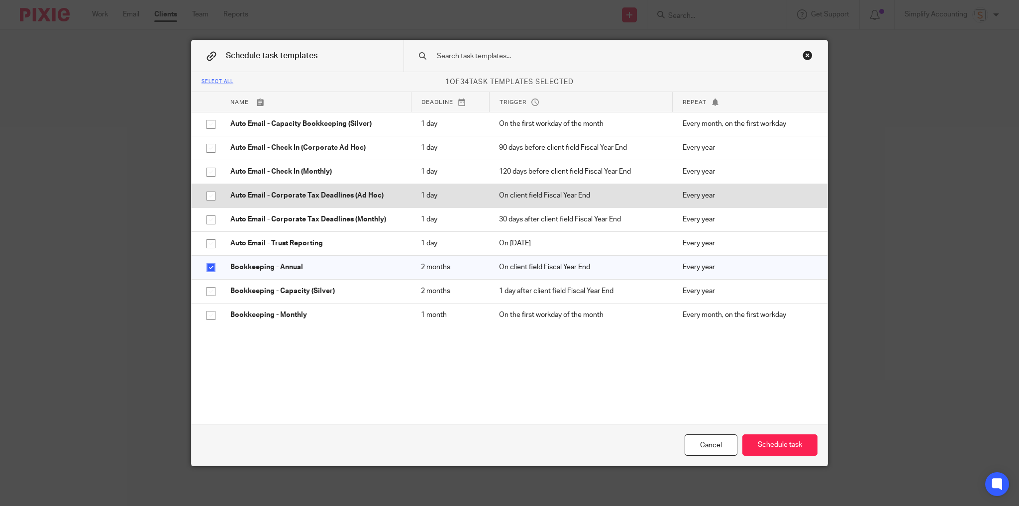
click at [207, 193] on input "checkbox" at bounding box center [210, 196] width 19 height 19
checkbox input "true"
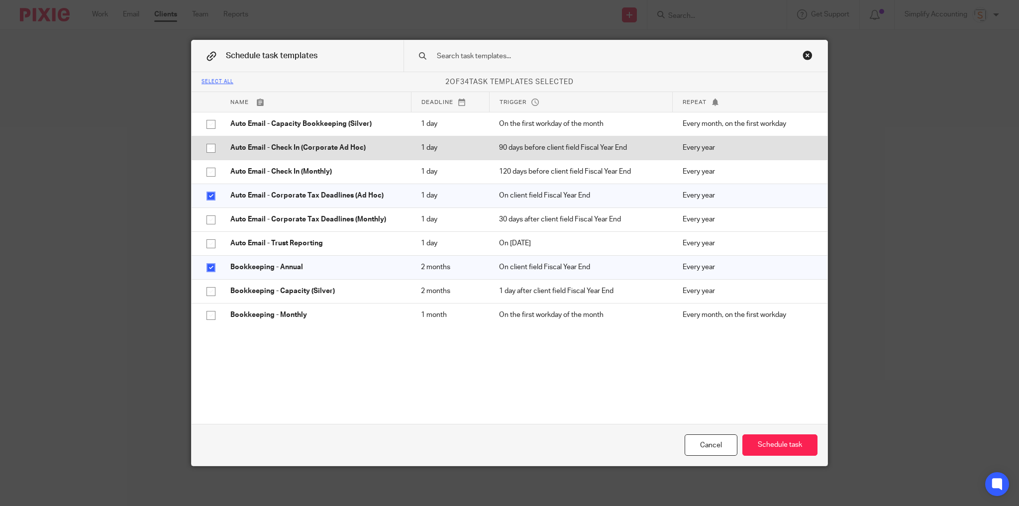
click at [207, 146] on input "checkbox" at bounding box center [210, 148] width 19 height 19
checkbox input "true"
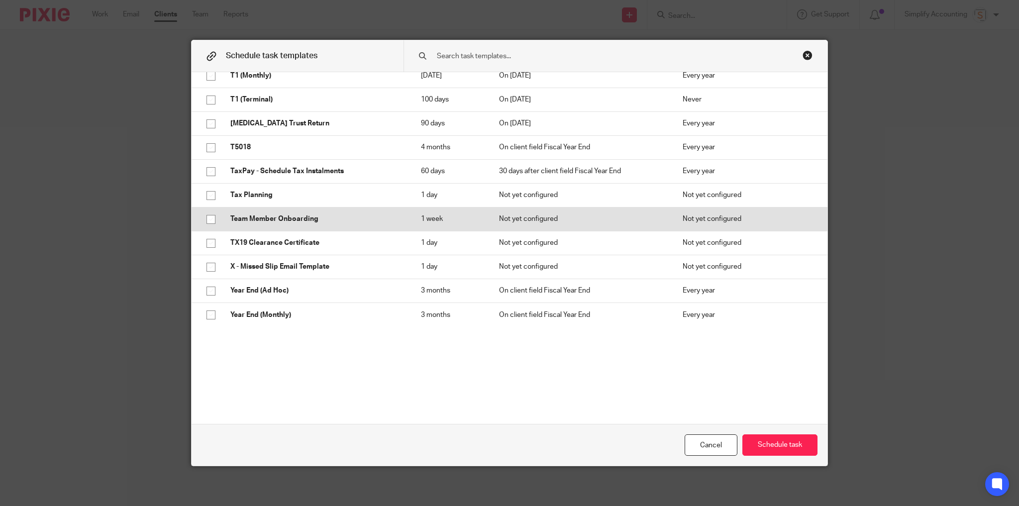
scroll to position [598, 0]
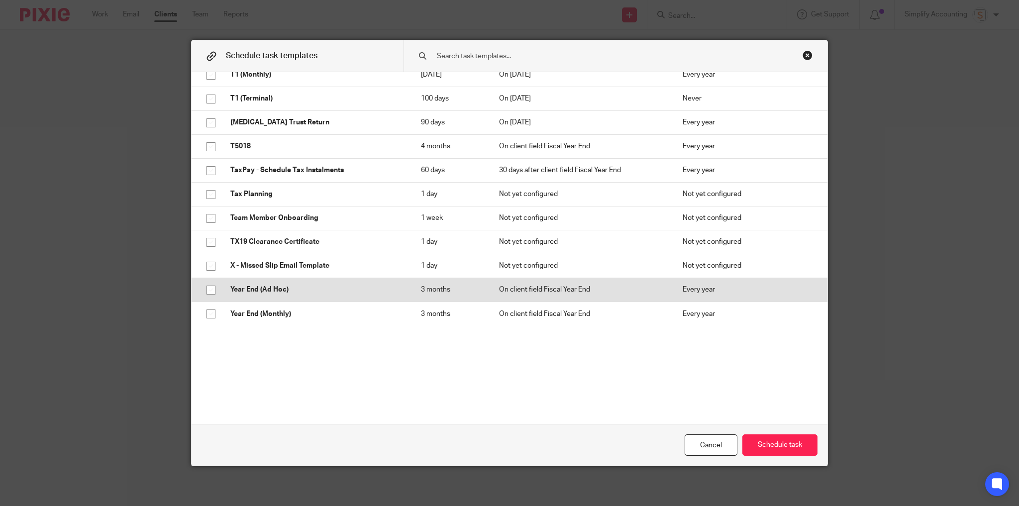
click at [209, 287] on input "checkbox" at bounding box center [210, 290] width 19 height 19
checkbox input "true"
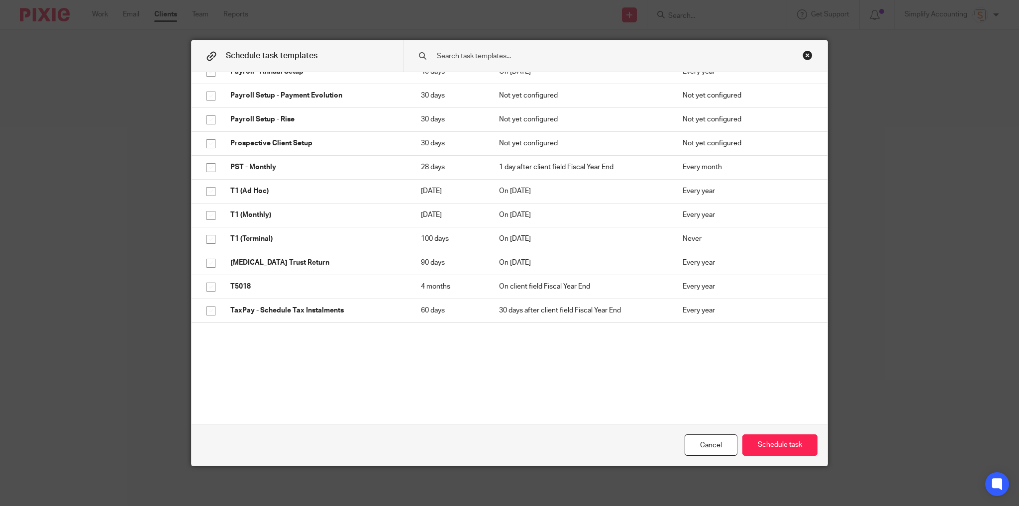
scroll to position [477, 0]
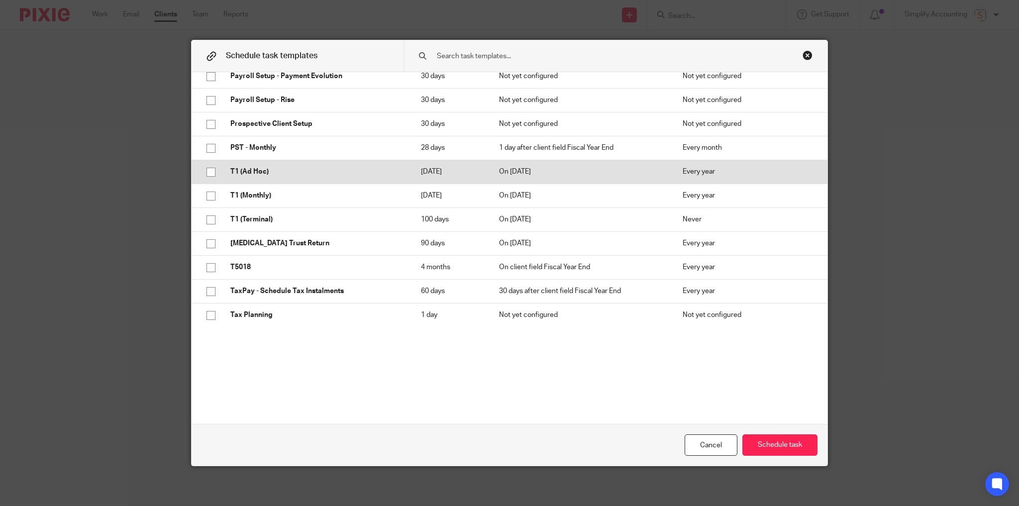
click at [205, 171] on input "checkbox" at bounding box center [210, 172] width 19 height 19
checkbox input "true"
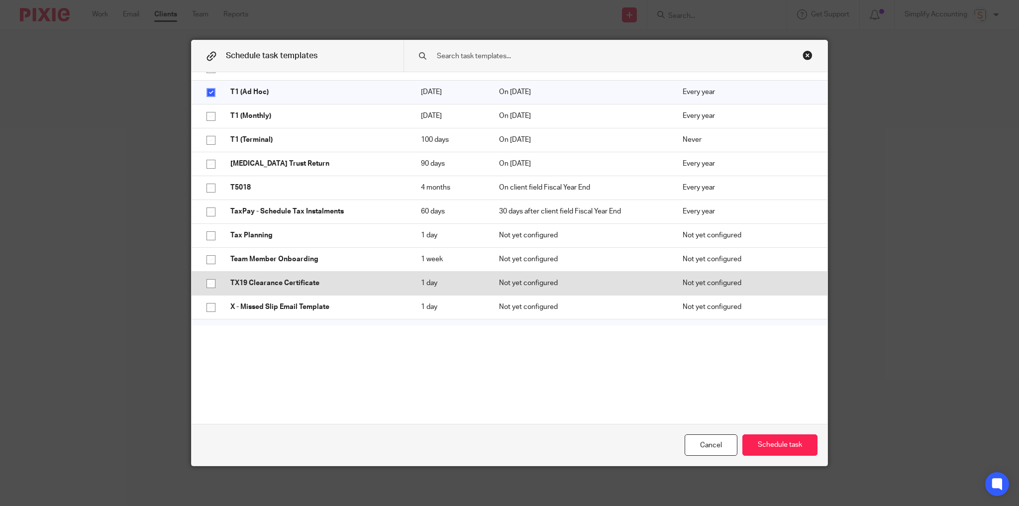
scroll to position [598, 0]
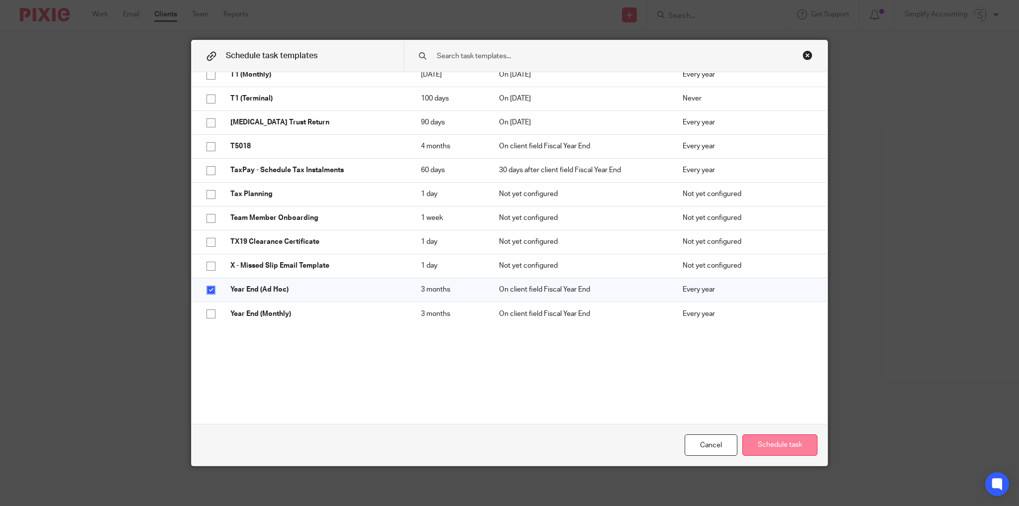
click at [761, 450] on button "Schedule task" at bounding box center [779, 444] width 75 height 21
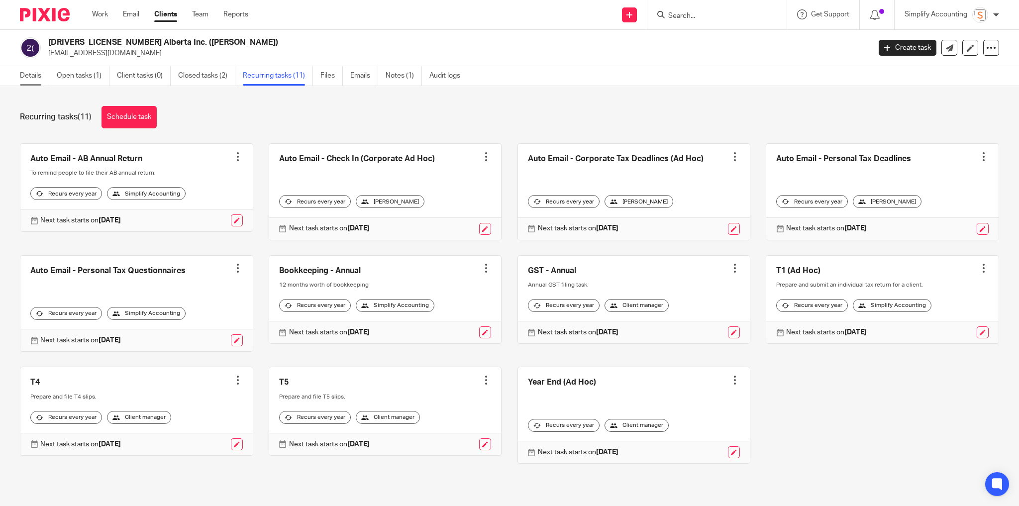
click at [34, 76] on link "Details" at bounding box center [34, 75] width 29 height 19
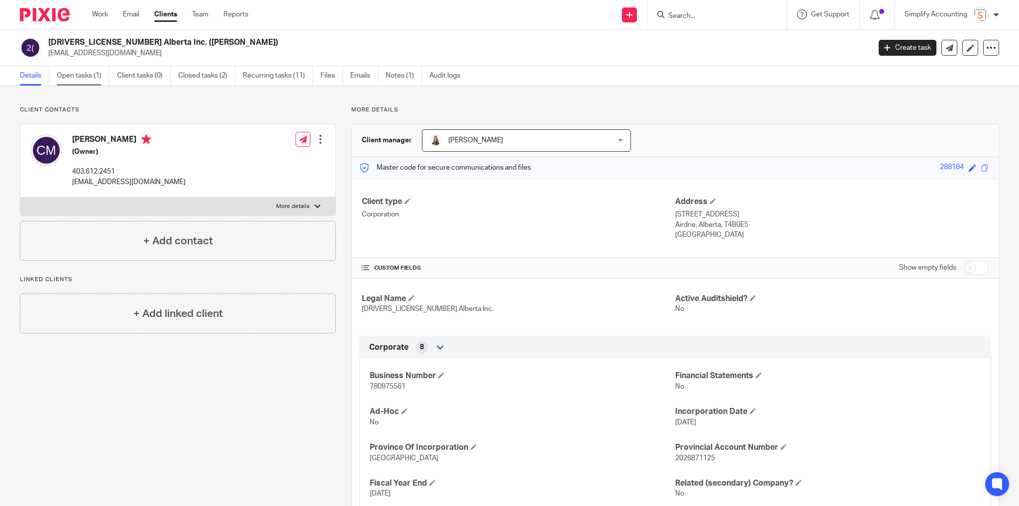
click at [84, 81] on link "Open tasks (1)" at bounding box center [83, 75] width 53 height 19
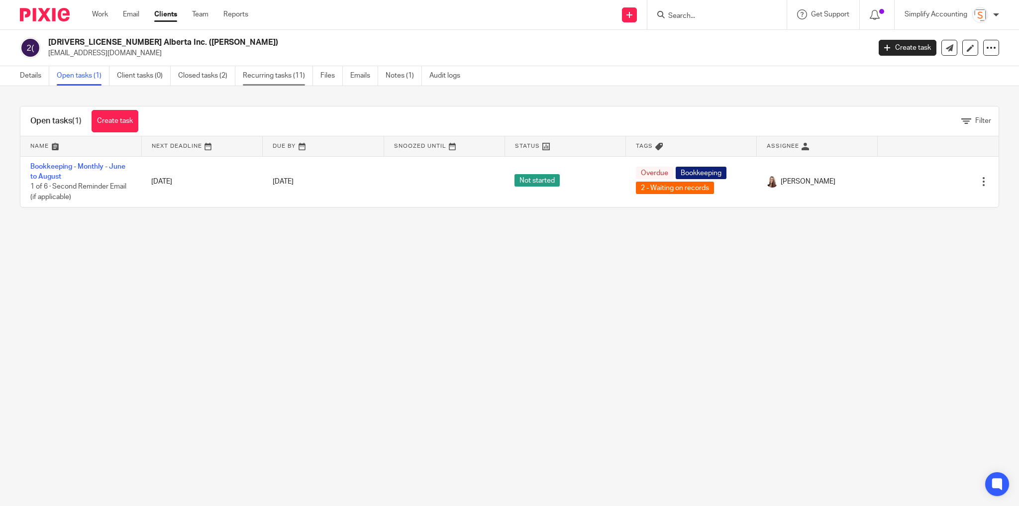
click at [273, 76] on link "Recurring tasks (11)" at bounding box center [278, 75] width 70 height 19
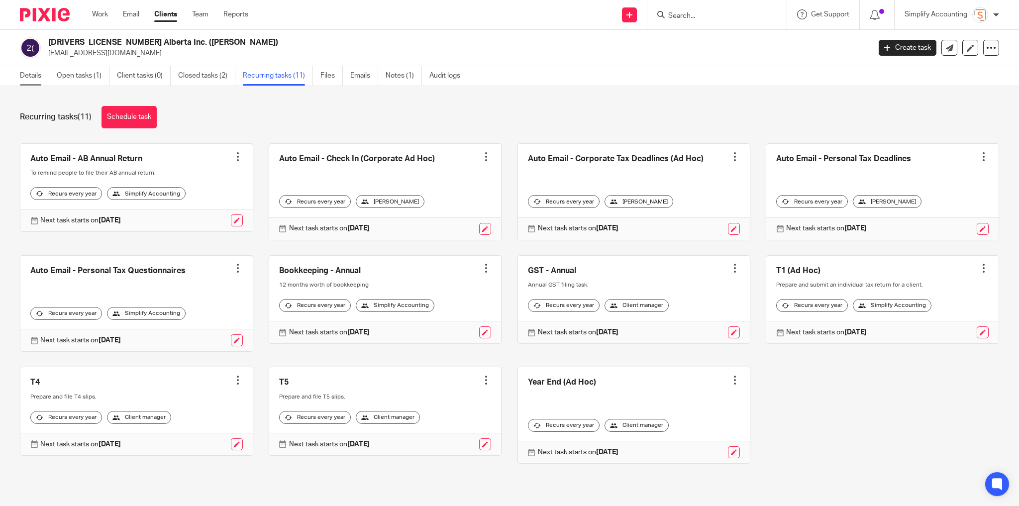
click at [28, 71] on link "Details" at bounding box center [34, 75] width 29 height 19
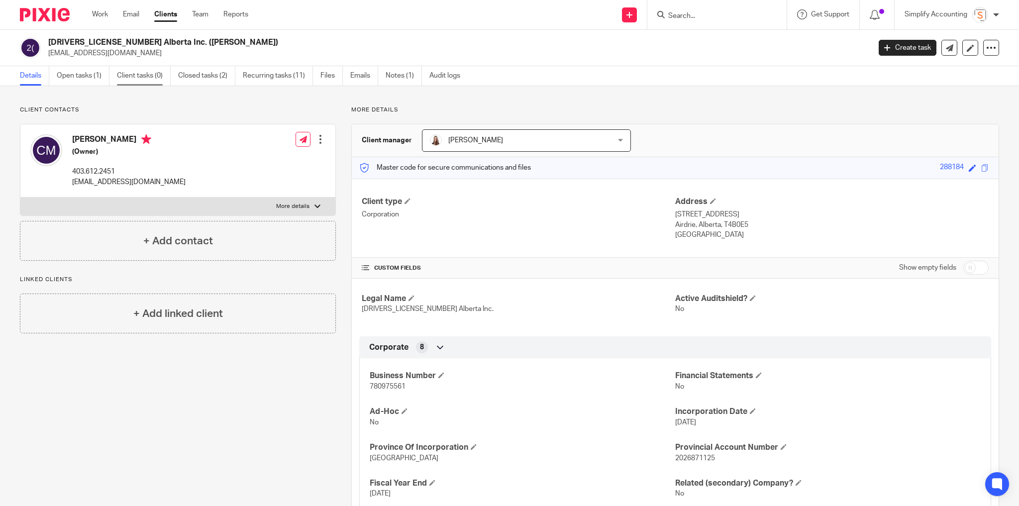
click at [130, 71] on link "Client tasks (0)" at bounding box center [144, 75] width 54 height 19
click at [205, 73] on link "Closed tasks (2)" at bounding box center [206, 75] width 57 height 19
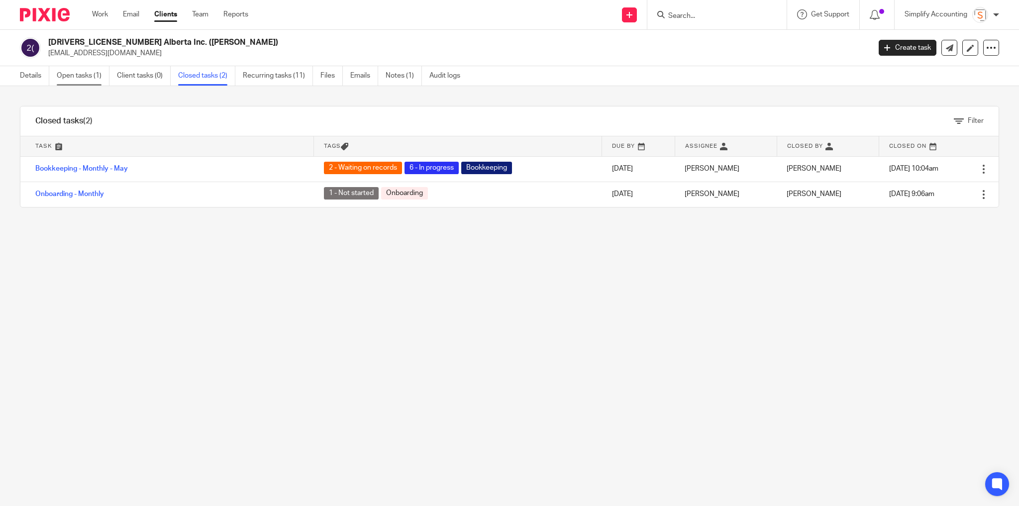
click at [77, 77] on link "Open tasks (1)" at bounding box center [83, 75] width 53 height 19
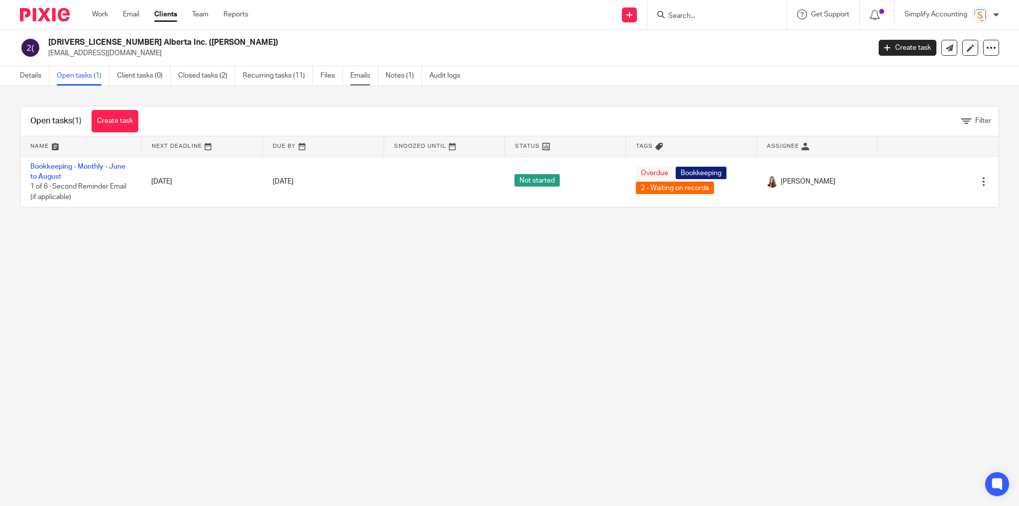
click at [364, 77] on link "Emails" at bounding box center [364, 75] width 28 height 19
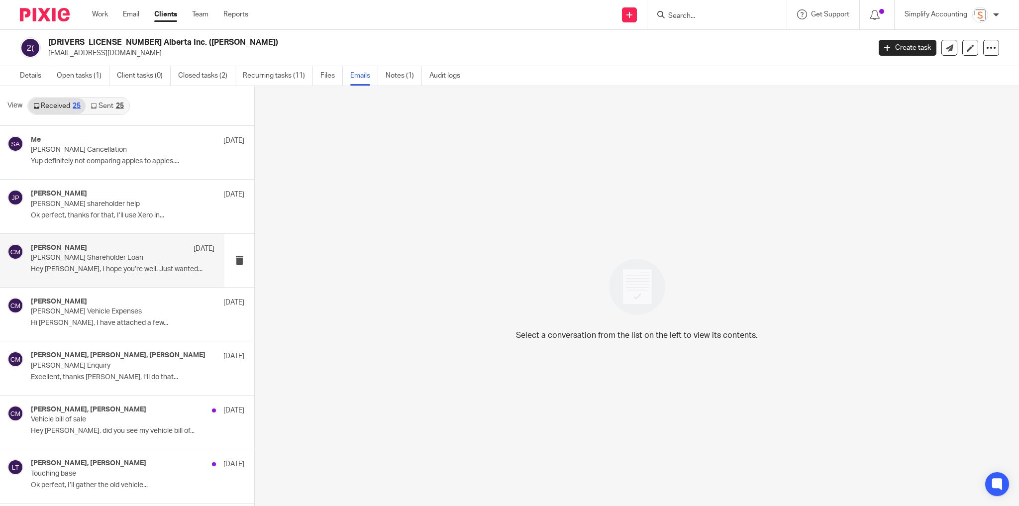
click at [110, 260] on p "Chris Maguire Shareholder Loan" at bounding box center [104, 258] width 147 height 8
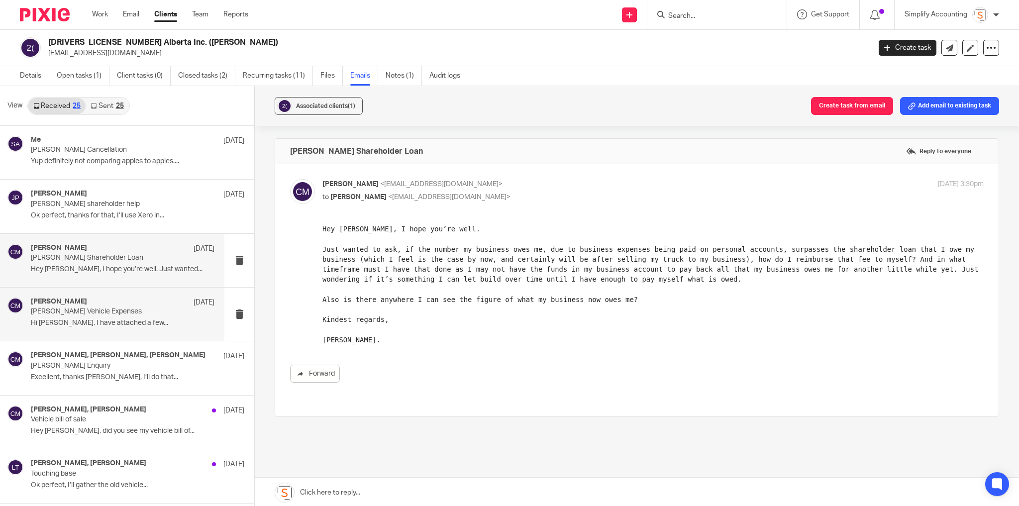
click at [73, 323] on p "Hi Larissa, I have attached a few..." at bounding box center [123, 323] width 184 height 8
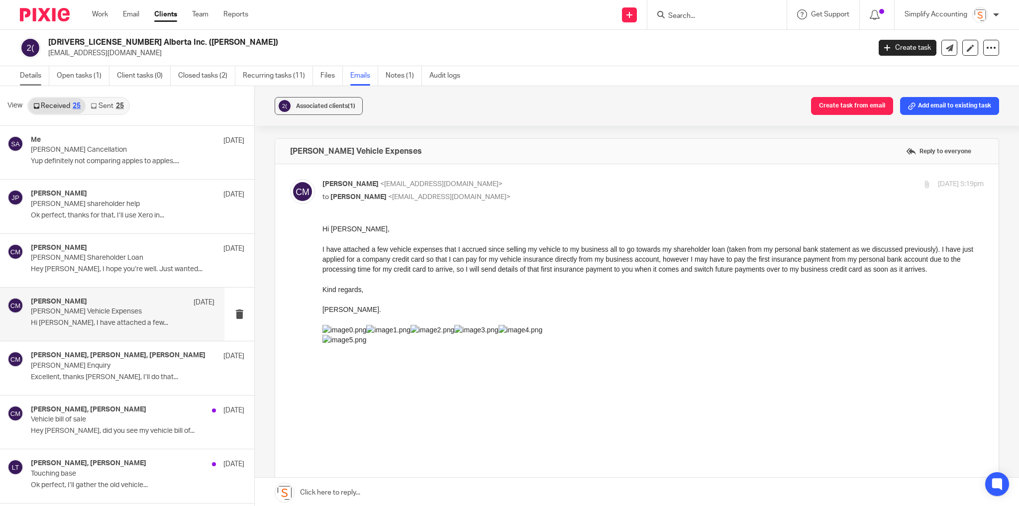
click at [35, 75] on link "Details" at bounding box center [34, 75] width 29 height 19
